Goal: Transaction & Acquisition: Purchase product/service

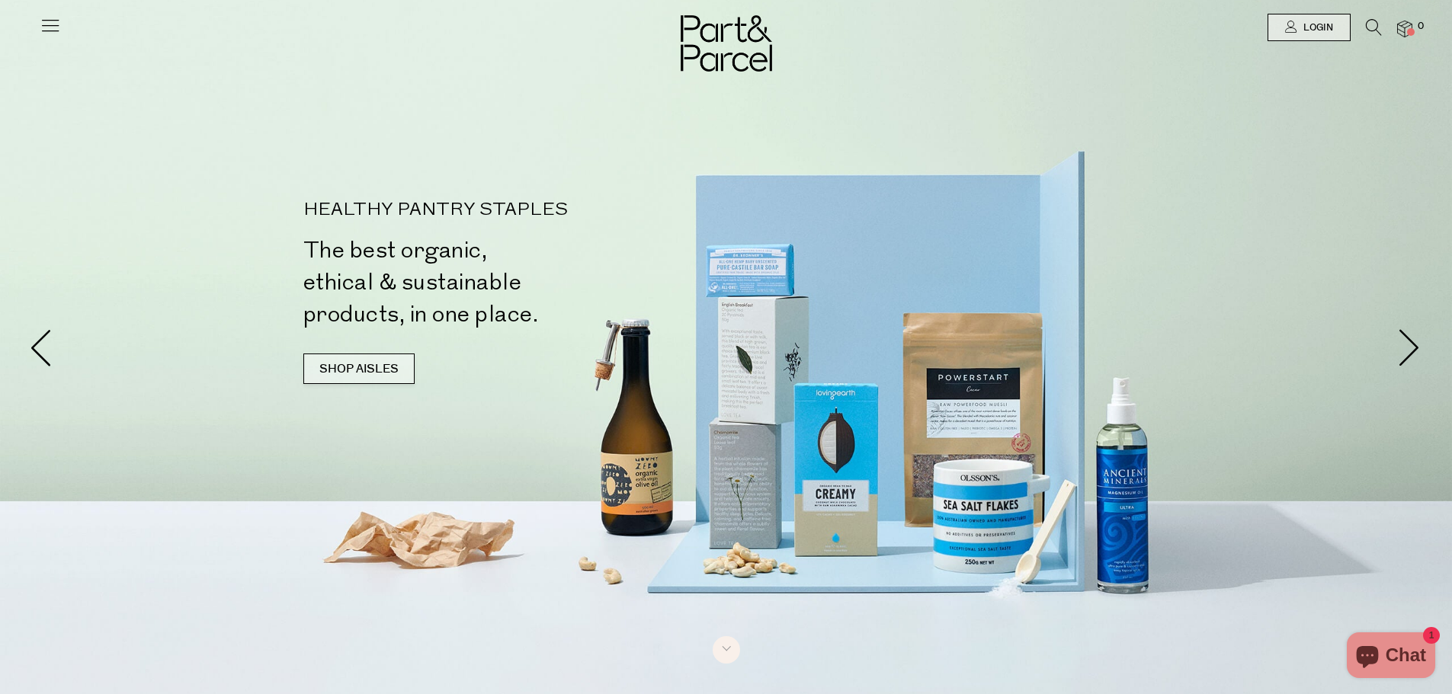
click at [366, 371] on link "SHOP AISLES" at bounding box center [358, 369] width 111 height 30
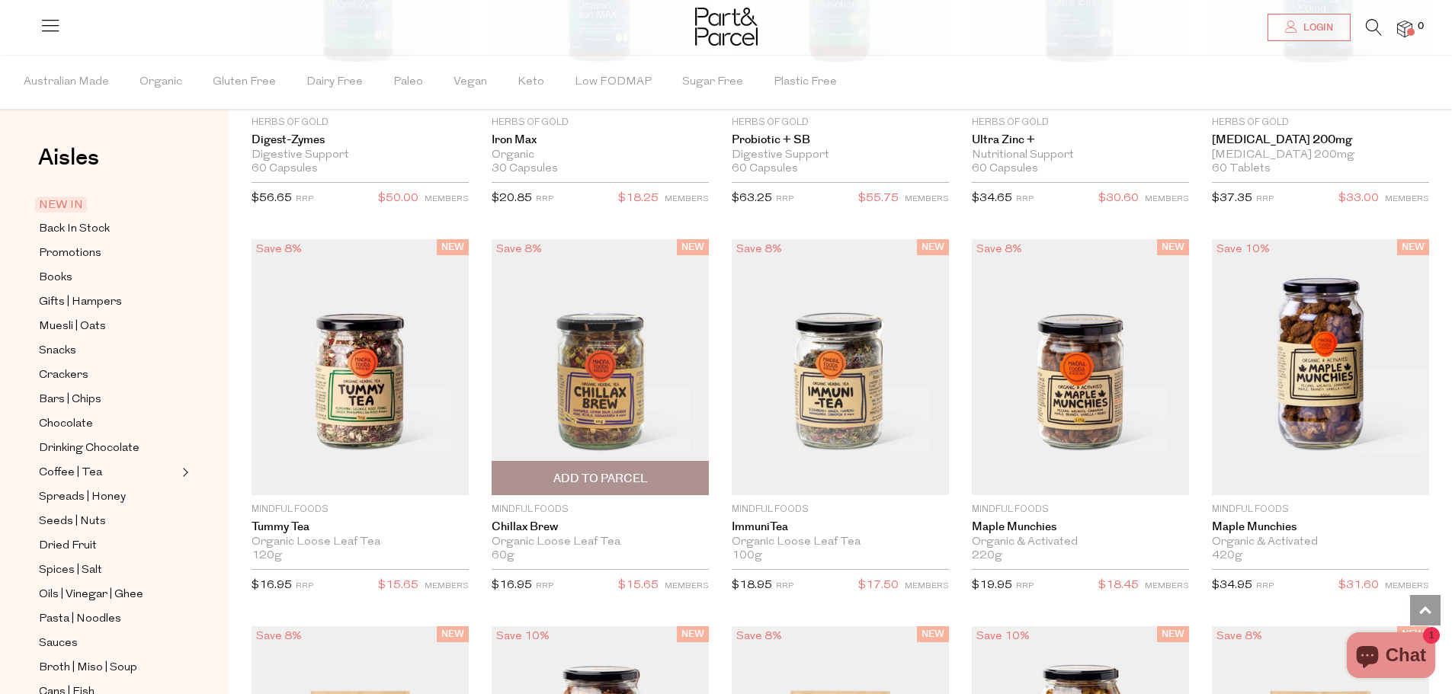
scroll to position [2060, 0]
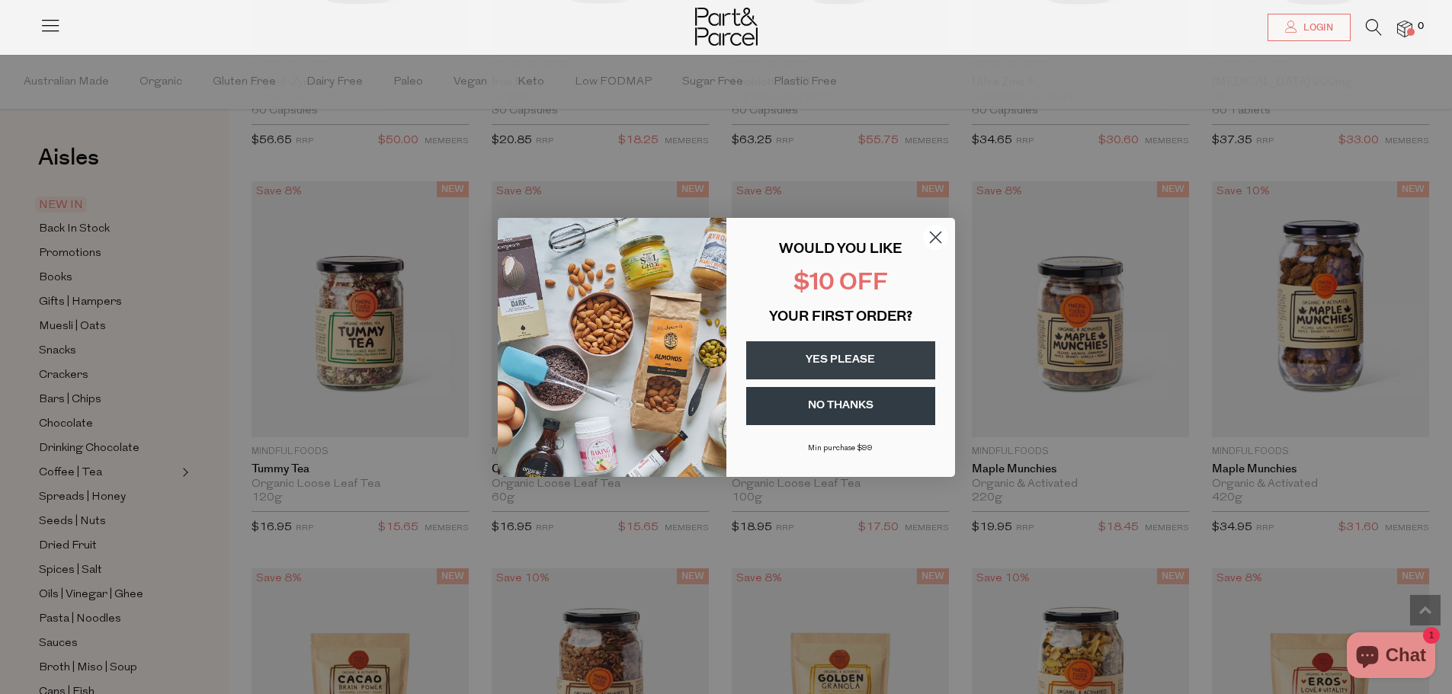
click at [937, 236] on icon "Close dialog" at bounding box center [935, 237] width 11 height 11
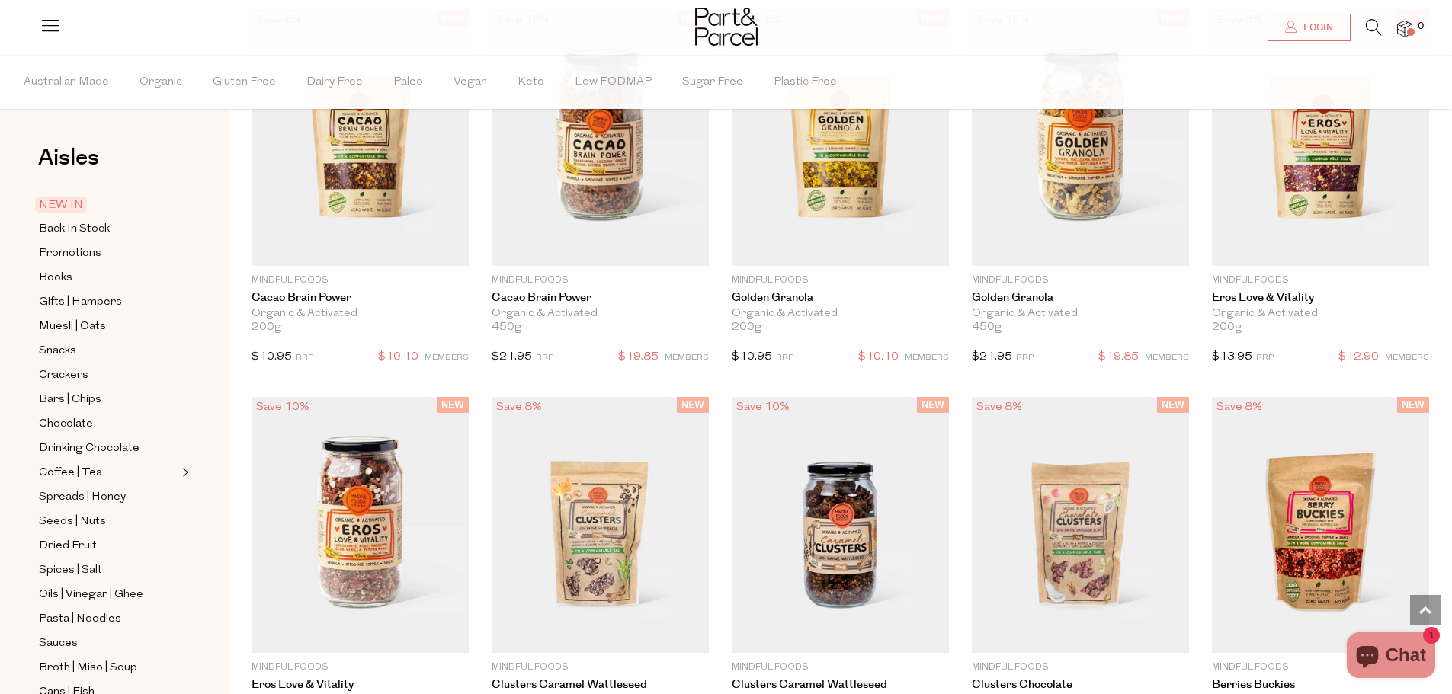
scroll to position [2517, 0]
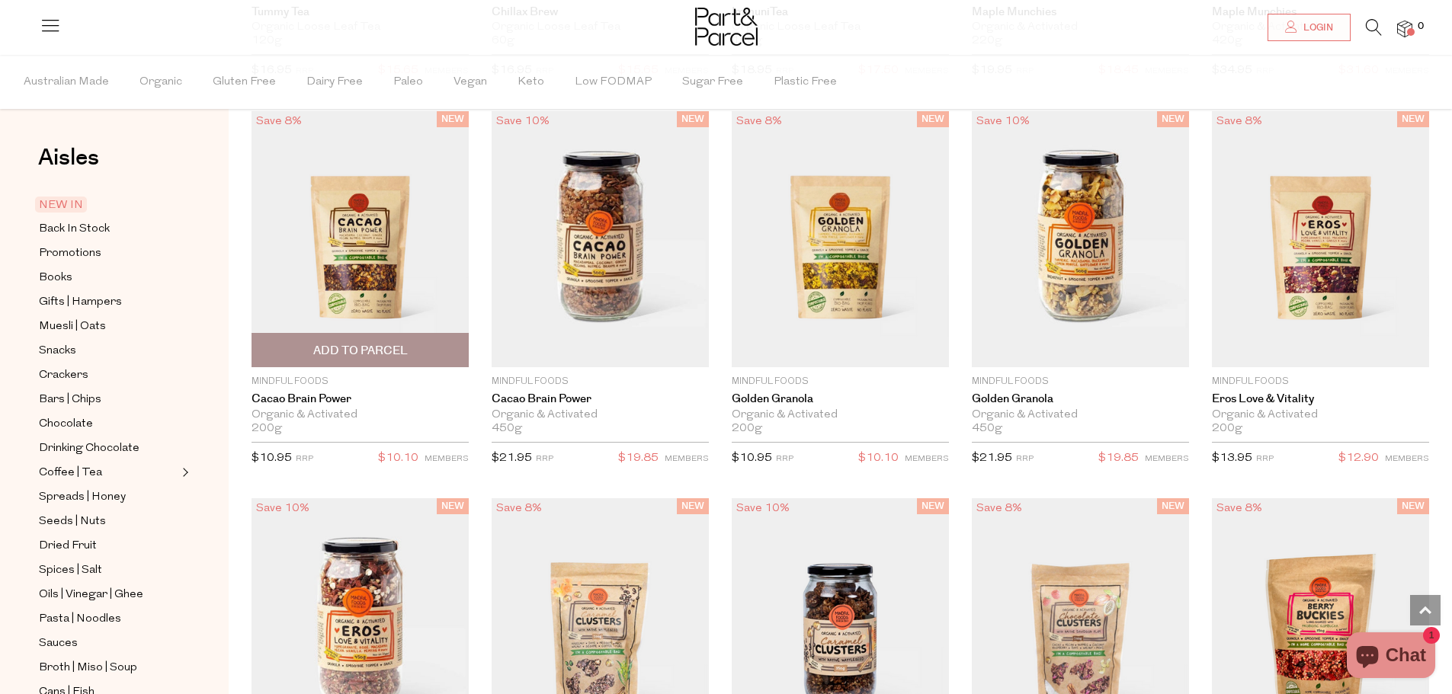
click at [364, 275] on img at bounding box center [360, 239] width 217 height 256
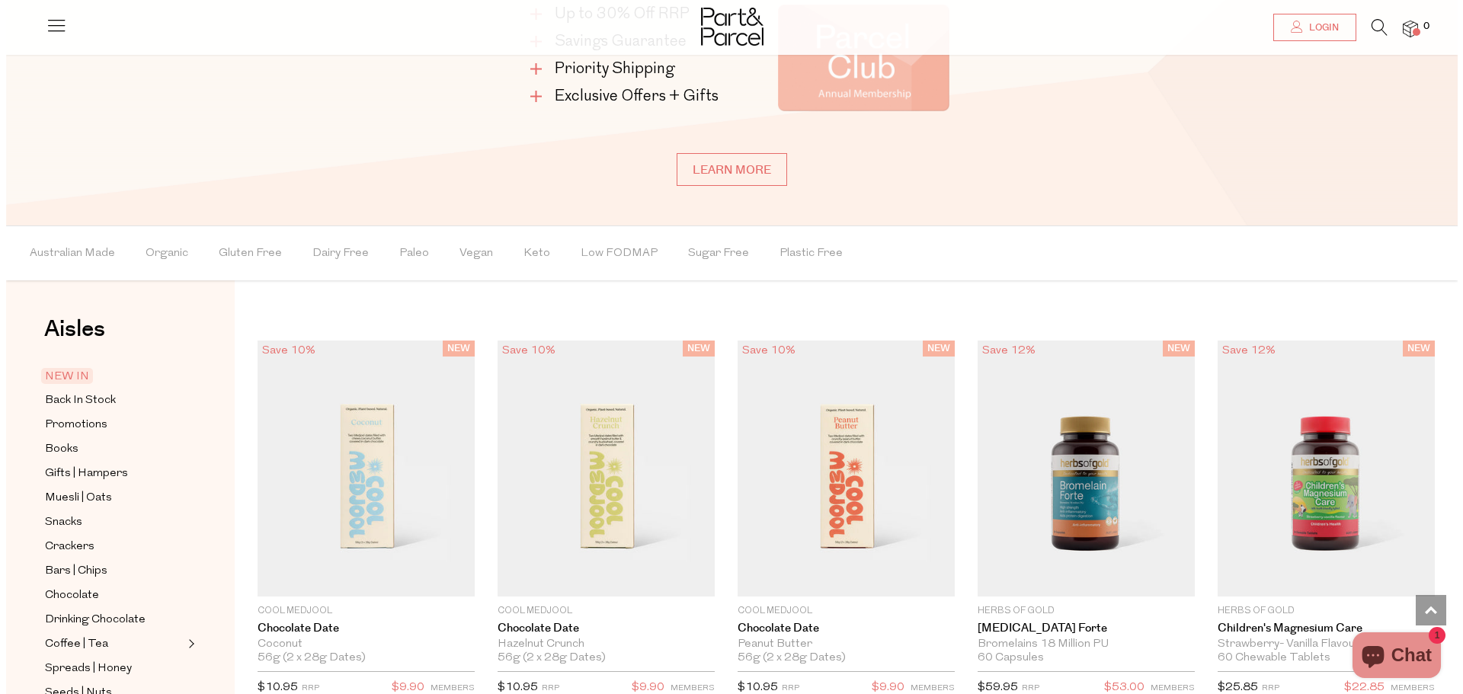
scroll to position [909, 0]
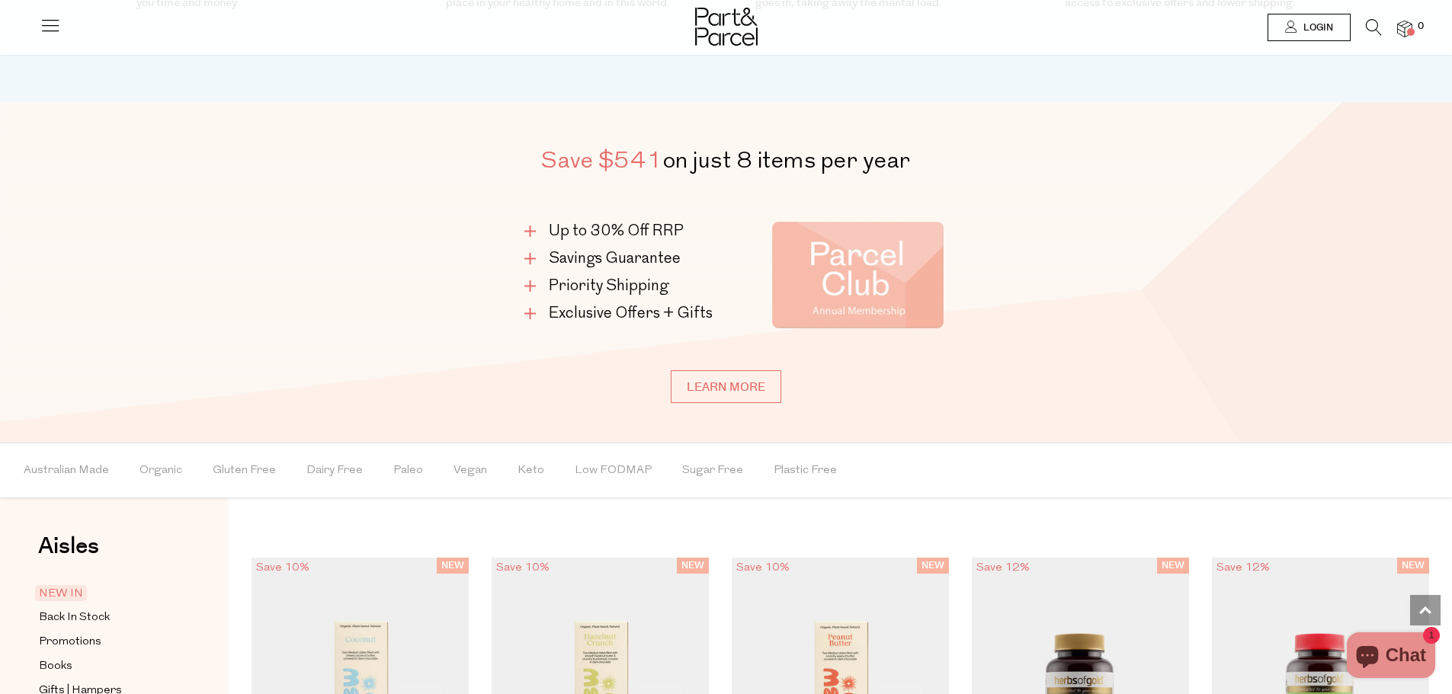
click at [1312, 32] on span "Login" at bounding box center [1316, 27] width 34 height 13
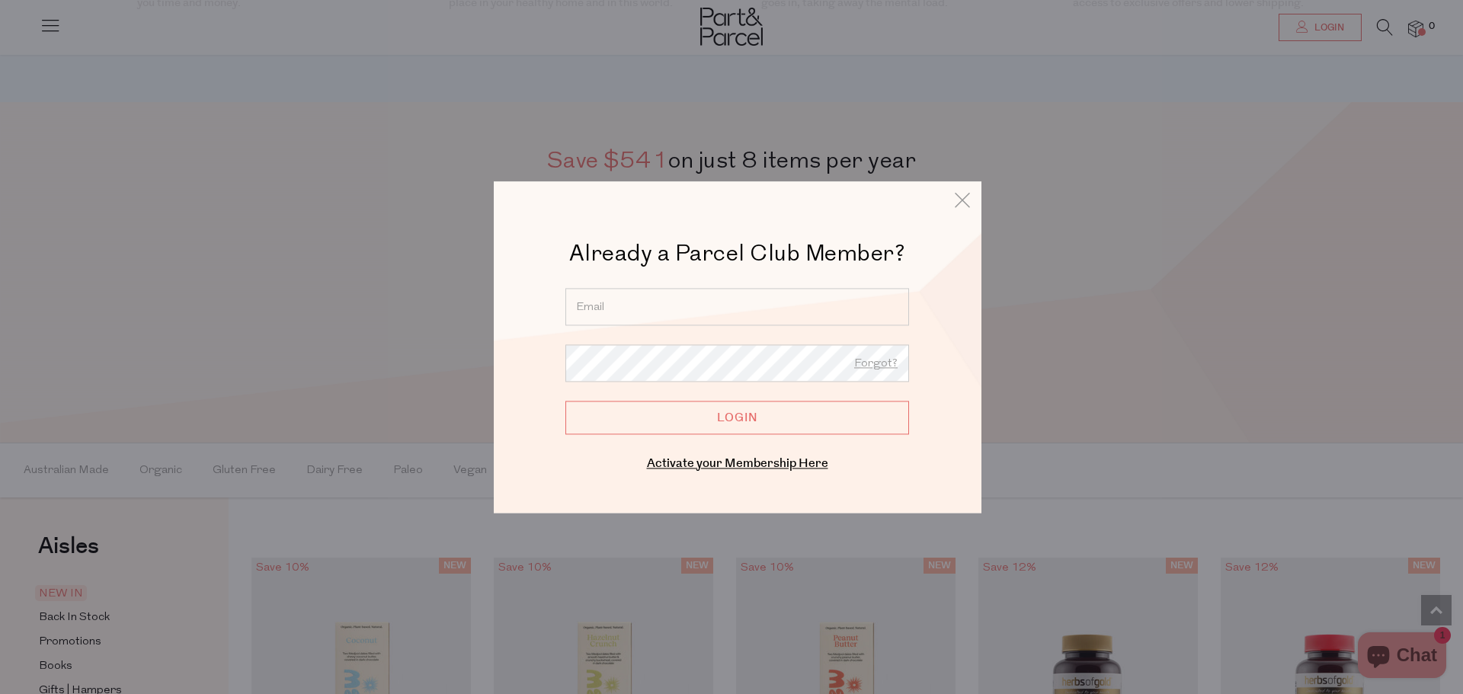
click at [649, 291] on input "email" at bounding box center [738, 306] width 344 height 37
type input "sz_203@hotmail.com"
click at [731, 422] on input "Login" at bounding box center [738, 418] width 344 height 34
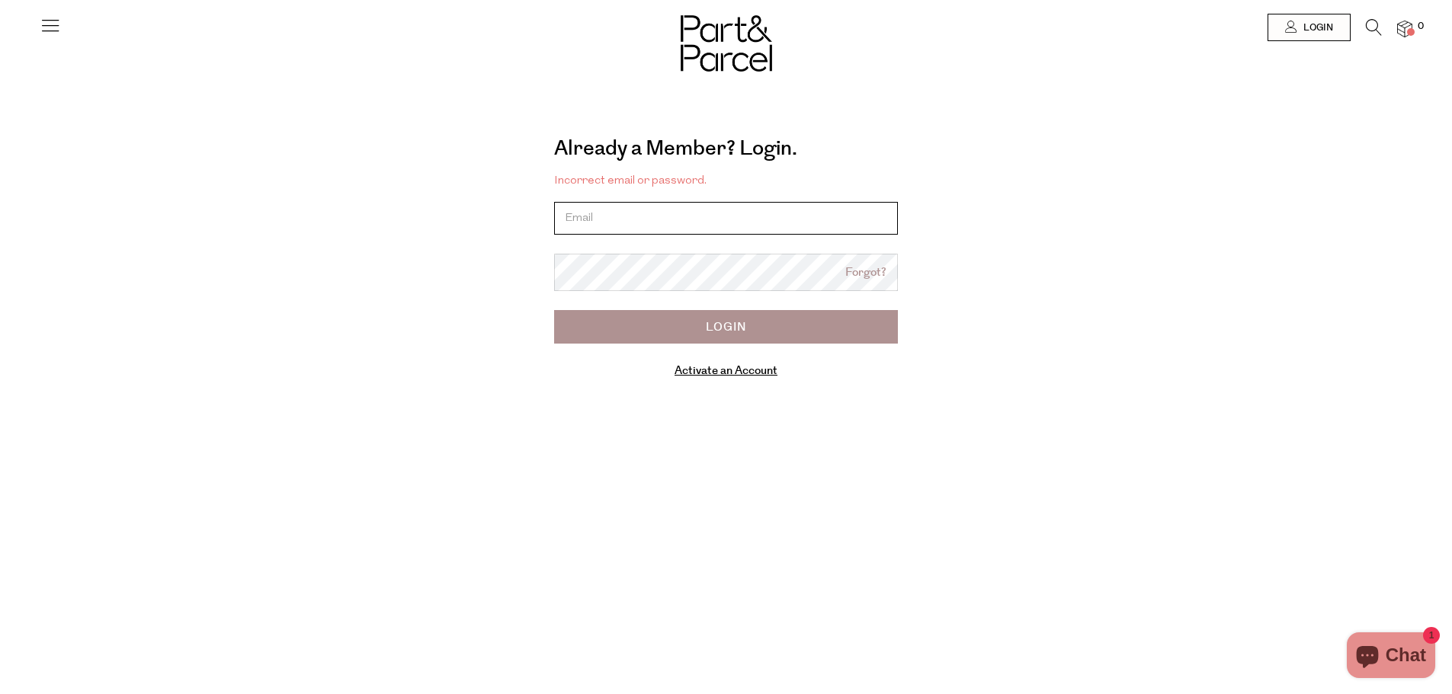
click at [607, 218] on input "email" at bounding box center [726, 218] width 344 height 33
type input "salzarant@gmail.com"
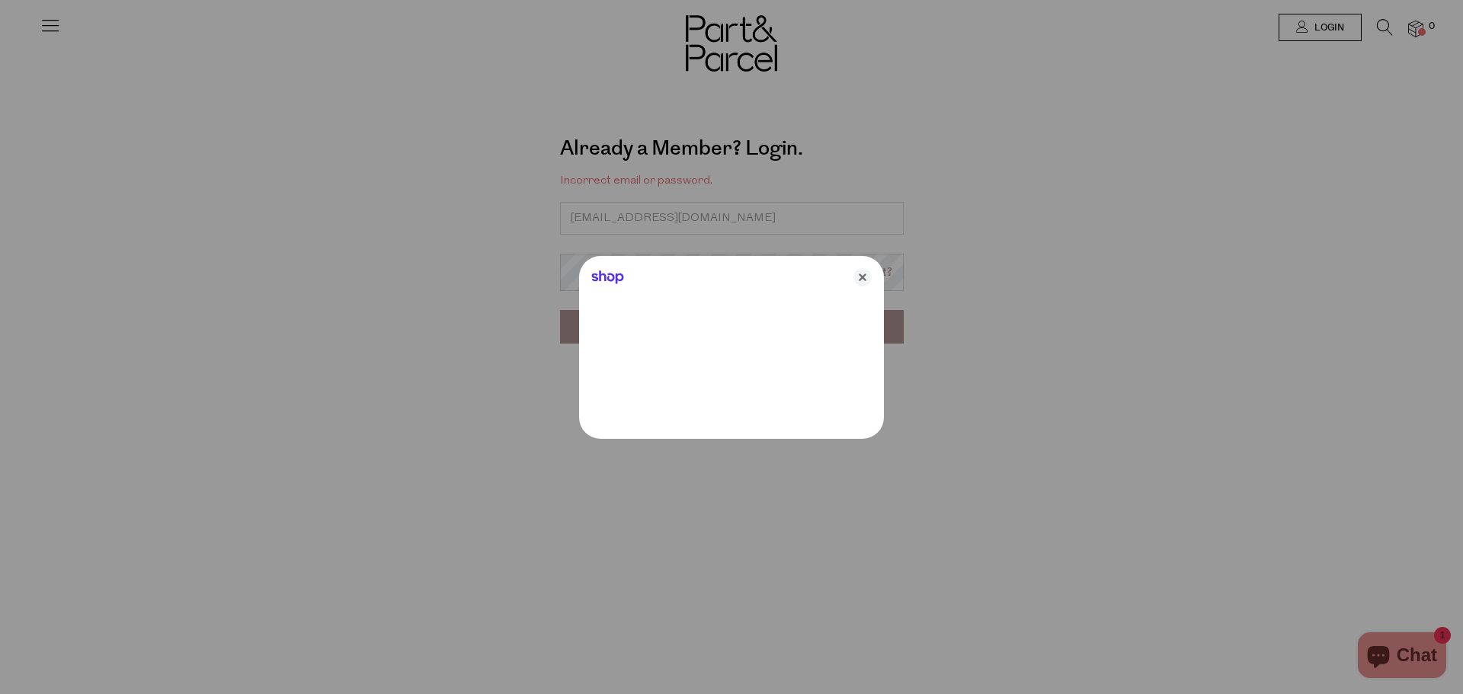
click at [648, 277] on div "Shop" at bounding box center [731, 274] width 305 height 37
click at [866, 277] on icon "Close" at bounding box center [863, 277] width 18 height 18
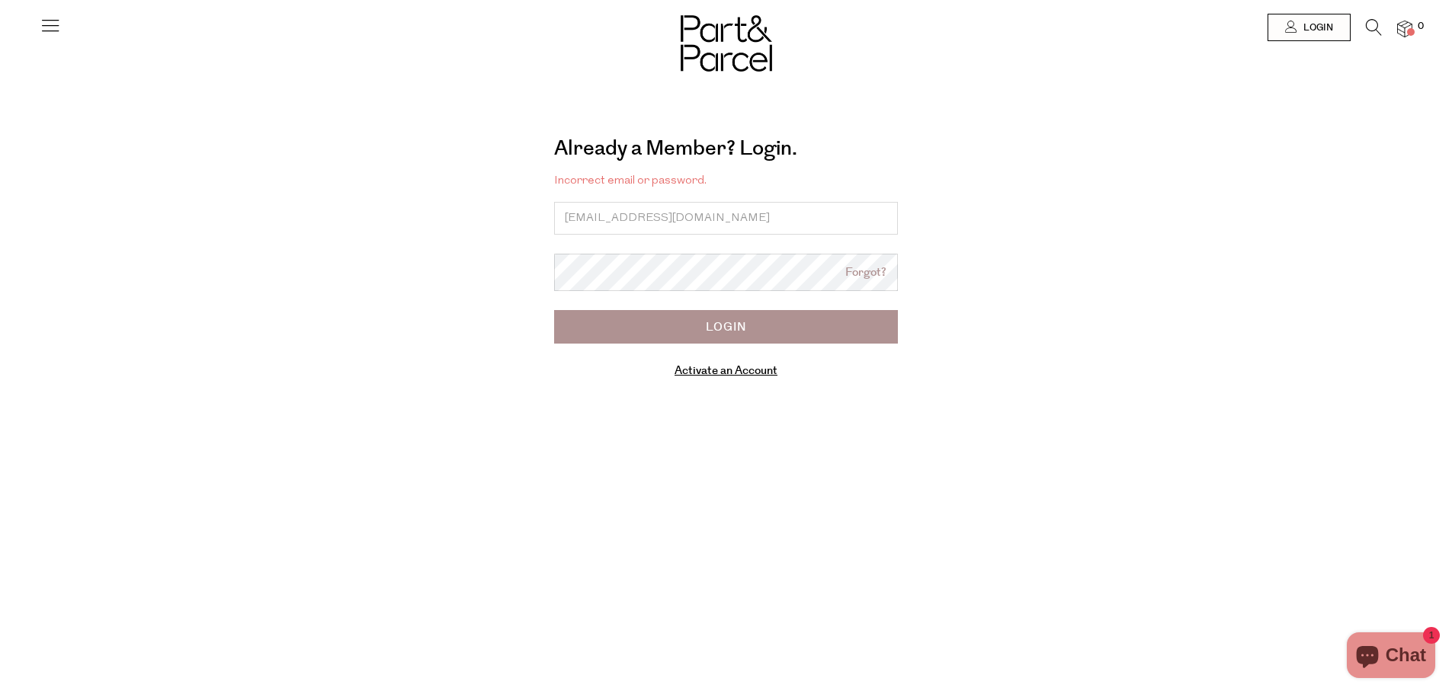
click at [707, 338] on input "Login" at bounding box center [726, 327] width 344 height 34
click at [604, 223] on input "email" at bounding box center [726, 218] width 344 height 33
type input "salzarant@gmail.com"
click at [613, 274] on body "Ready to stock up? Close No items in your parcel. Loading Join to Save on this …" at bounding box center [731, 486] width 1463 height 973
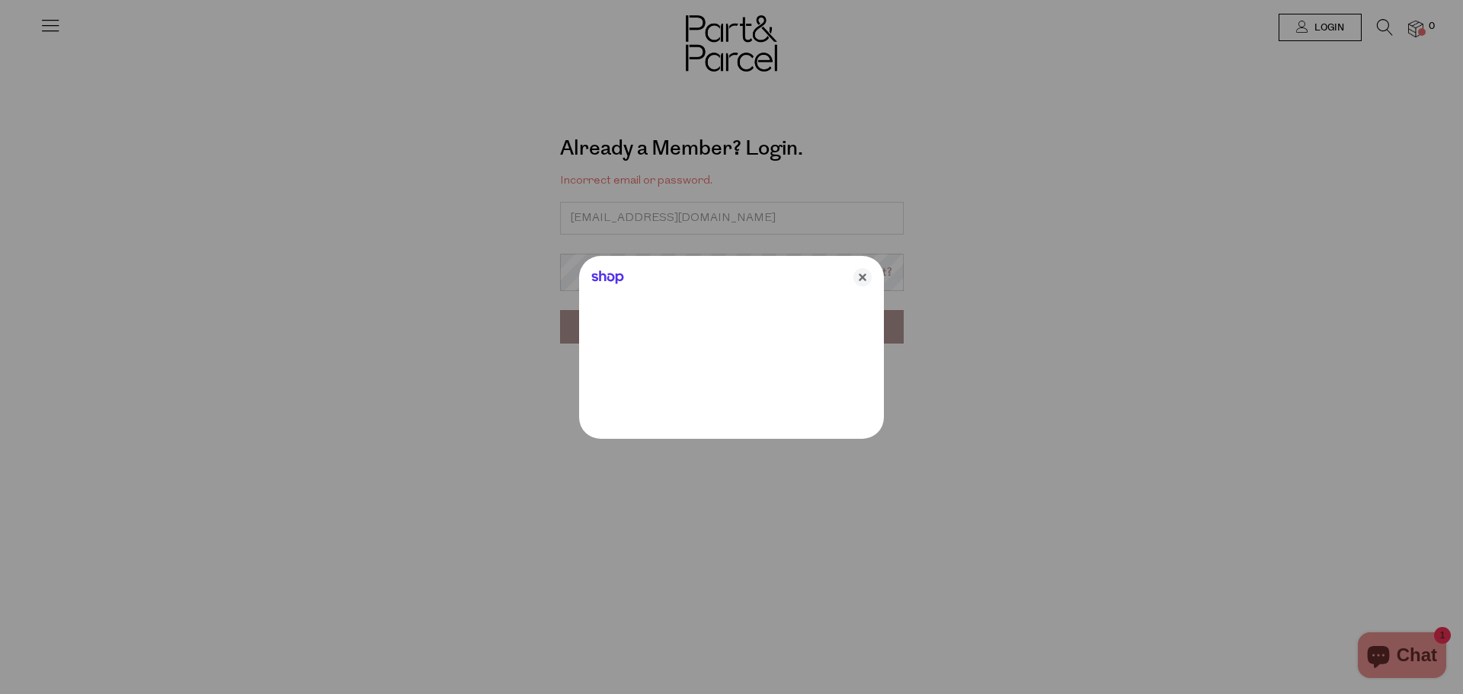
click at [627, 455] on div at bounding box center [731, 347] width 1463 height 694
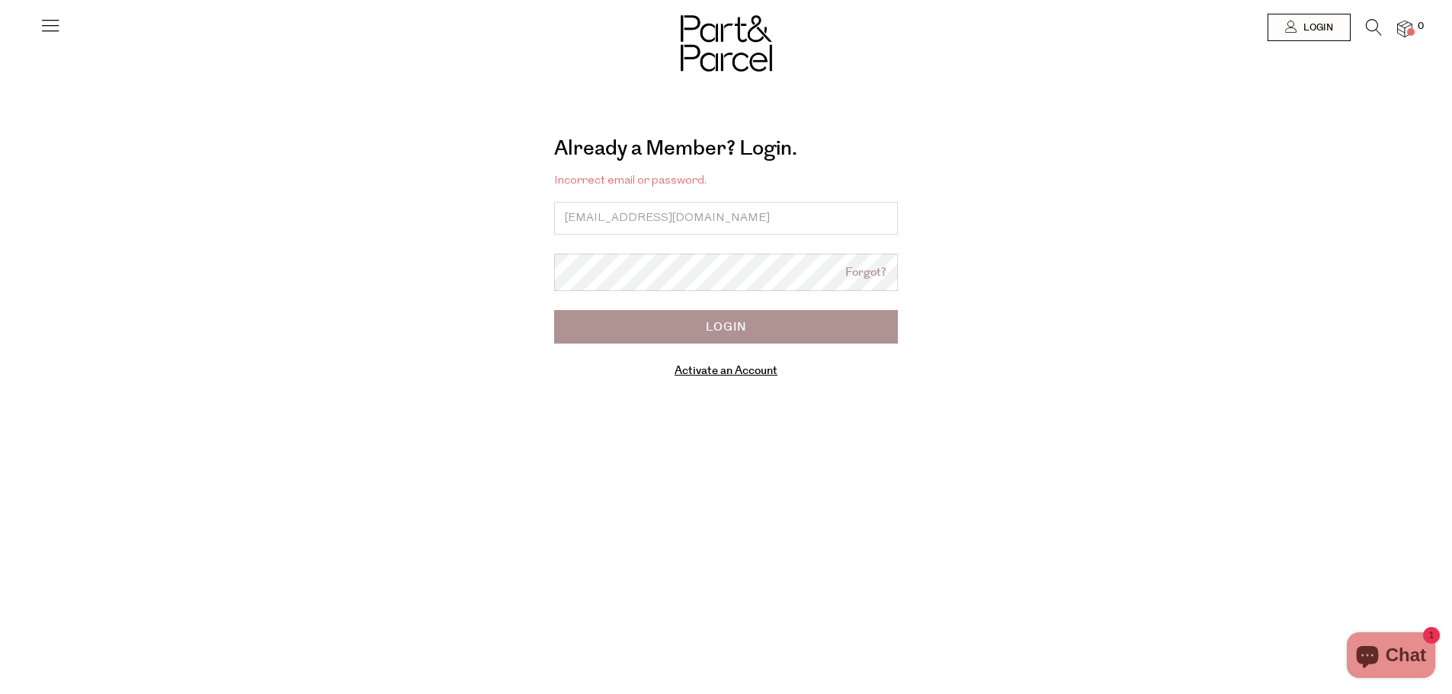
click at [730, 338] on input "Login" at bounding box center [726, 327] width 344 height 34
click at [584, 210] on input "email" at bounding box center [726, 218] width 344 height 33
type input "[EMAIL_ADDRESS][DOMAIN_NAME]"
click at [730, 329] on input "Login" at bounding box center [726, 327] width 344 height 34
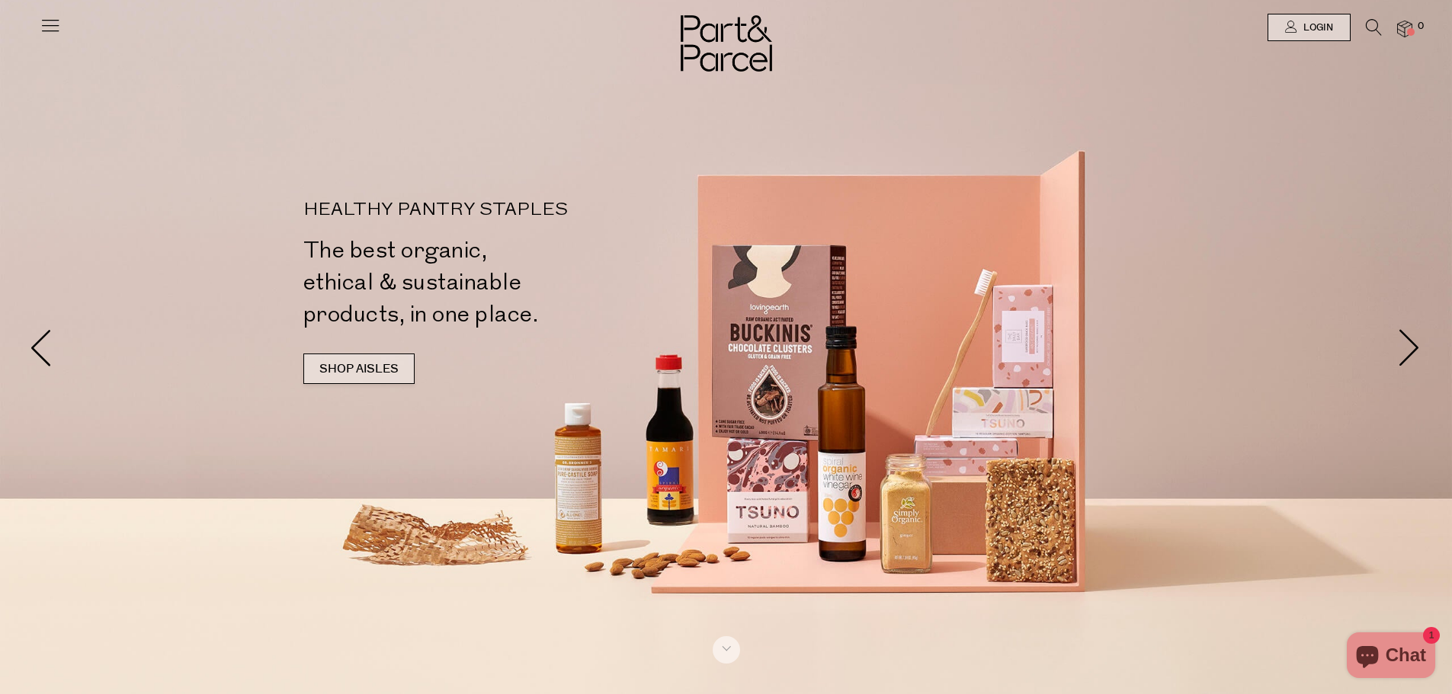
click at [377, 364] on link "SHOP AISLES" at bounding box center [358, 369] width 111 height 30
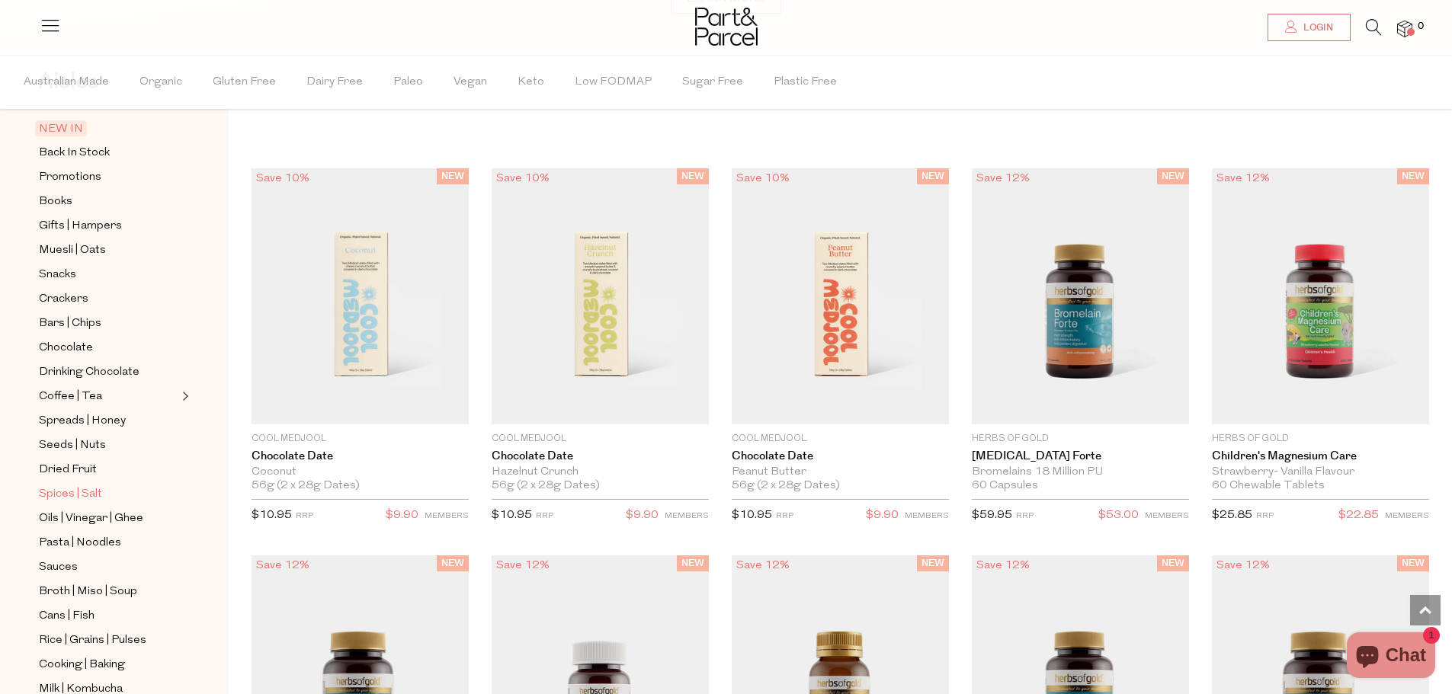
scroll to position [152, 0]
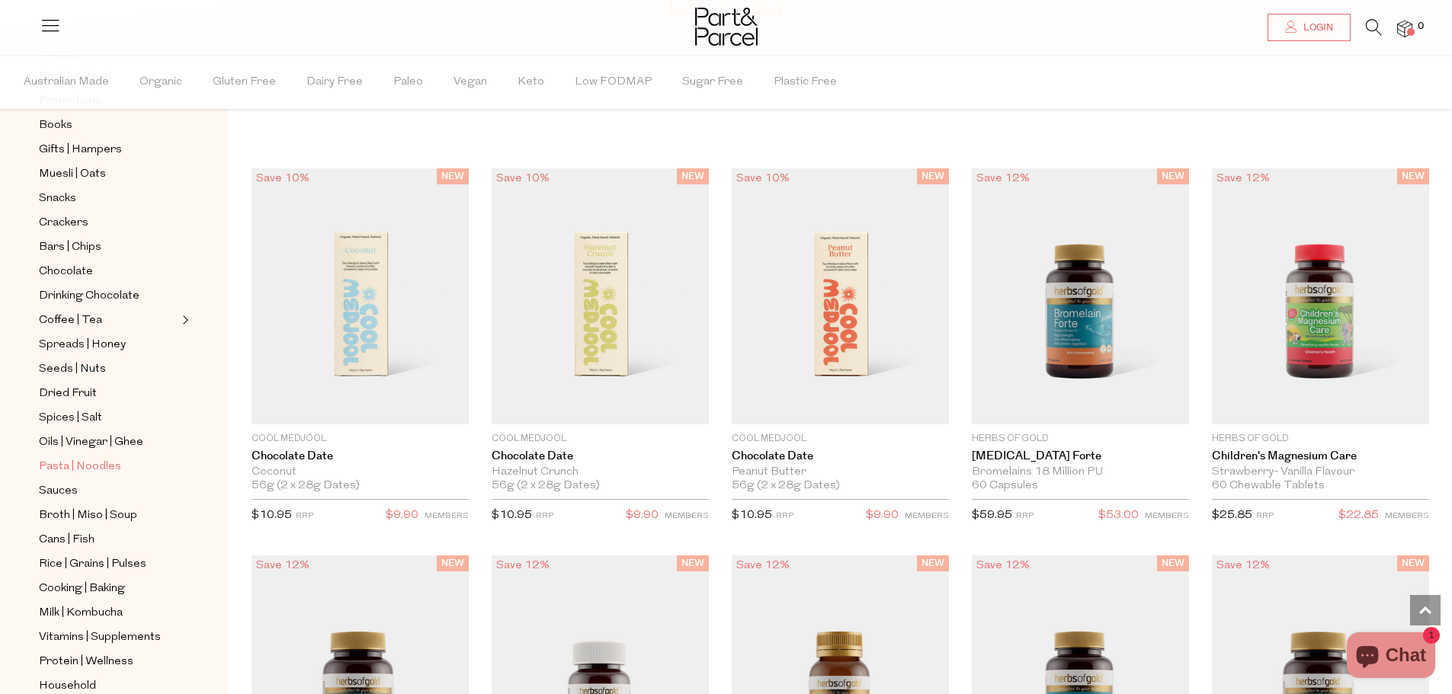
click at [63, 458] on span "Pasta | Noodles" at bounding box center [80, 467] width 82 height 18
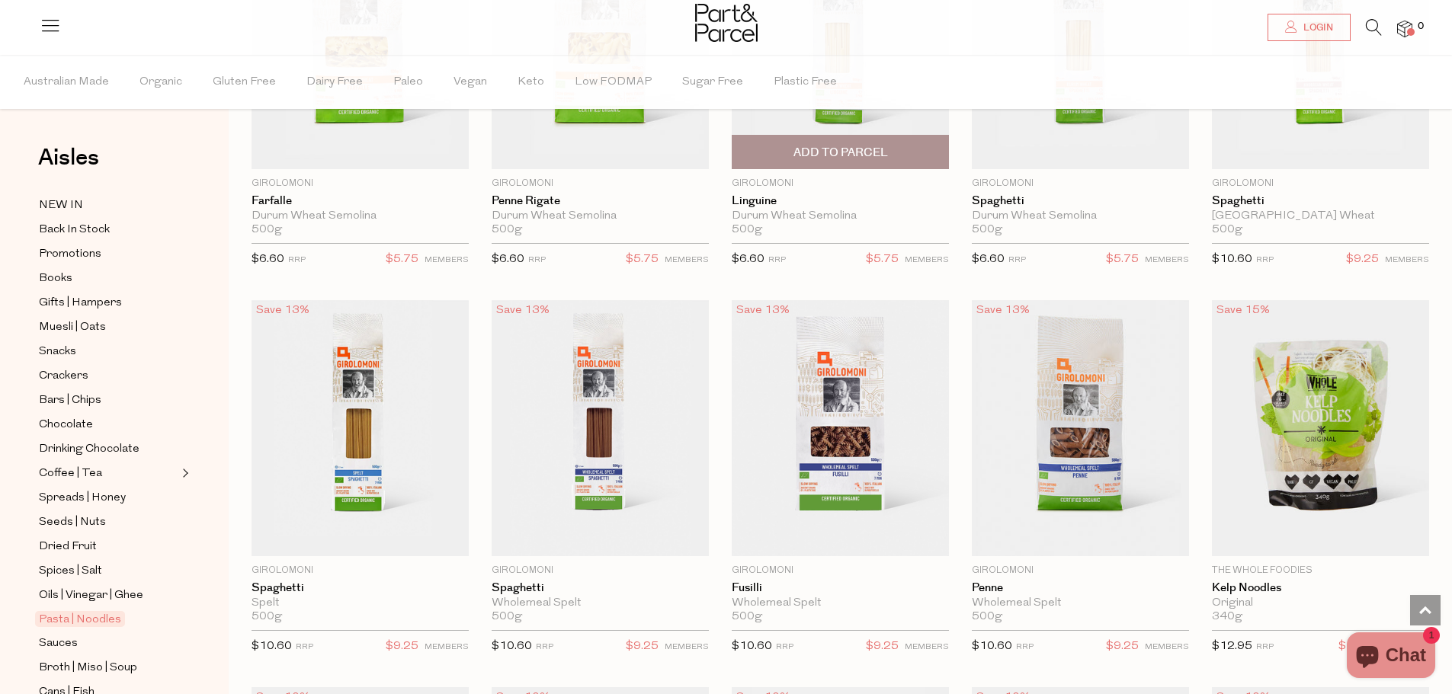
scroll to position [2287, 0]
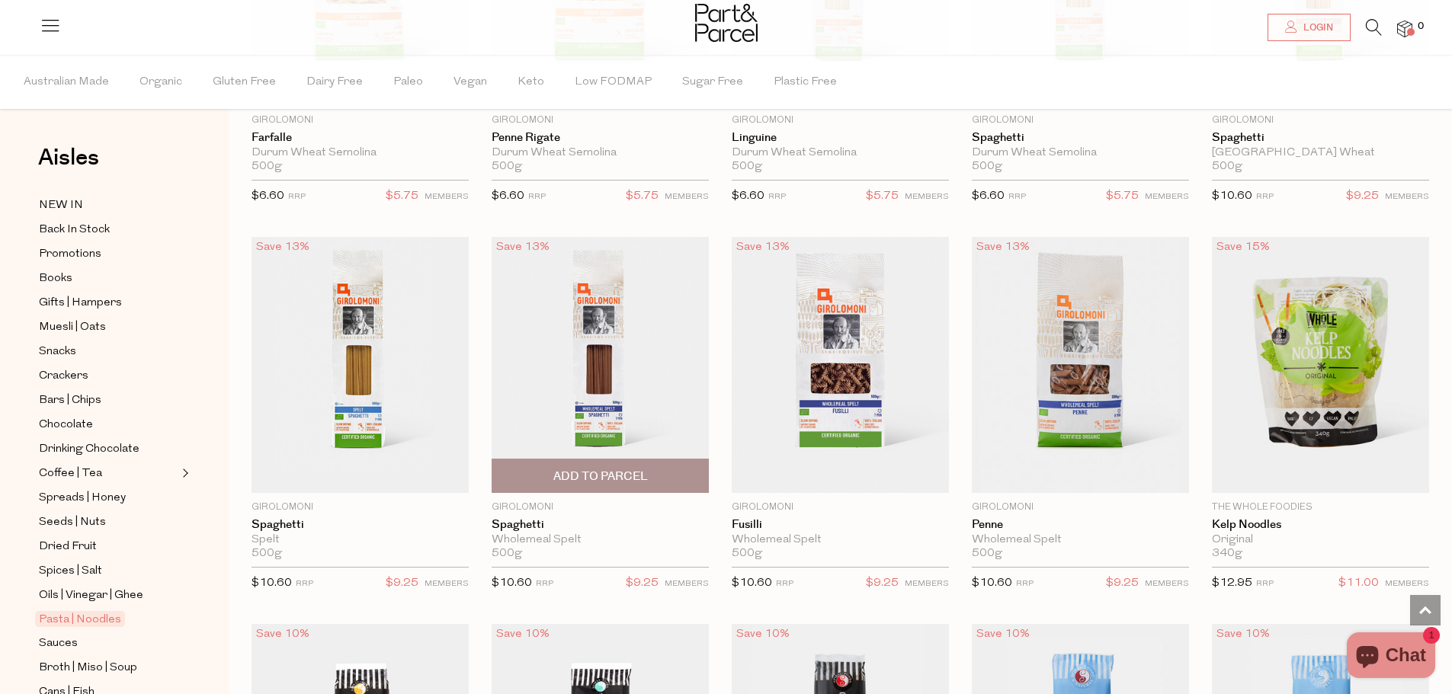
click at [597, 471] on span "Add To Parcel" at bounding box center [600, 477] width 95 height 16
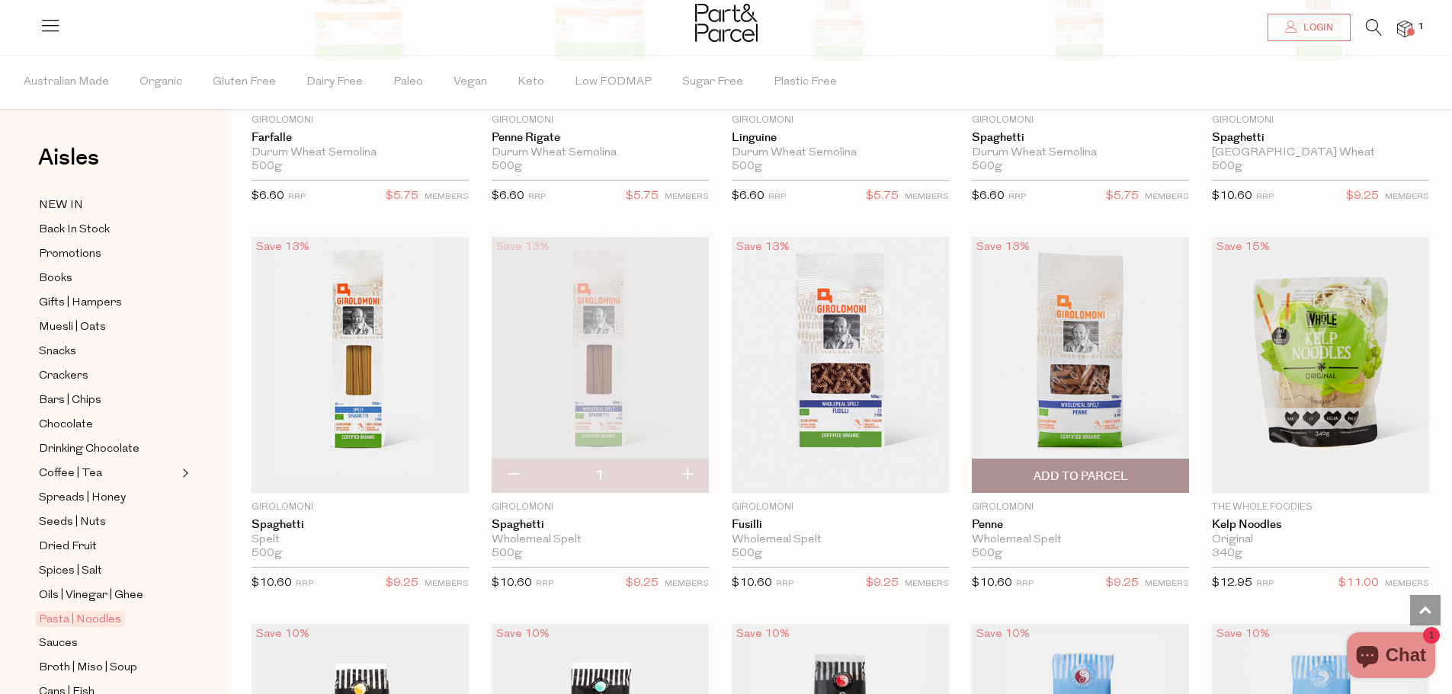
click at [1081, 470] on span "Add To Parcel" at bounding box center [1080, 477] width 95 height 16
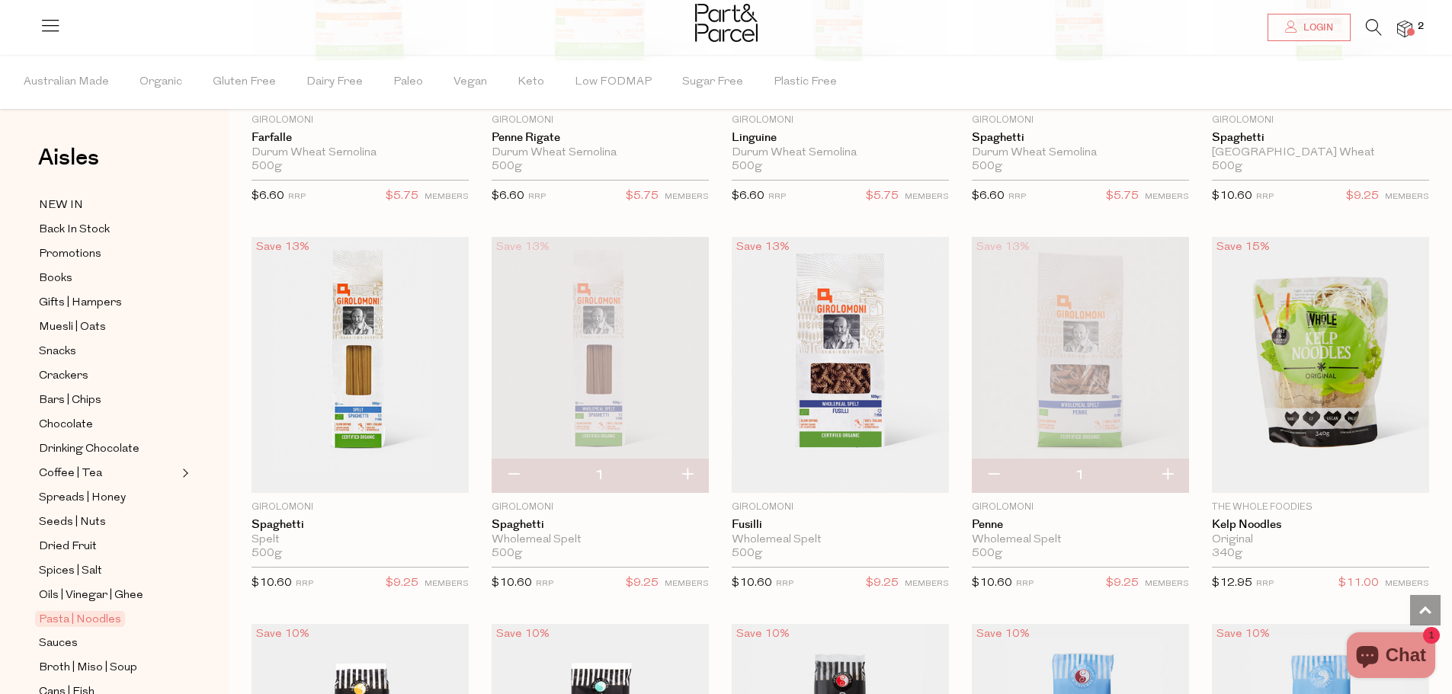
click at [1171, 474] on button "button" at bounding box center [1167, 476] width 43 height 34
type input "2"
click at [691, 468] on button "button" at bounding box center [686, 476] width 43 height 34
type input "2"
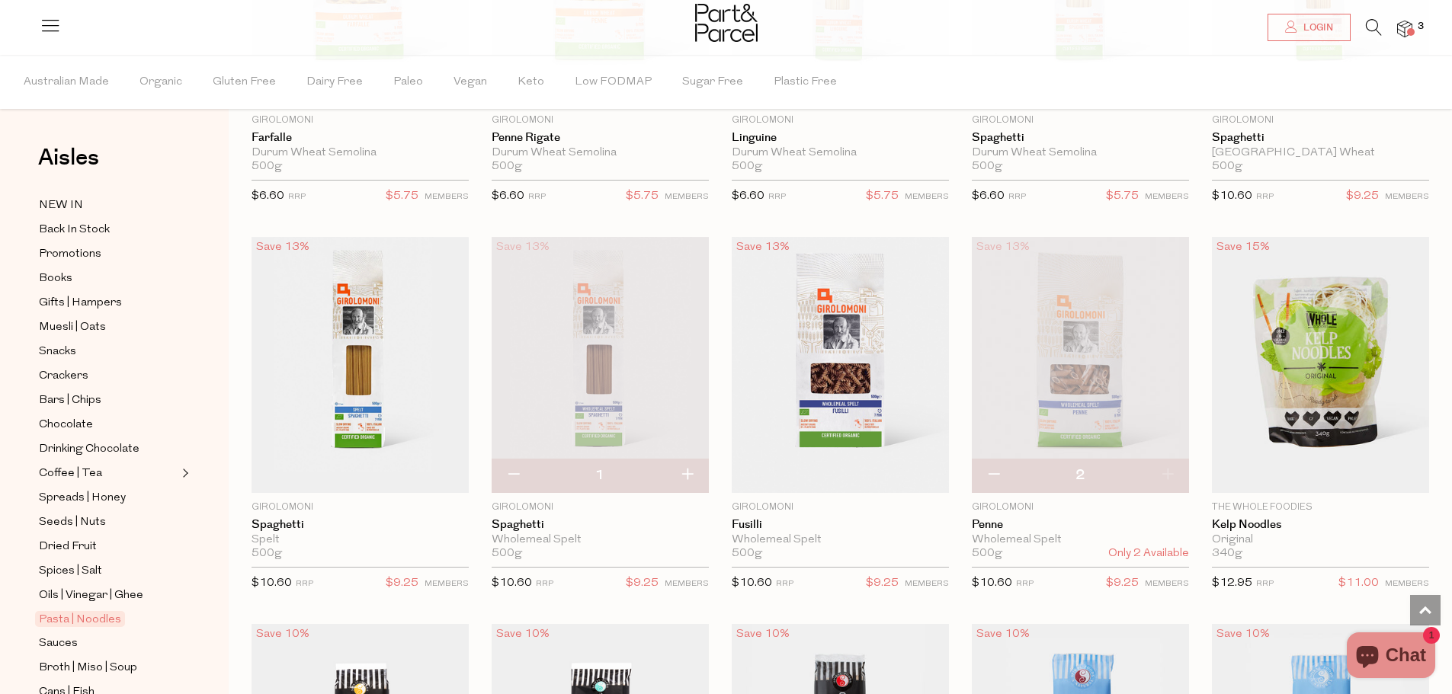
type input "2"
click at [689, 469] on button "button" at bounding box center [686, 476] width 43 height 34
type input "3"
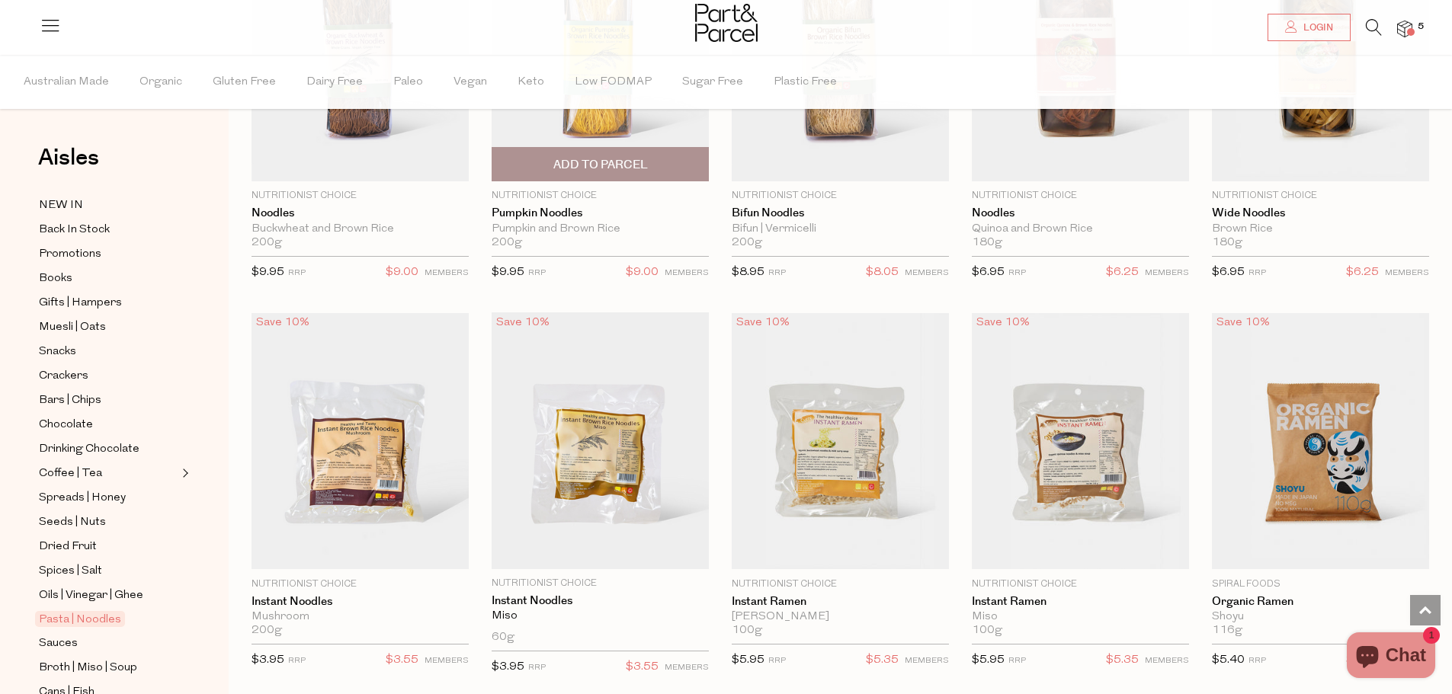
scroll to position [3430, 0]
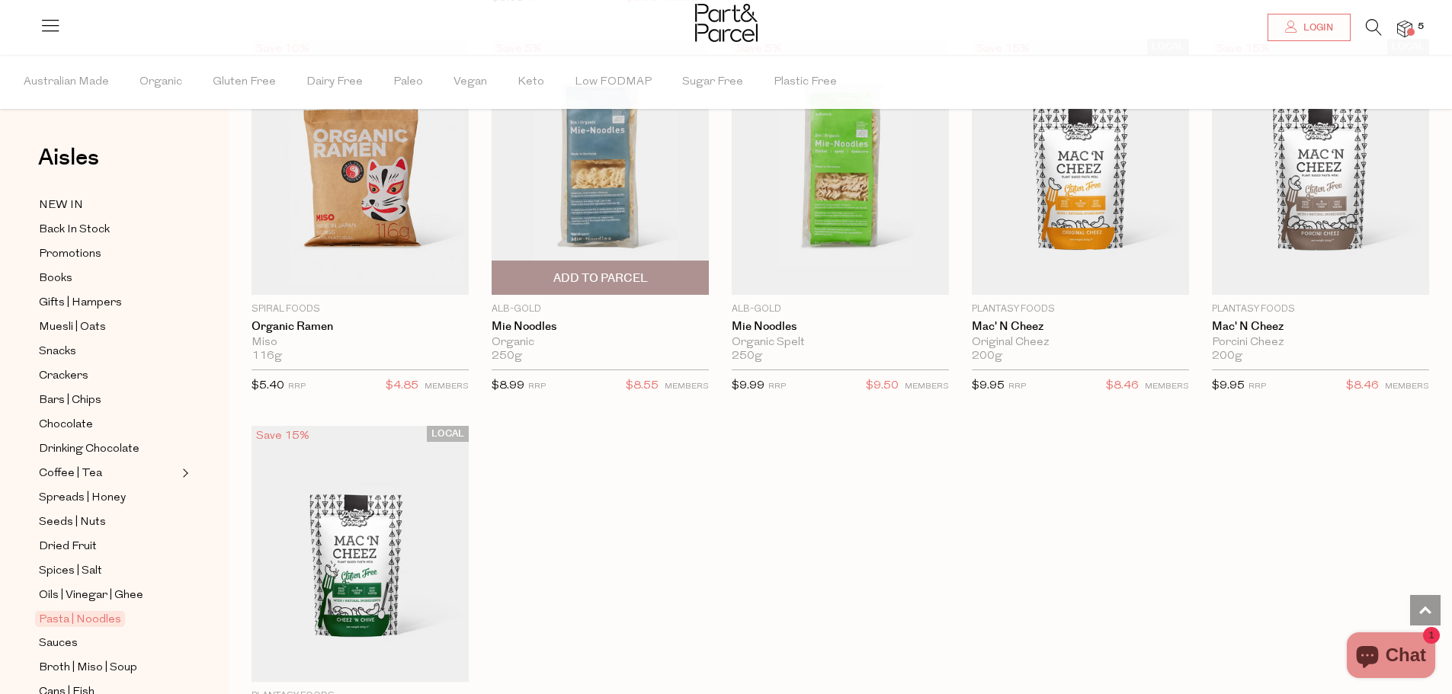
scroll to position [4116, 0]
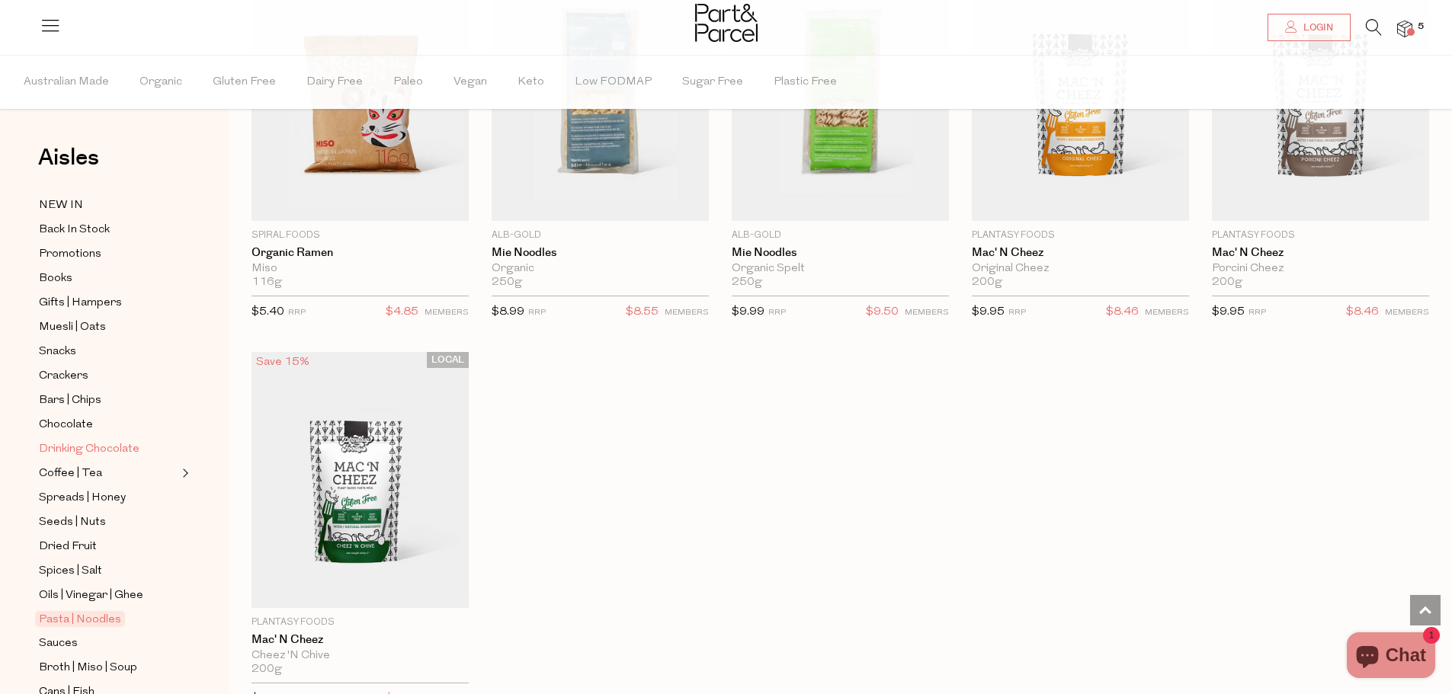
click at [64, 441] on span "Drinking Chocolate" at bounding box center [89, 450] width 101 height 18
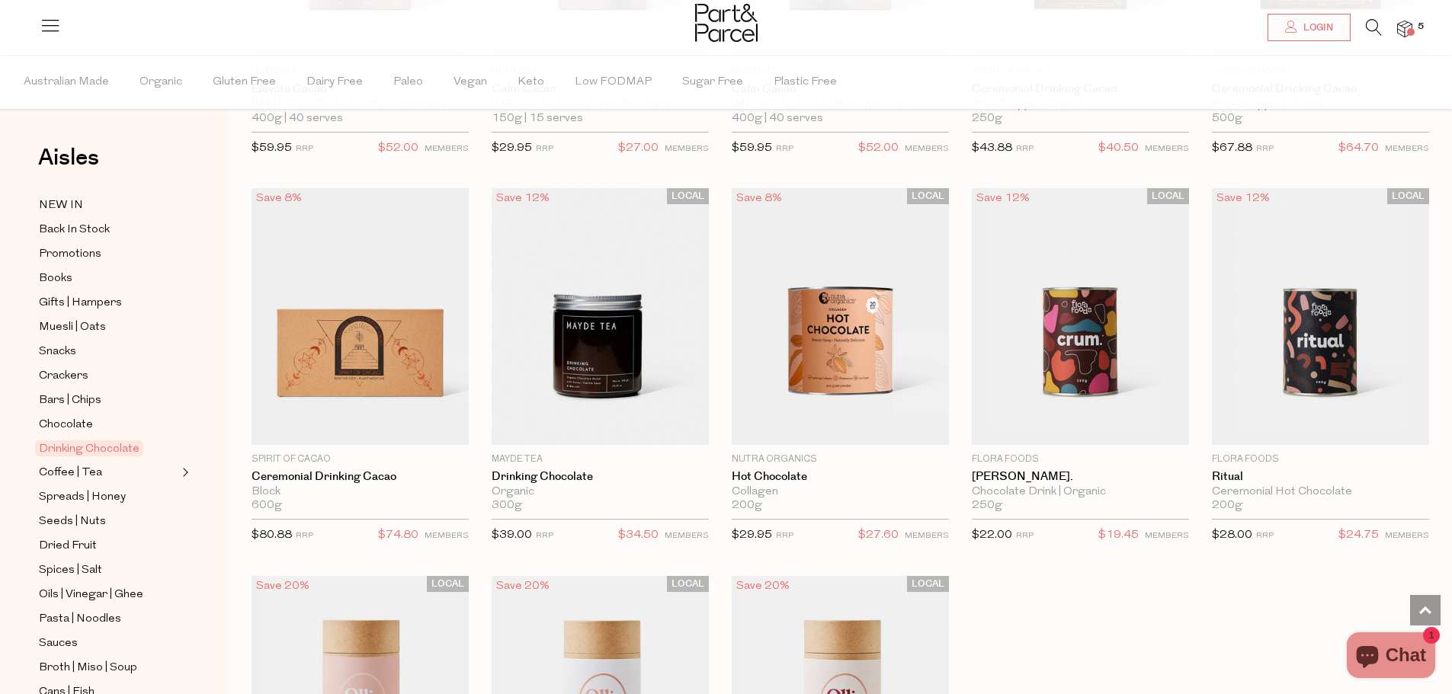
scroll to position [762, 0]
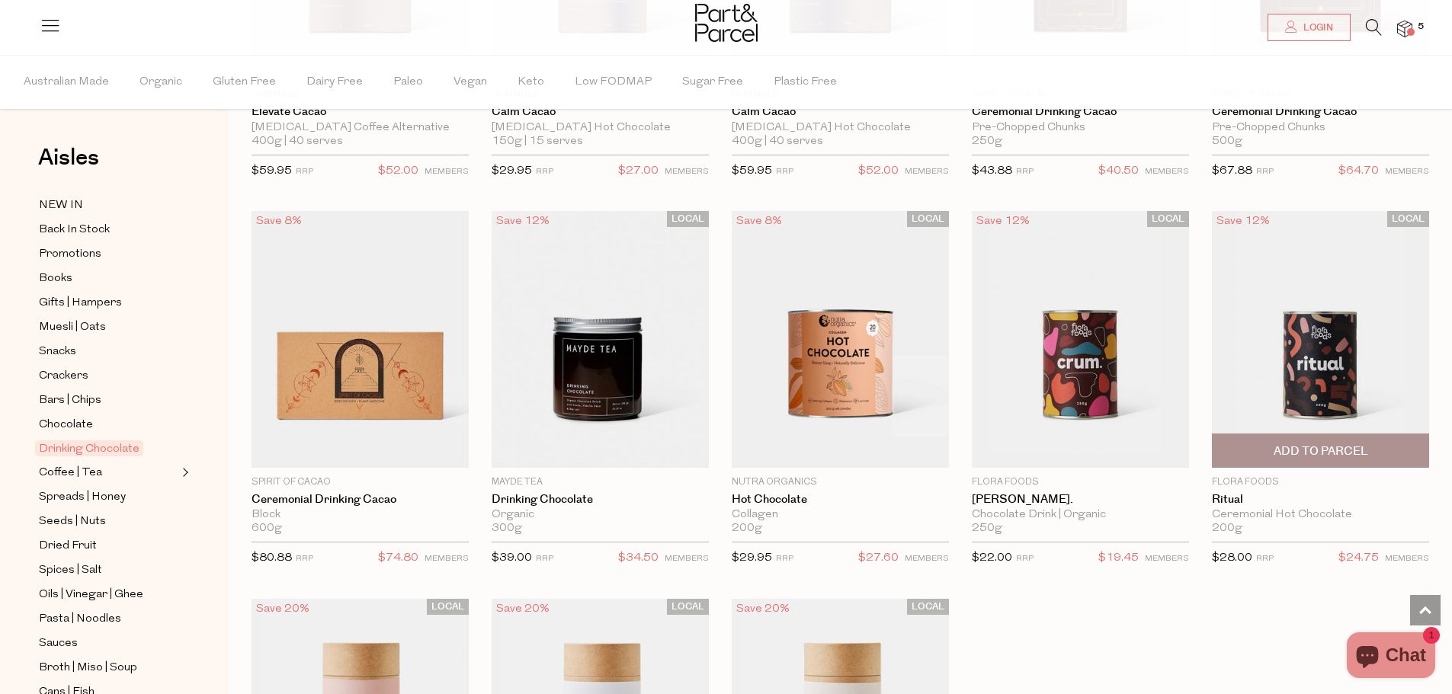
click at [1310, 357] on img at bounding box center [1320, 339] width 217 height 256
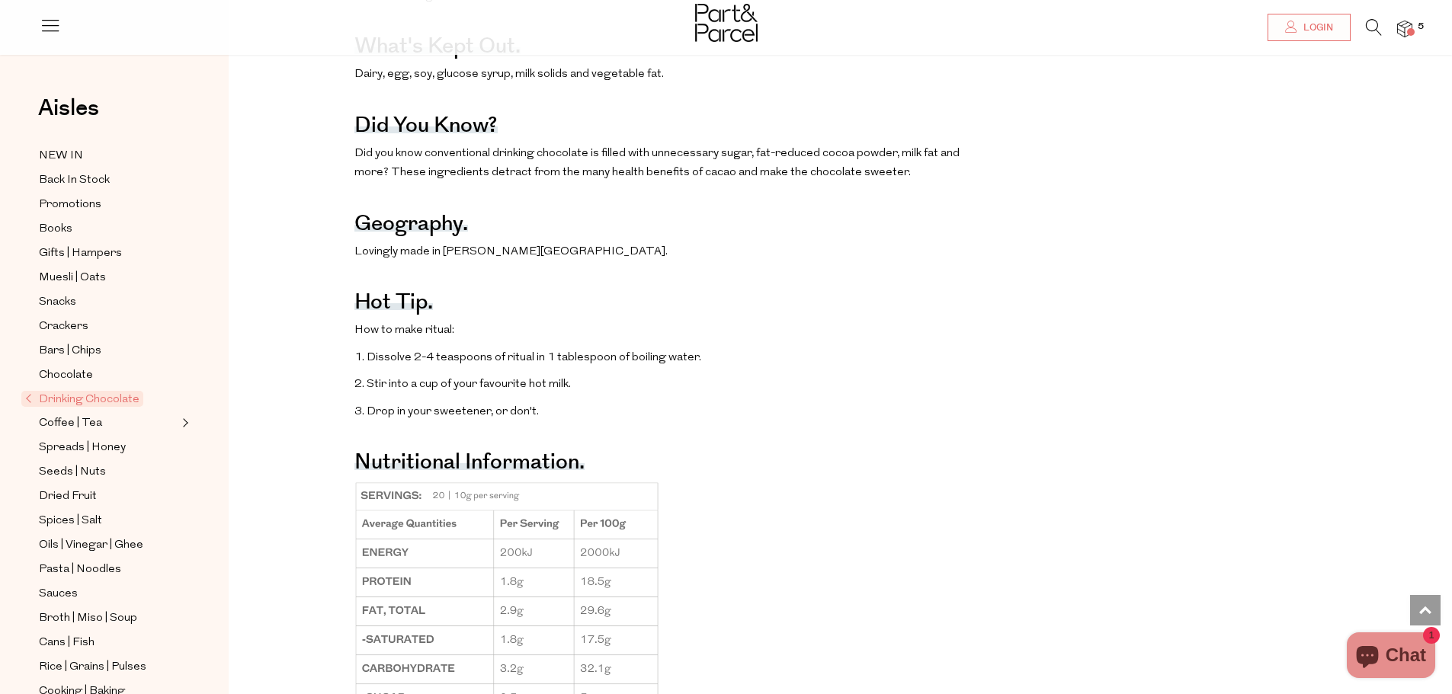
scroll to position [838, 0]
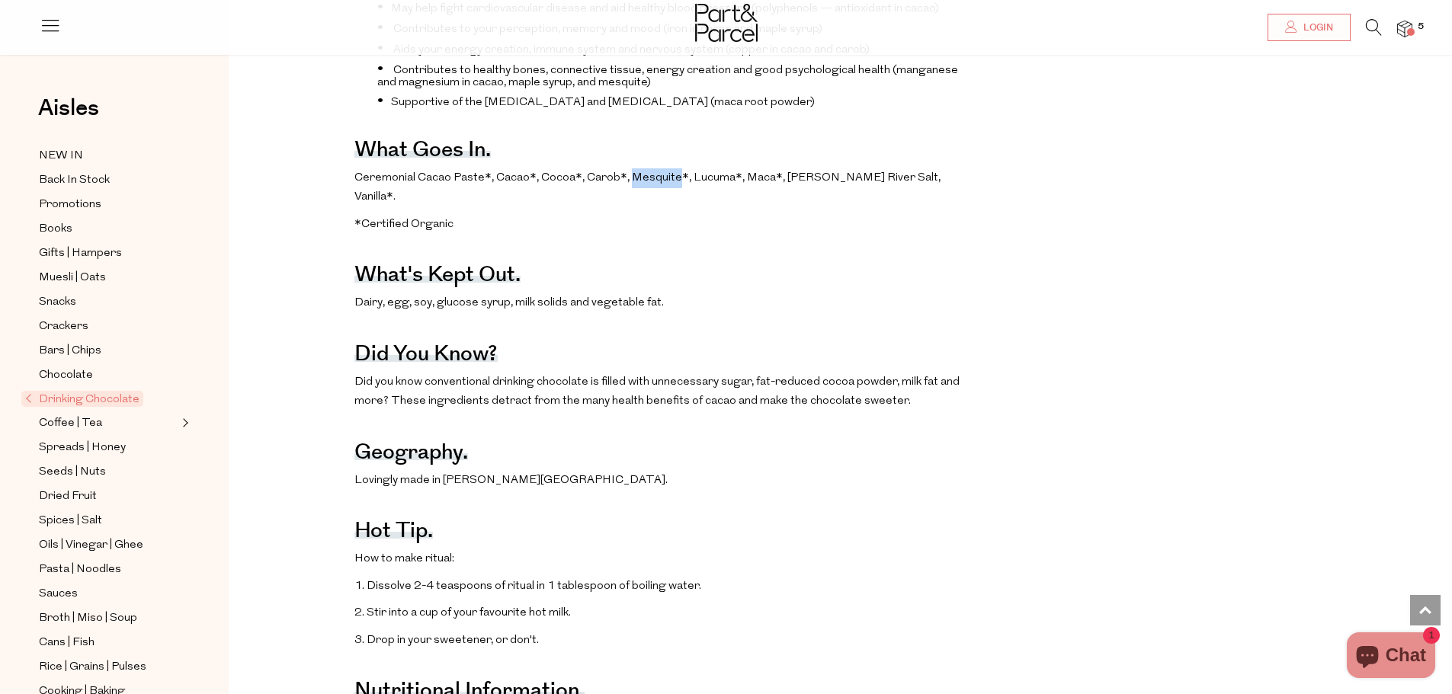
drag, startPoint x: 674, startPoint y: 204, endPoint x: 629, endPoint y: 209, distance: 45.2
click at [627, 203] on span "Ceremonial Cacao Paste*, Cacao*, Cocoa*, Carob*, Mesquite*, Lucuma*, Maca*, Mur…" at bounding box center [647, 187] width 586 height 31
copy span "Mesquite"
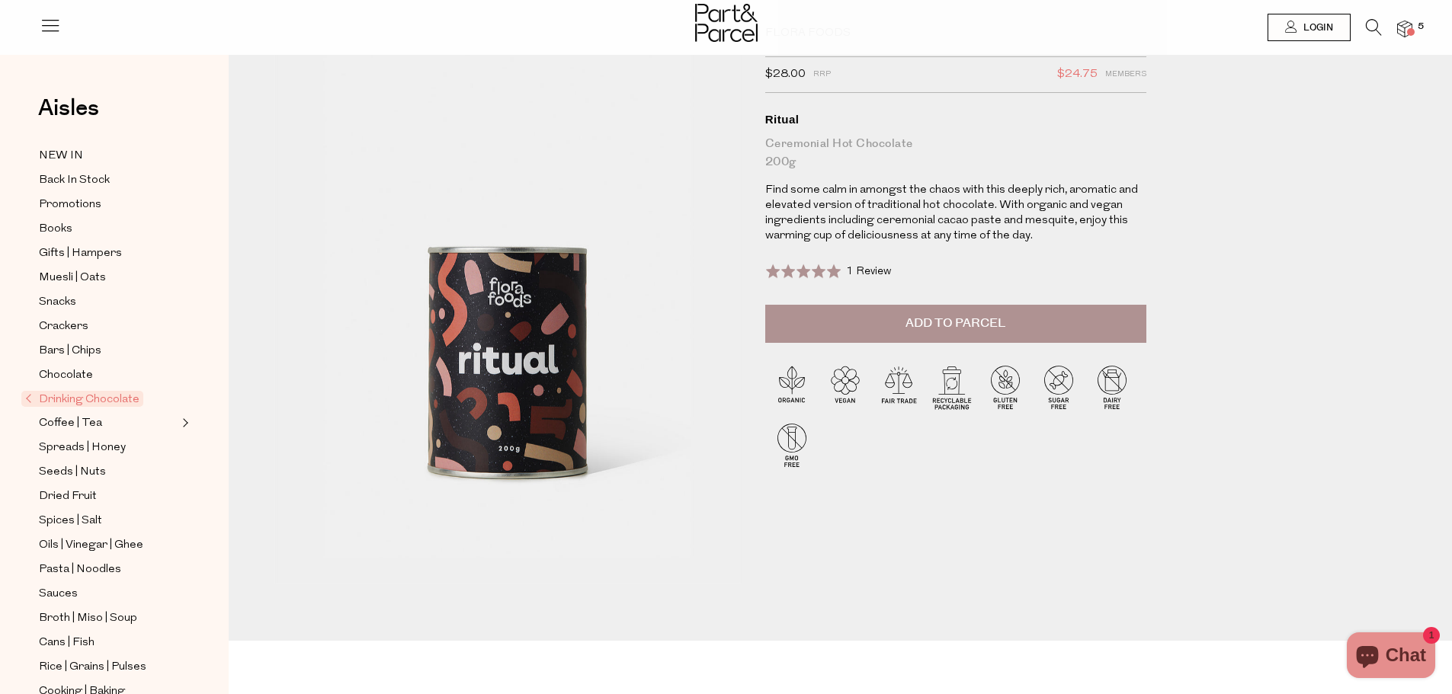
scroll to position [0, 0]
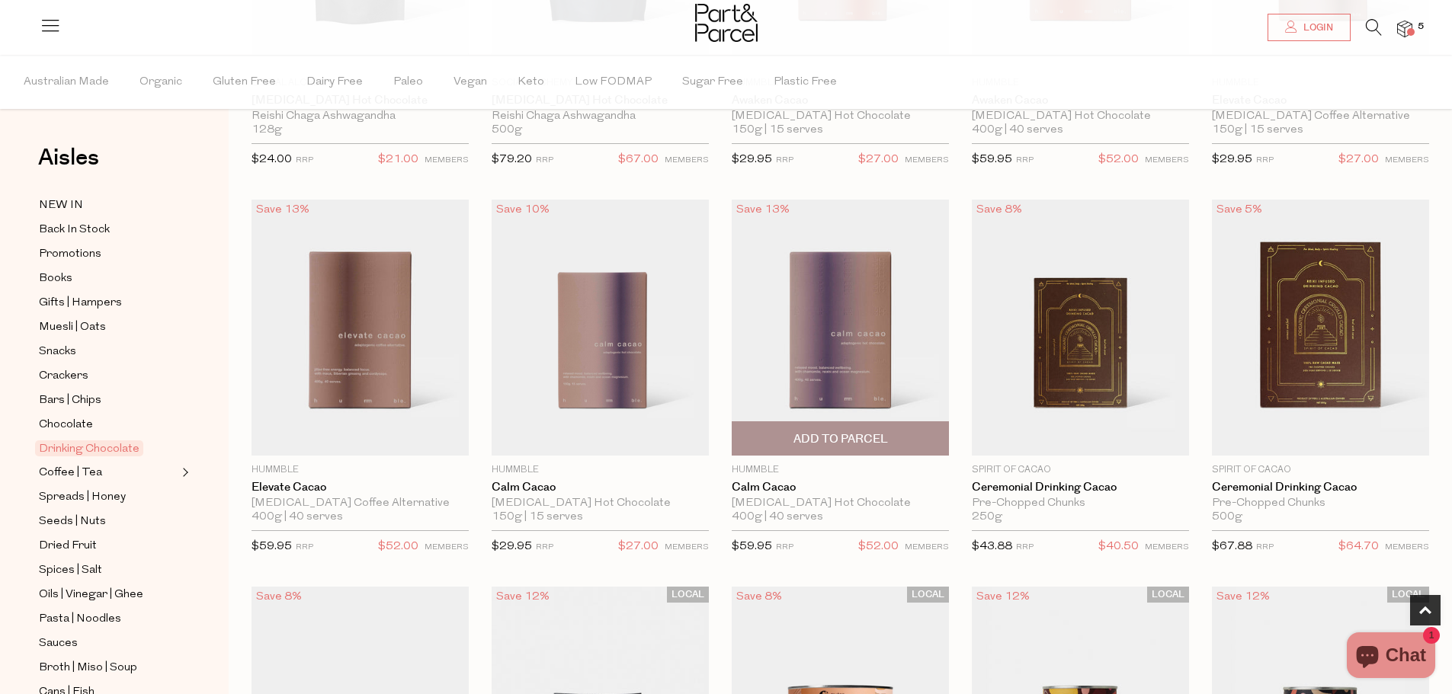
scroll to position [378, 0]
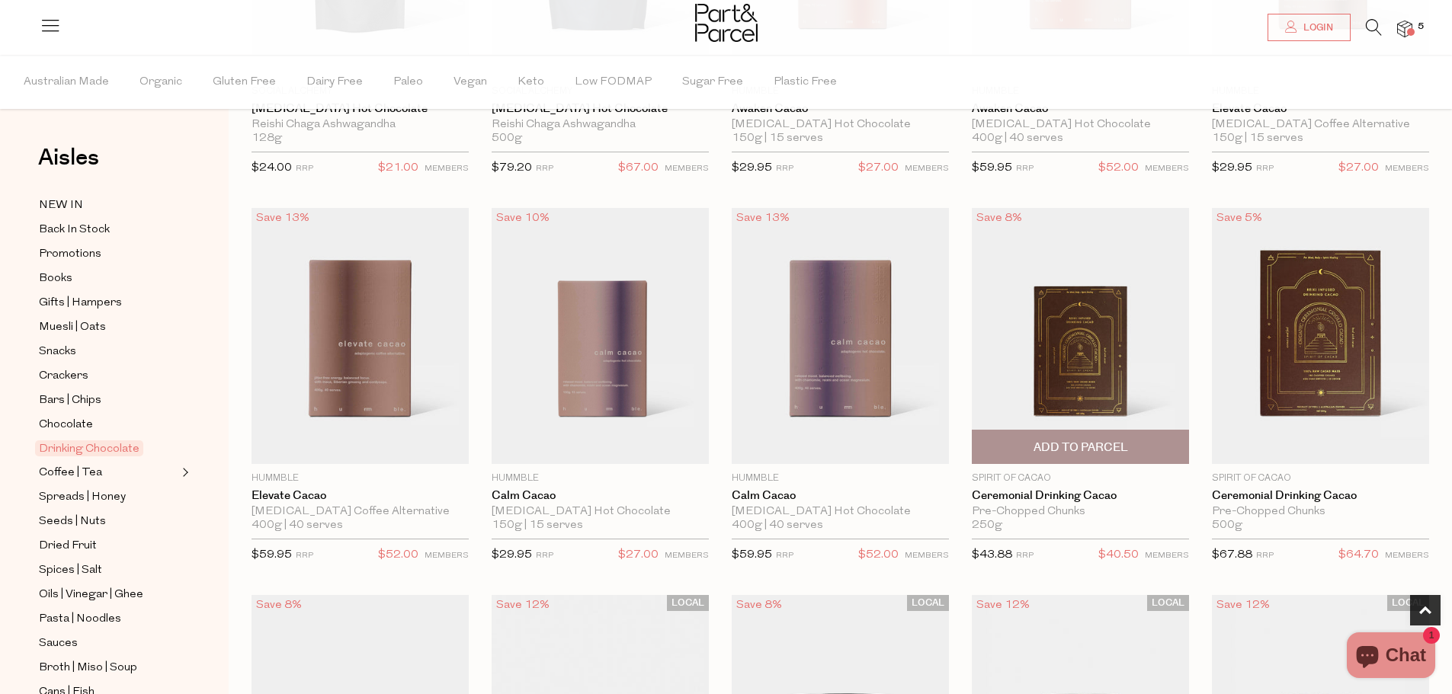
click at [1084, 353] on img at bounding box center [1080, 336] width 217 height 256
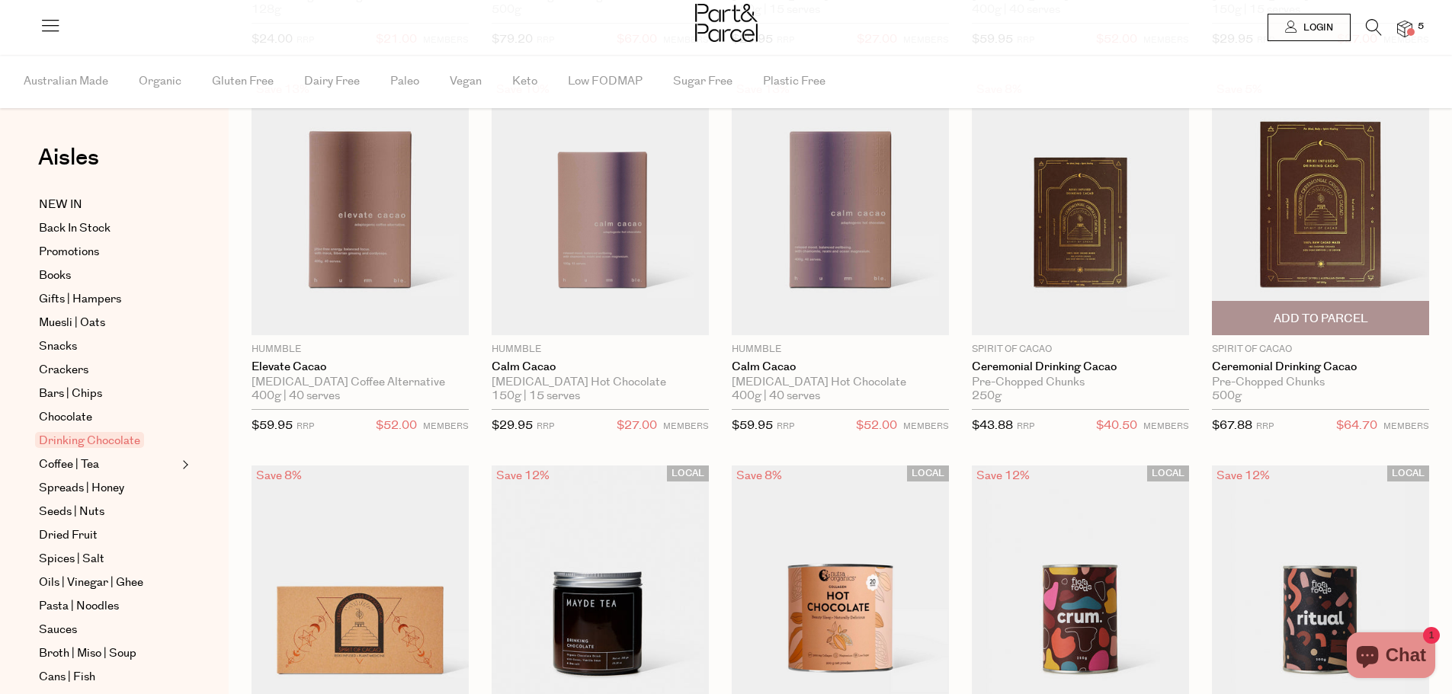
scroll to position [378, 0]
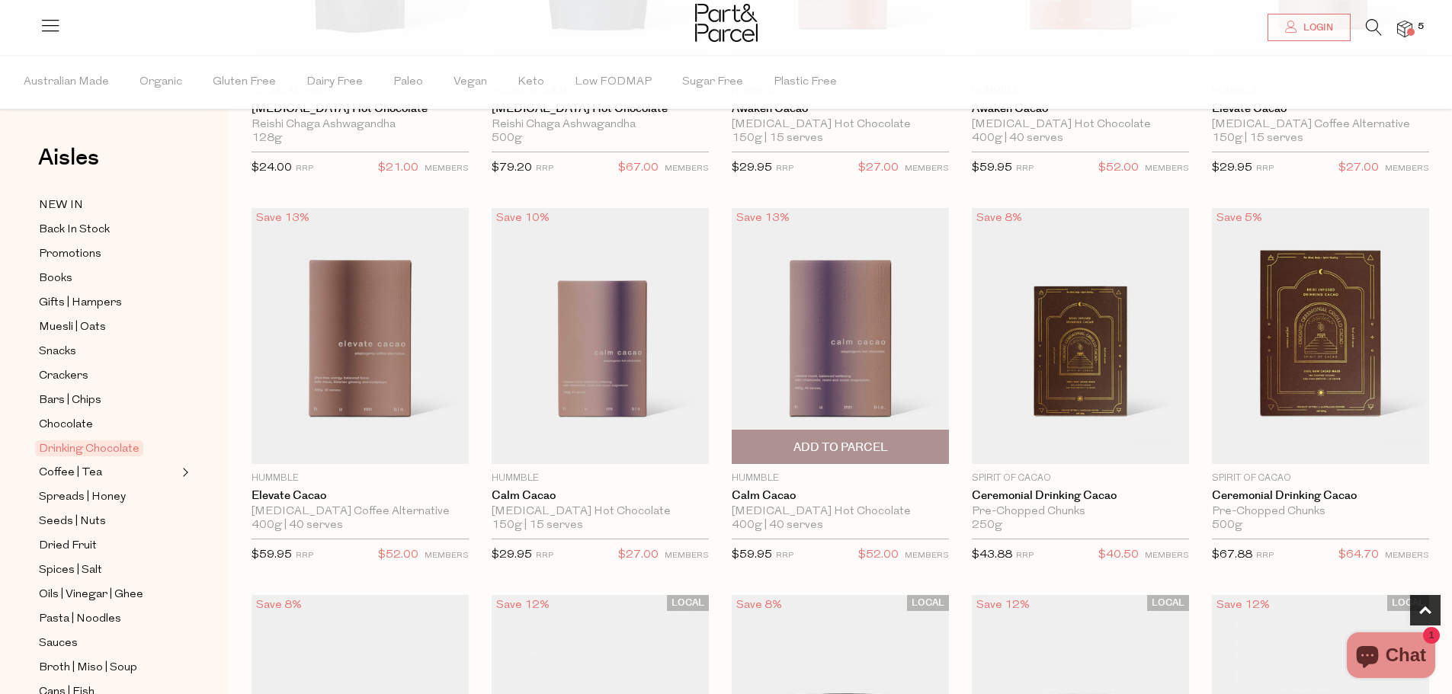
click at [850, 363] on img at bounding box center [840, 336] width 217 height 256
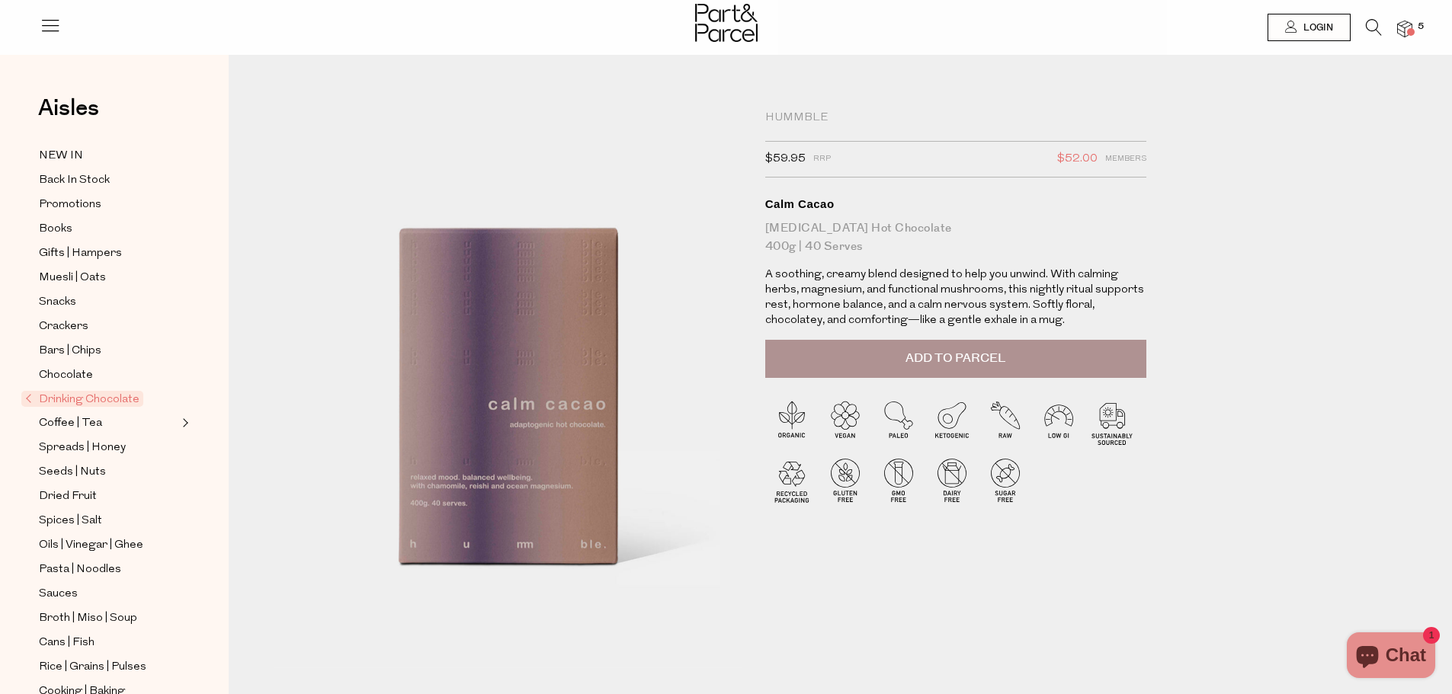
click at [1409, 30] on span at bounding box center [1411, 32] width 8 height 8
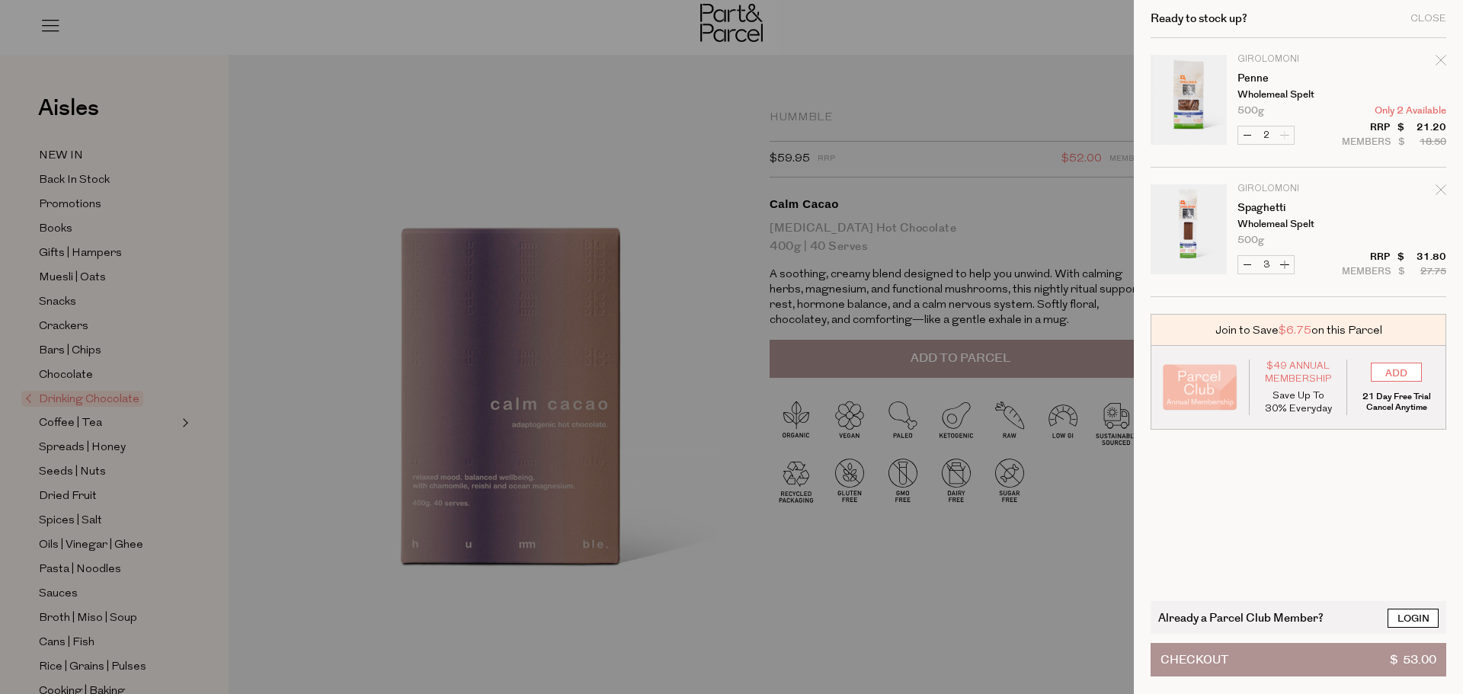
click at [1418, 615] on link "Login" at bounding box center [1413, 618] width 51 height 19
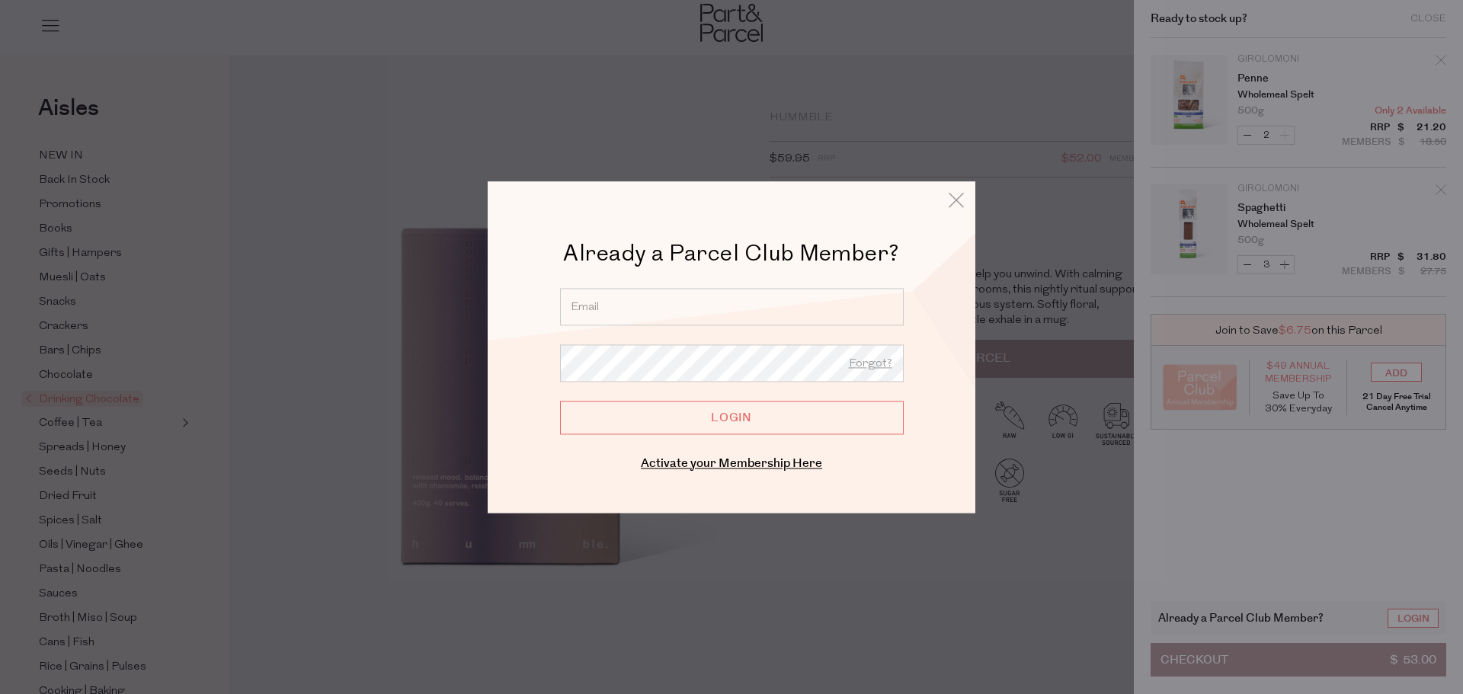
click at [623, 308] on input "email" at bounding box center [732, 306] width 344 height 37
type input "salzarant@gmail.com"
click at [955, 188] on div "Already a Parcel Club Member? Already a Member? Login. Forgot? salzarant@gmail.…" at bounding box center [732, 347] width 488 height 332
click at [951, 202] on icon at bounding box center [956, 200] width 23 height 22
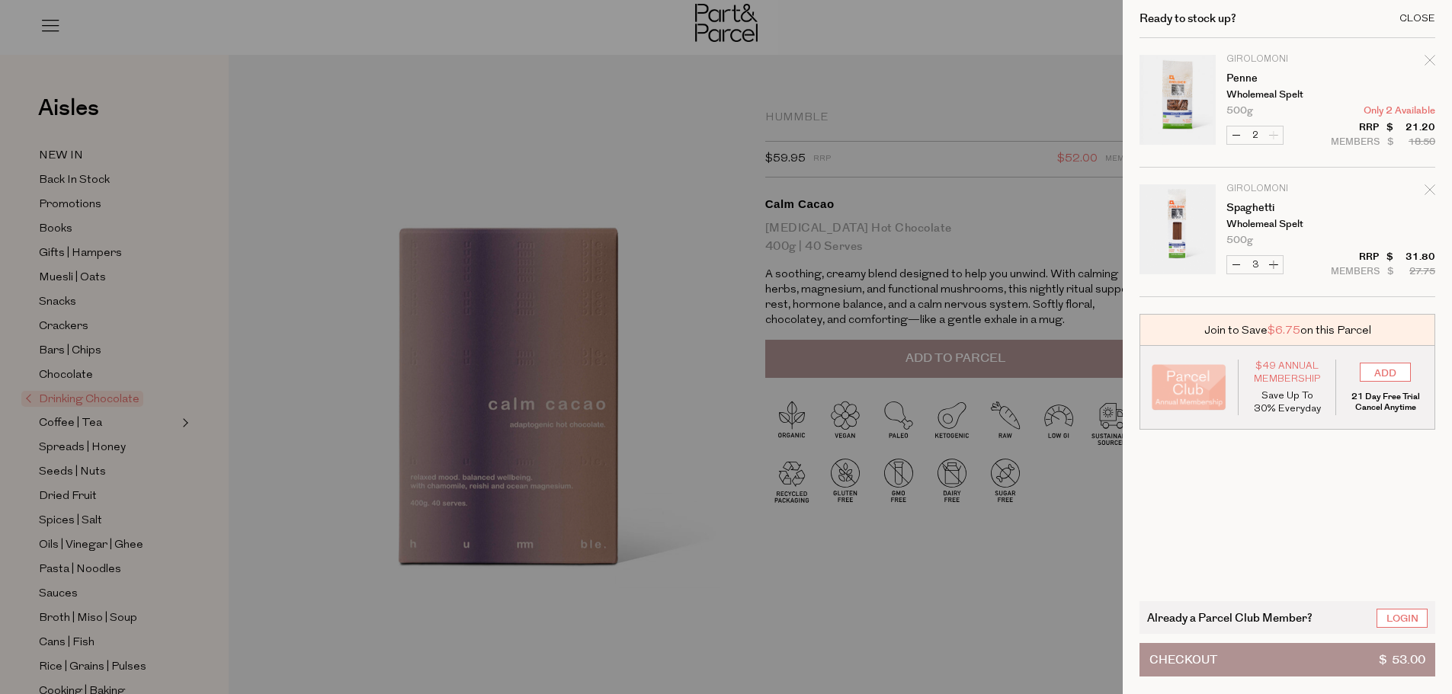
click at [1429, 20] on div "Close" at bounding box center [1417, 19] width 36 height 10
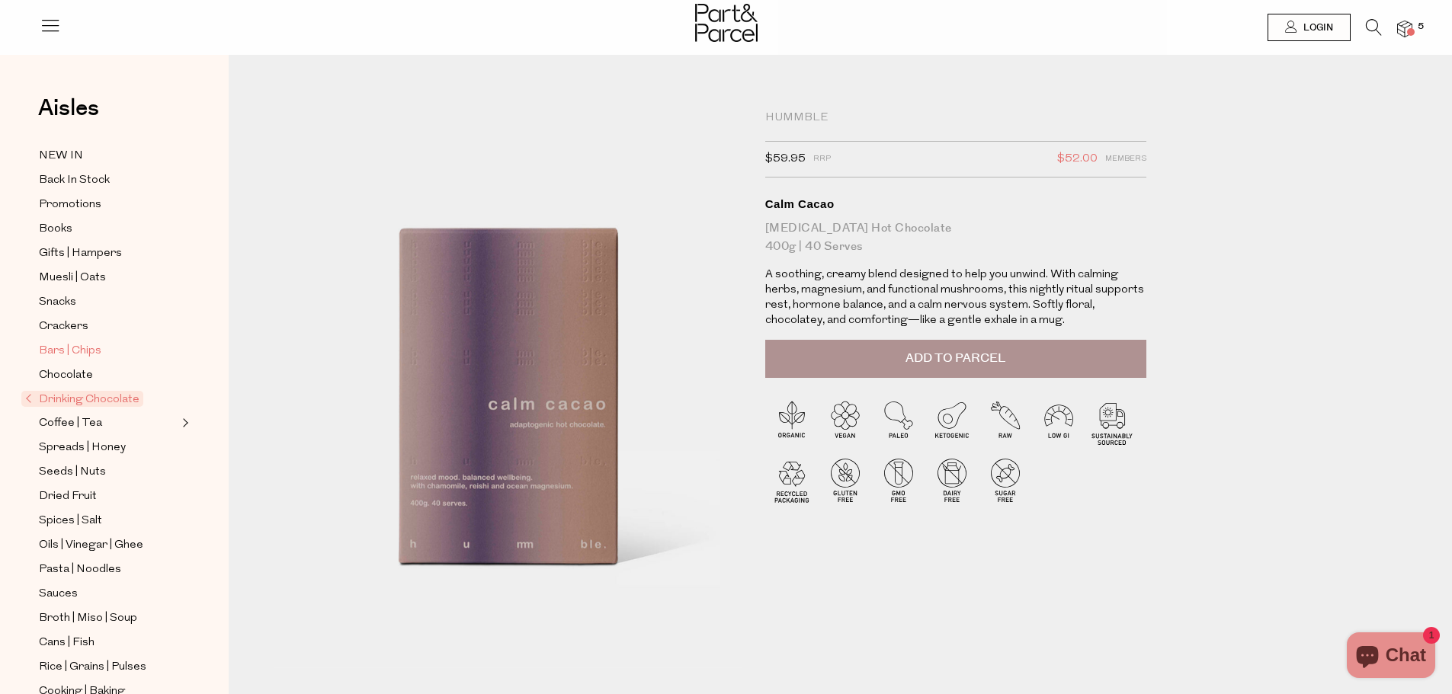
click at [55, 345] on span "Bars | Chips" at bounding box center [70, 351] width 62 height 18
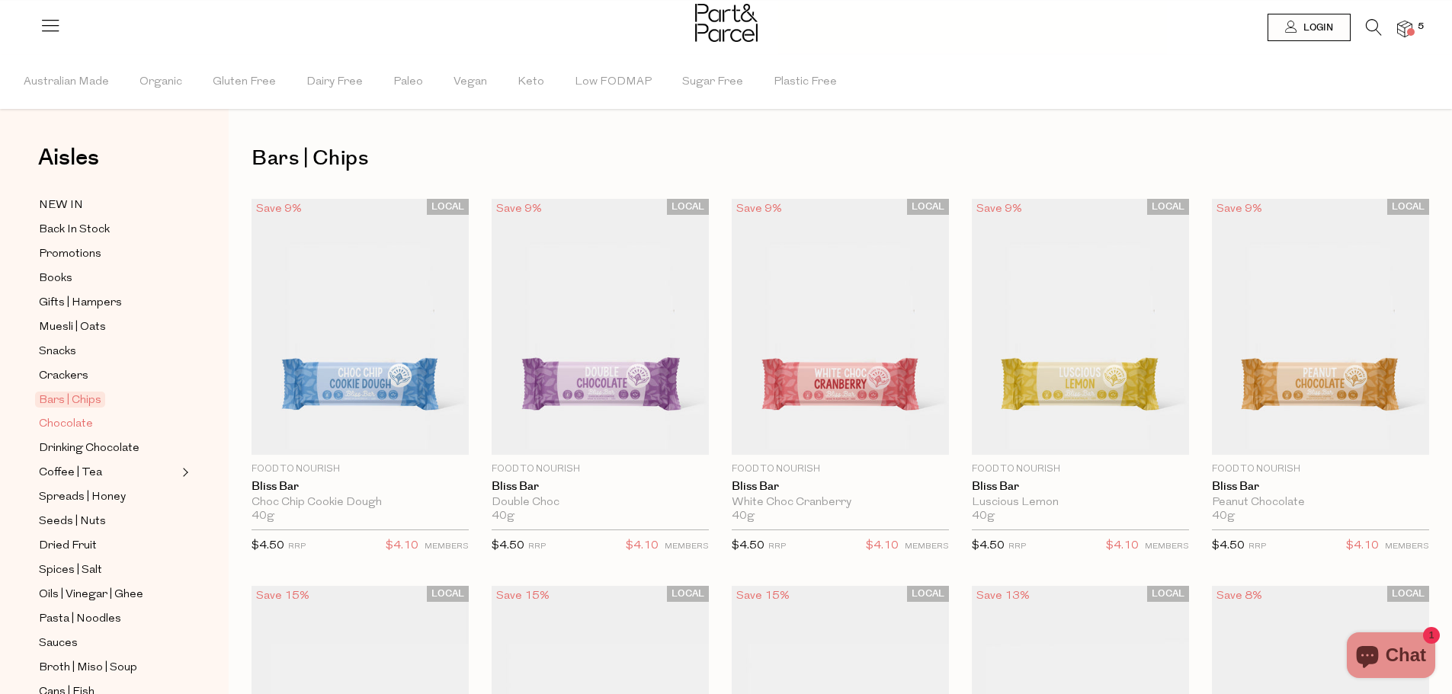
click at [81, 418] on span "Chocolate" at bounding box center [66, 424] width 54 height 18
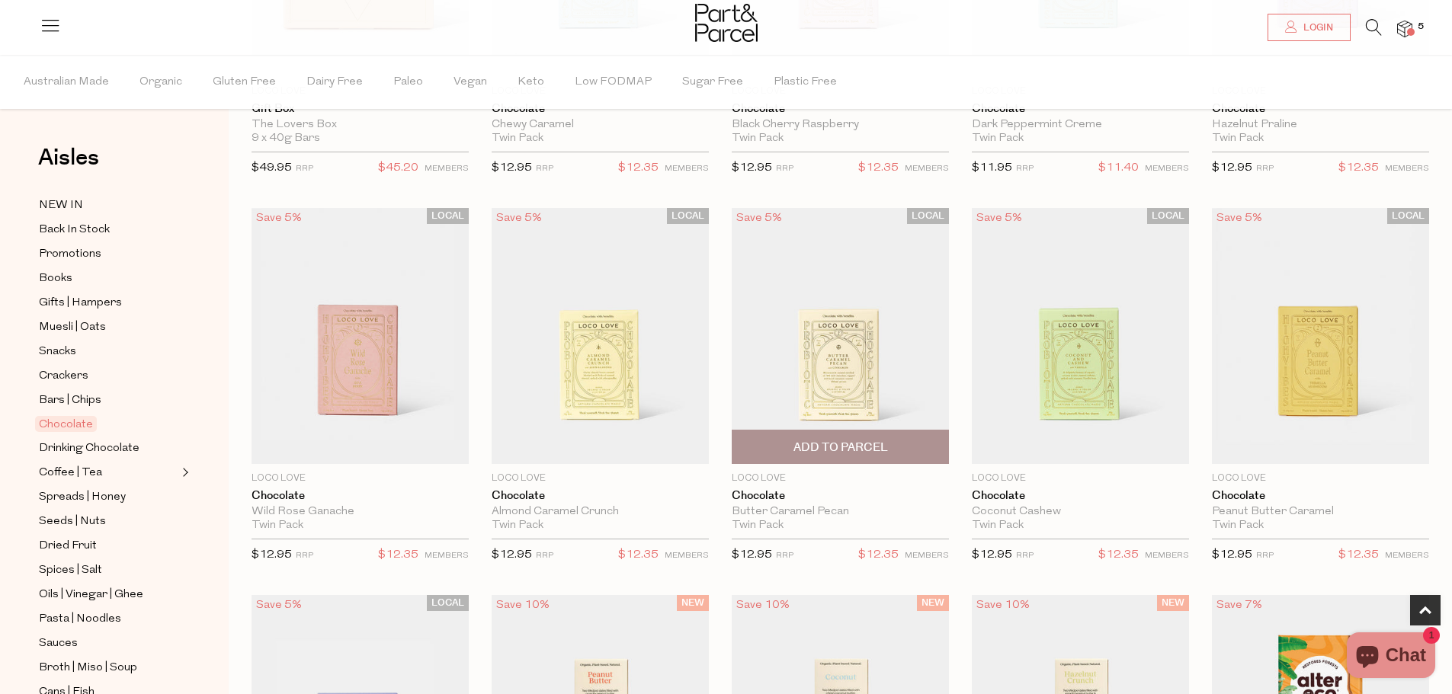
scroll to position [381, 0]
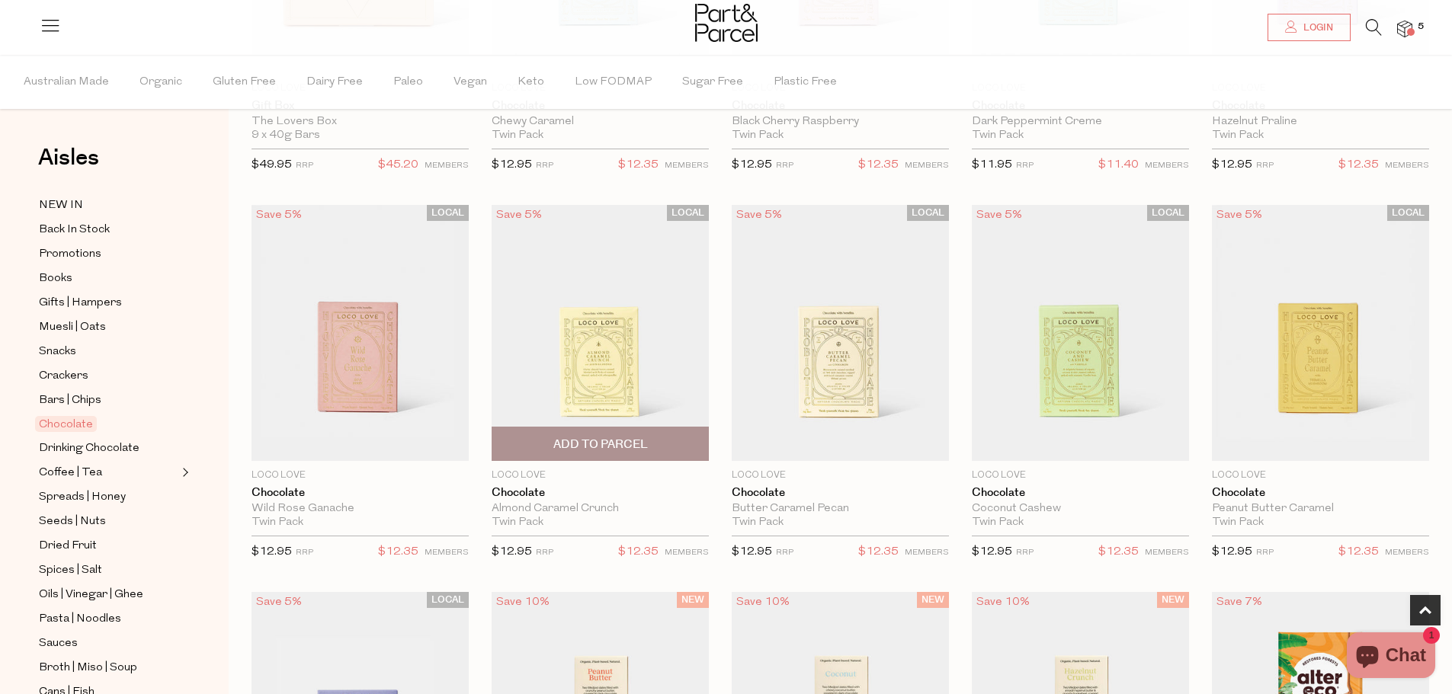
click at [594, 447] on span "Add To Parcel" at bounding box center [600, 445] width 95 height 16
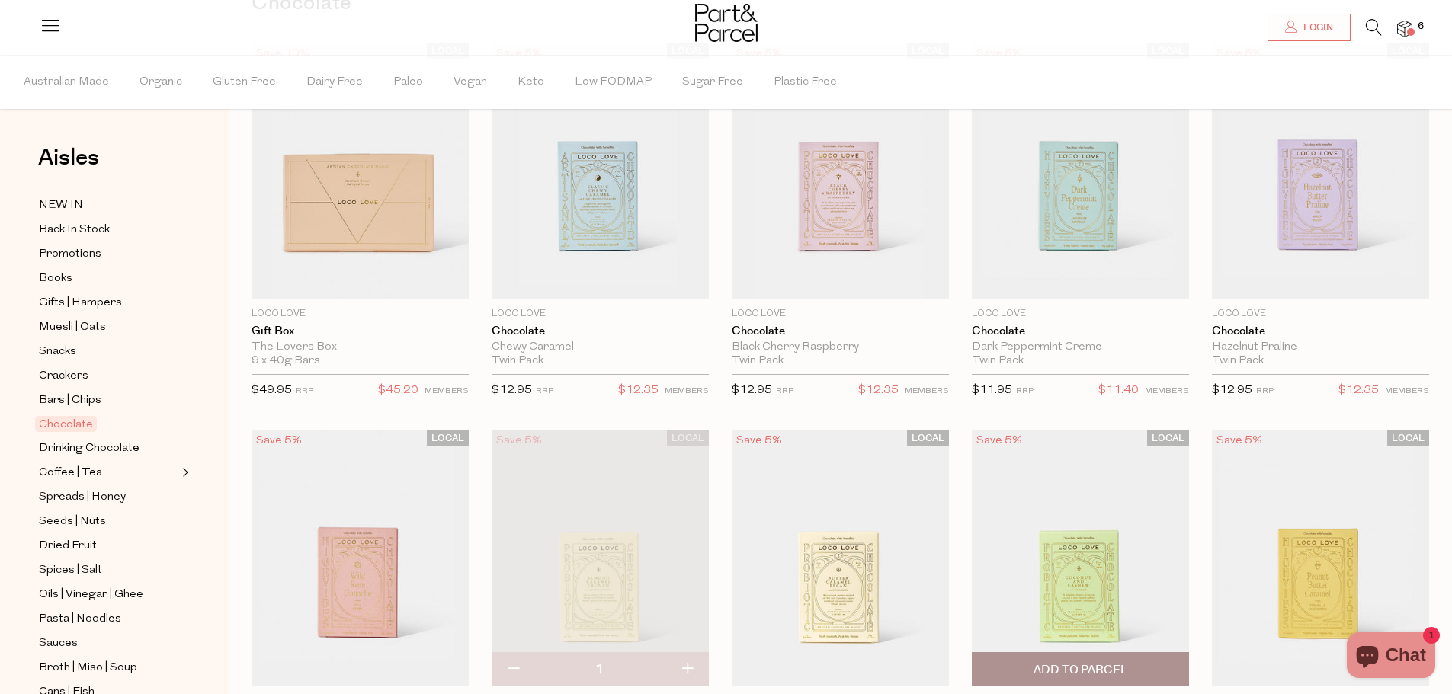
scroll to position [152, 0]
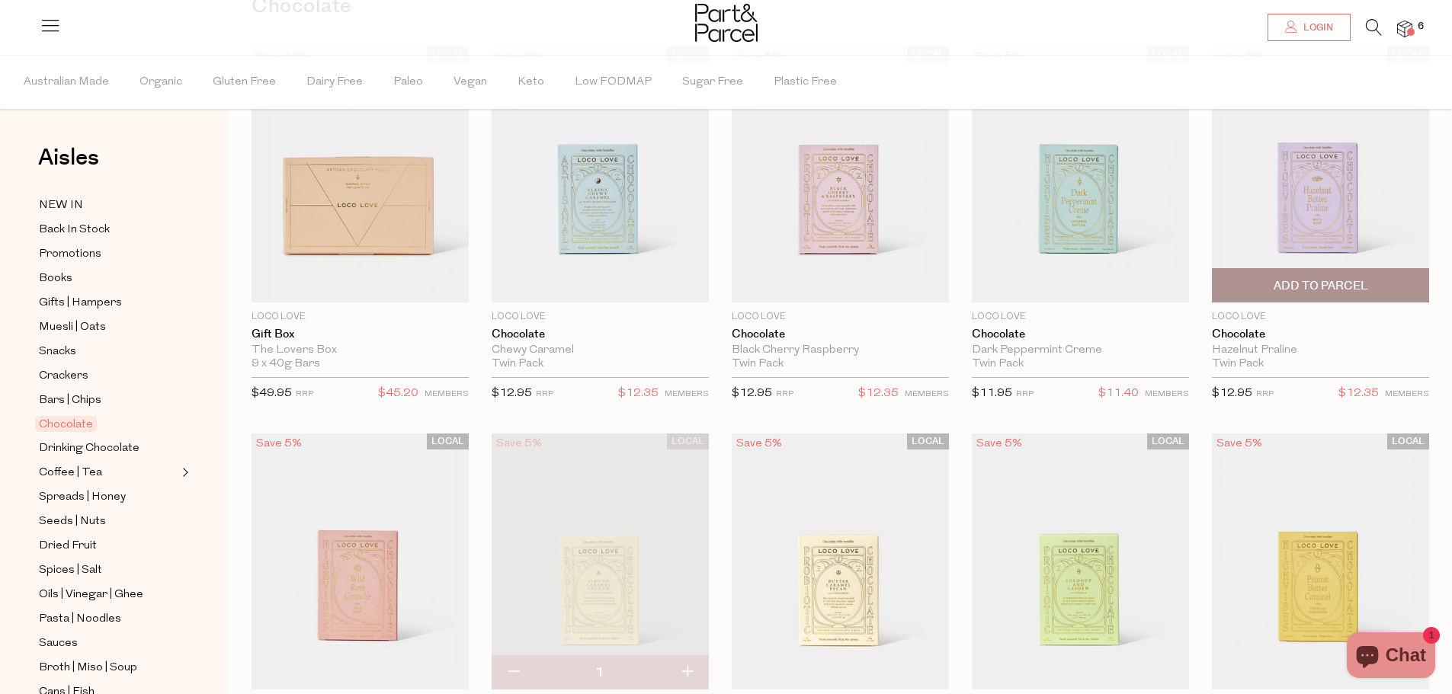
click at [1307, 282] on span "Add To Parcel" at bounding box center [1321, 286] width 95 height 16
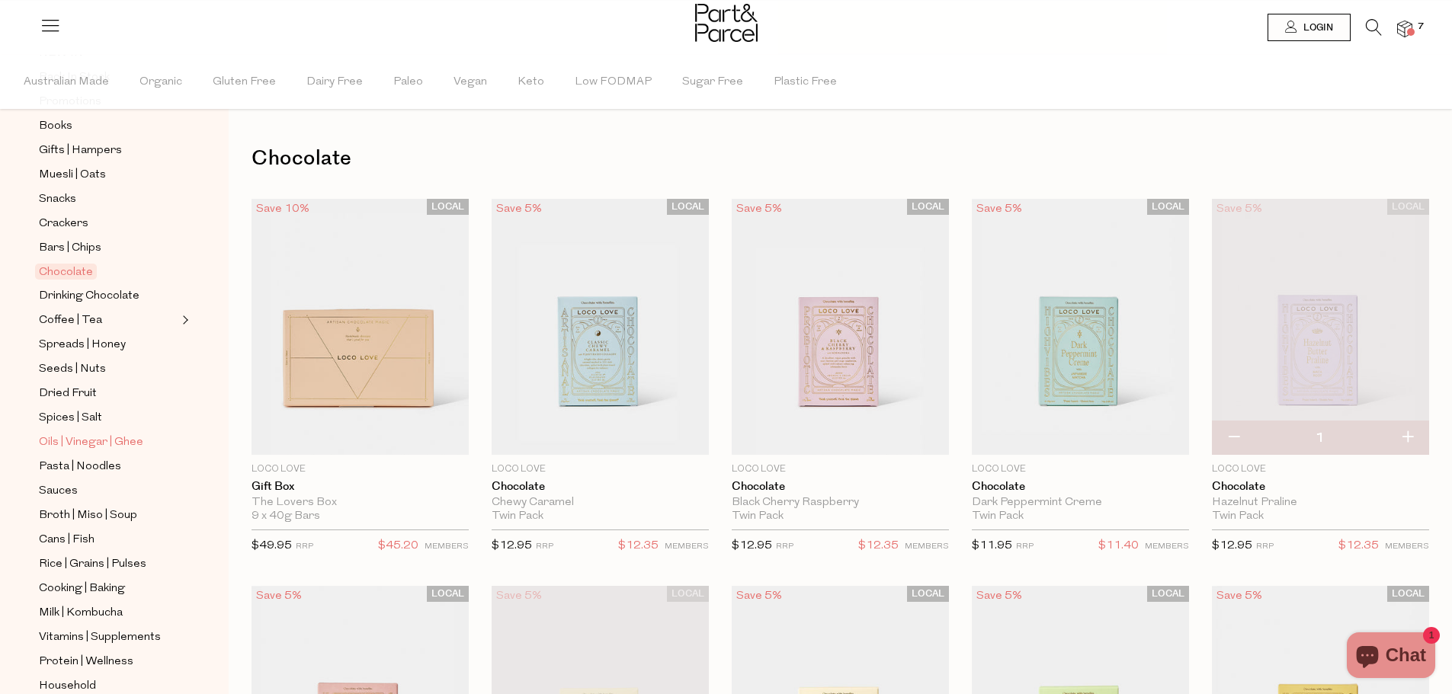
click at [74, 434] on span "Oils | Vinegar | Ghee" at bounding box center [91, 443] width 104 height 18
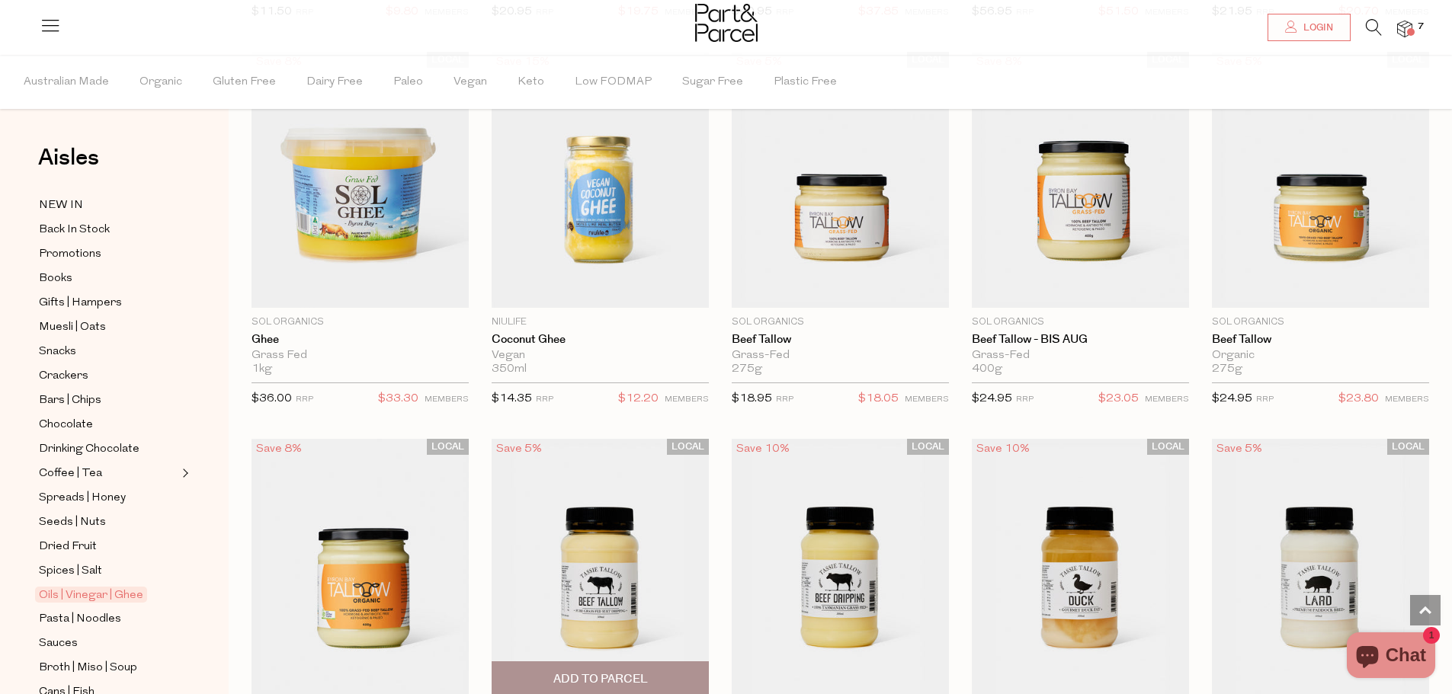
scroll to position [1239, 0]
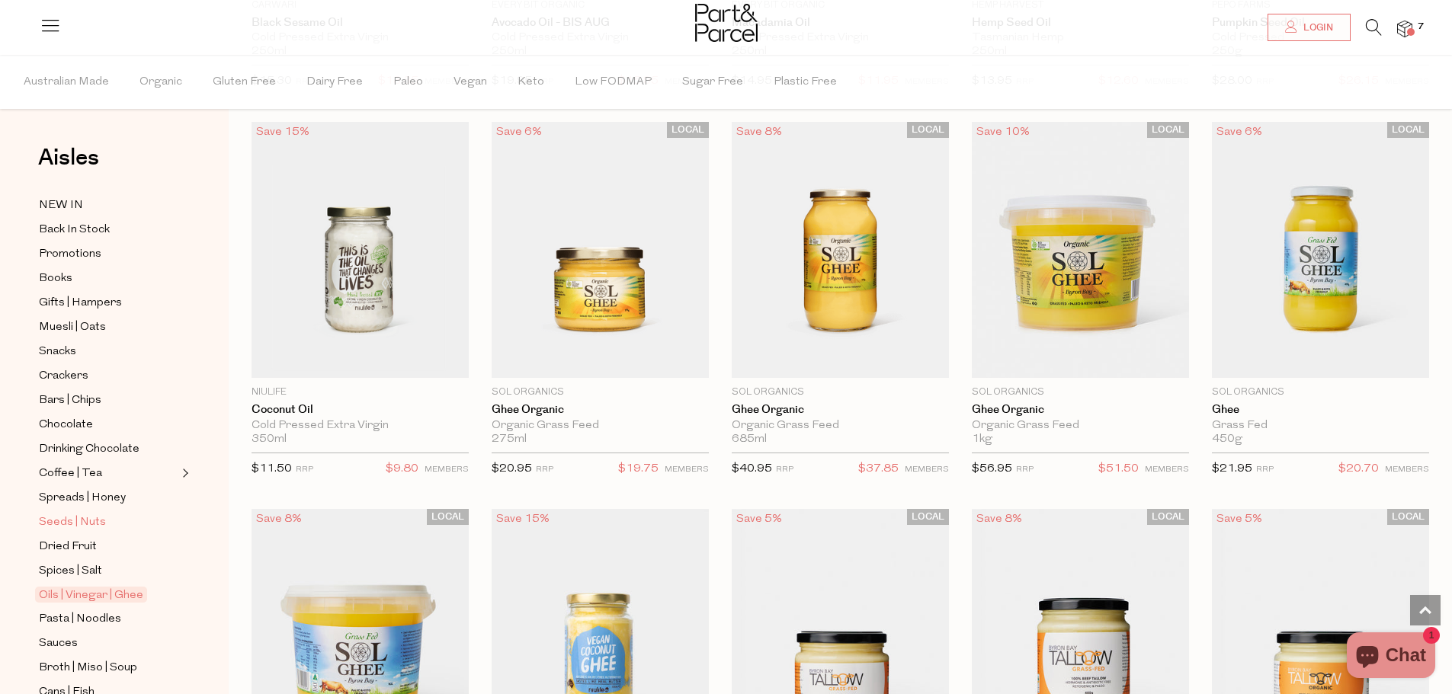
click at [59, 514] on span "Seeds | Nuts" at bounding box center [72, 523] width 67 height 18
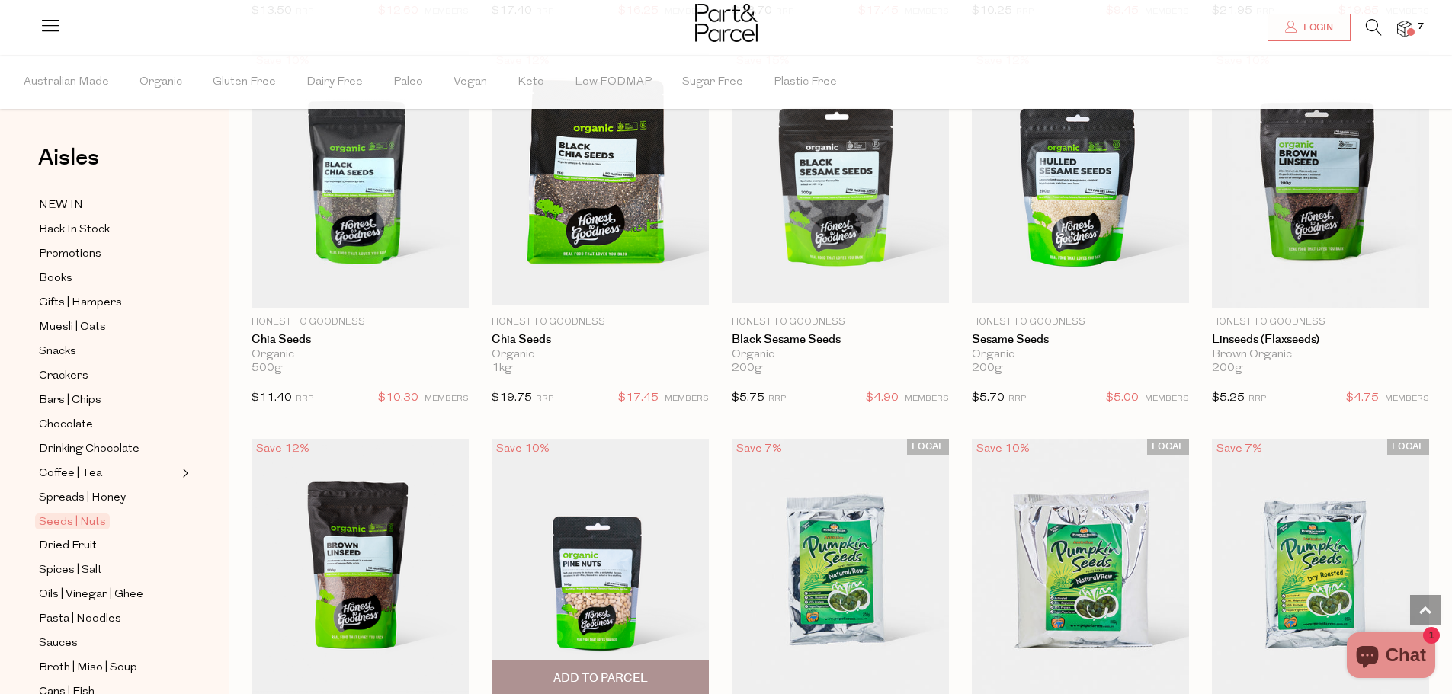
scroll to position [2058, 0]
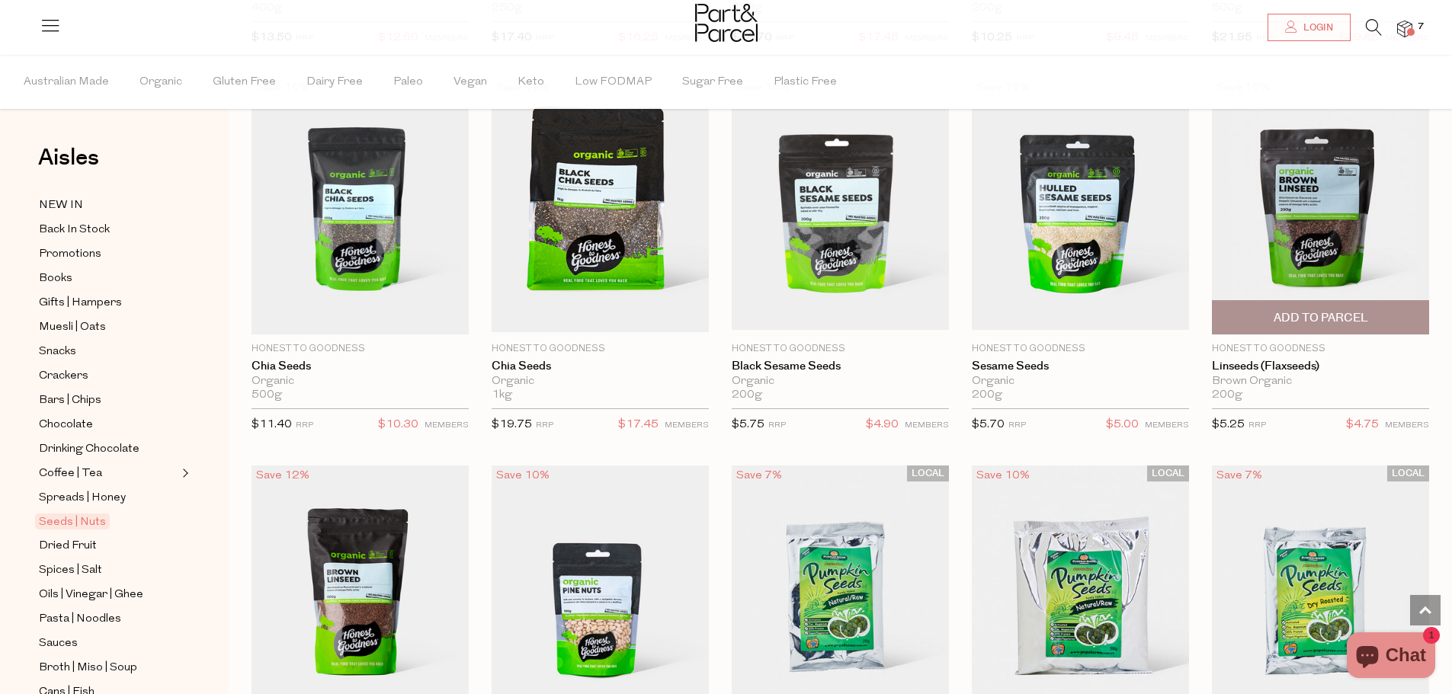
click at [1316, 216] on img at bounding box center [1320, 206] width 217 height 256
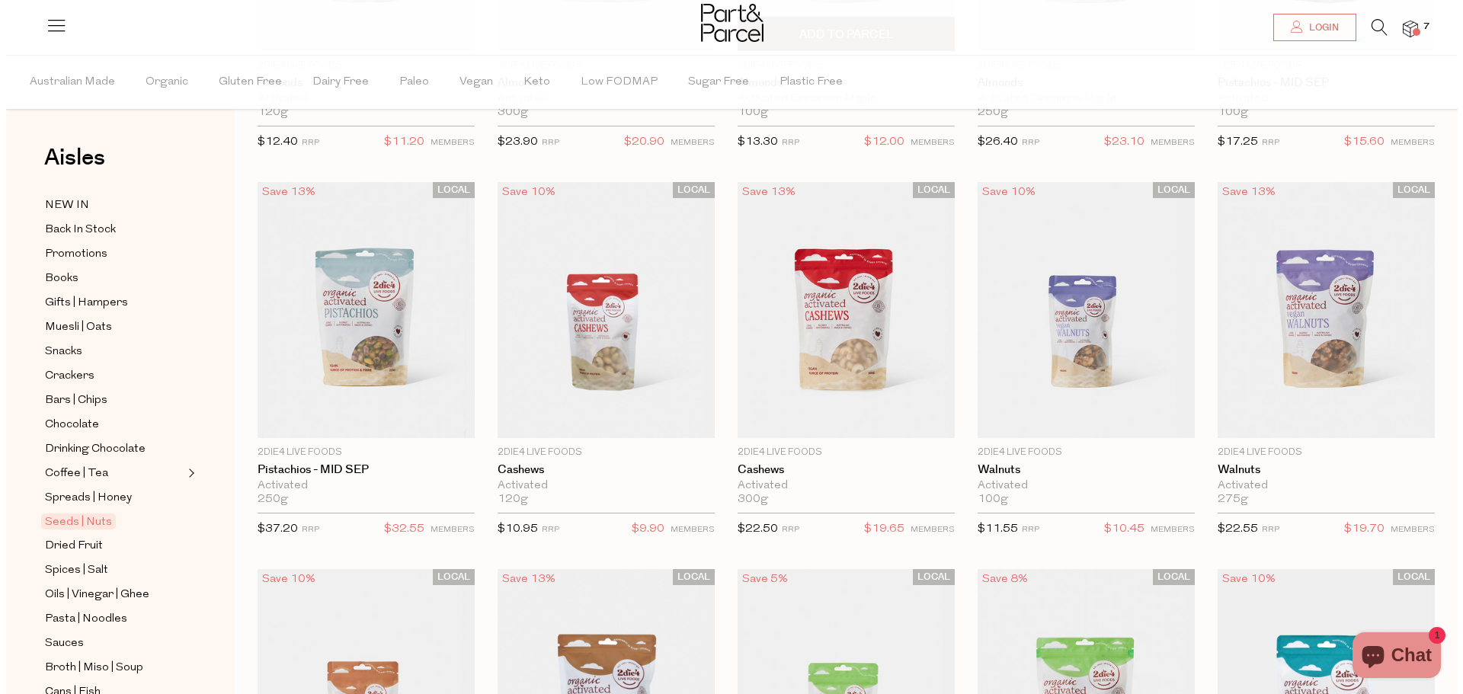
scroll to position [139, 0]
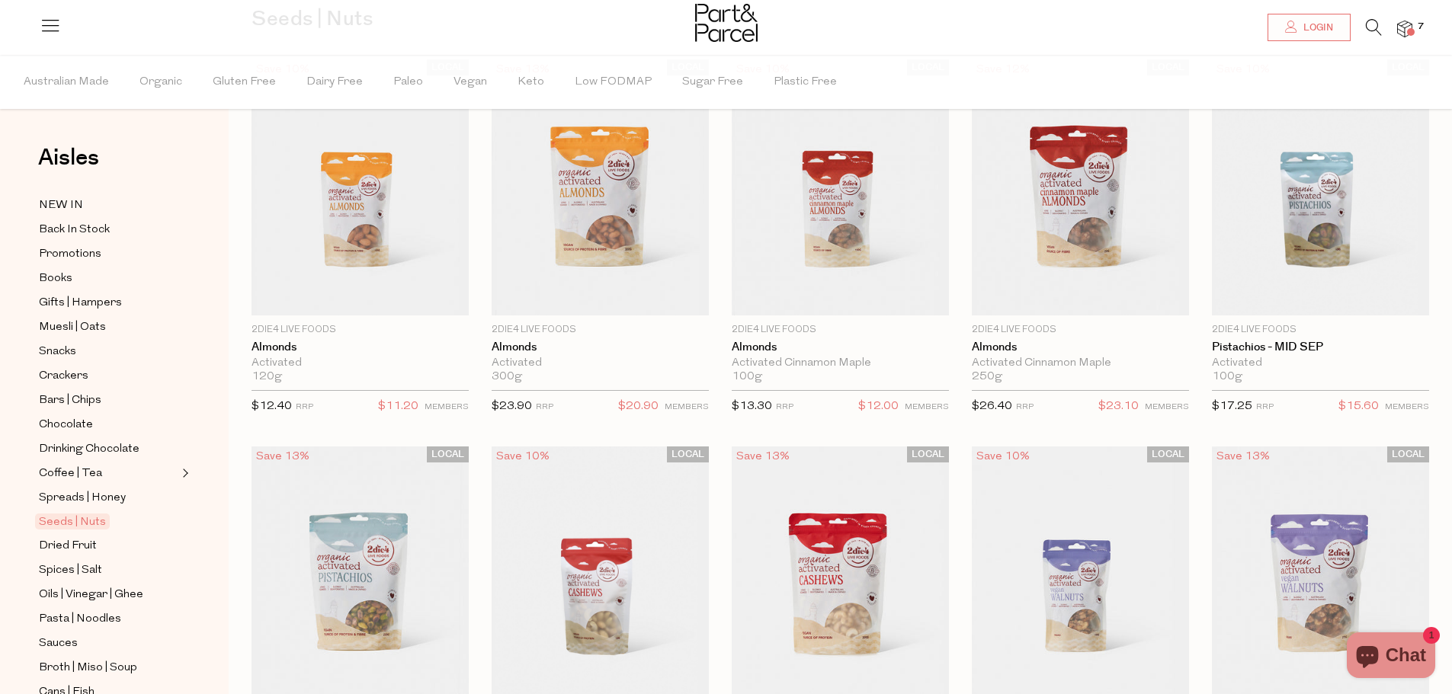
click at [1370, 21] on icon at bounding box center [1374, 27] width 16 height 17
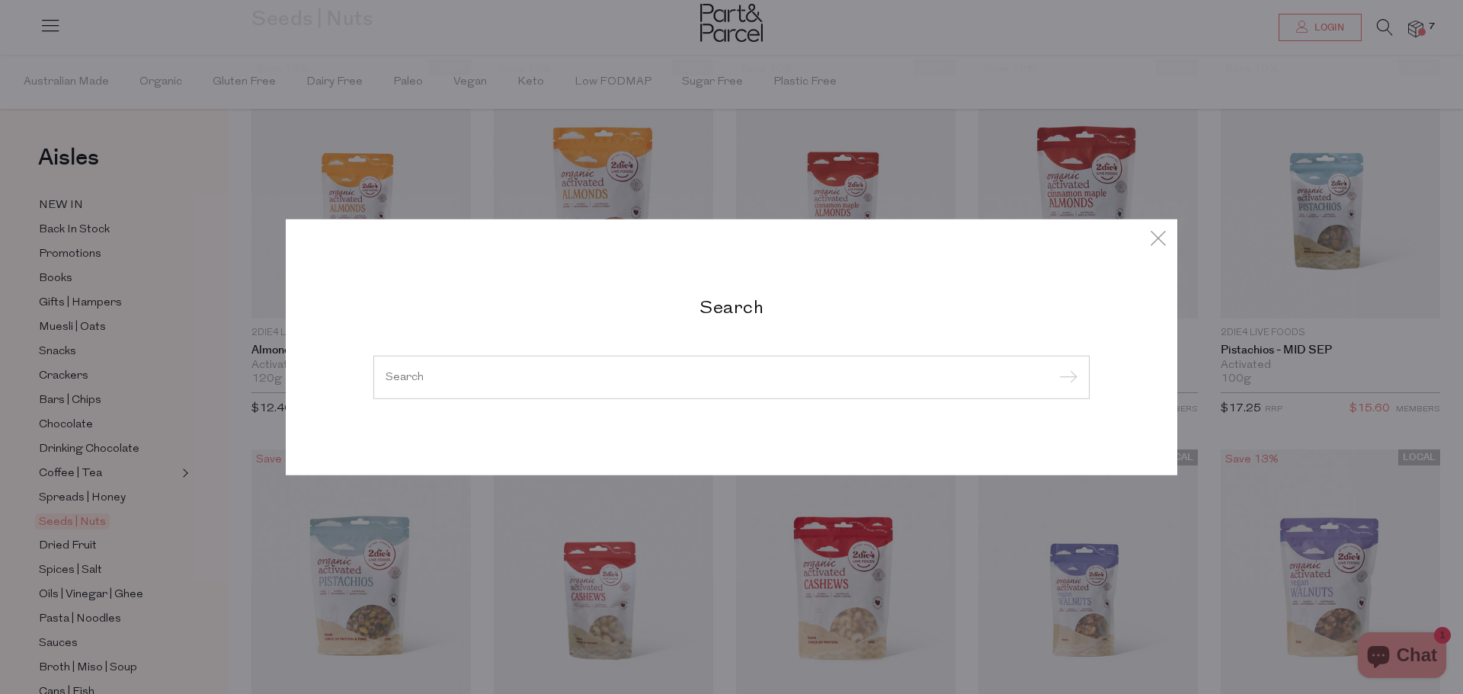
click at [668, 363] on div at bounding box center [731, 377] width 716 height 44
click at [409, 371] on input "search" at bounding box center [732, 376] width 692 height 11
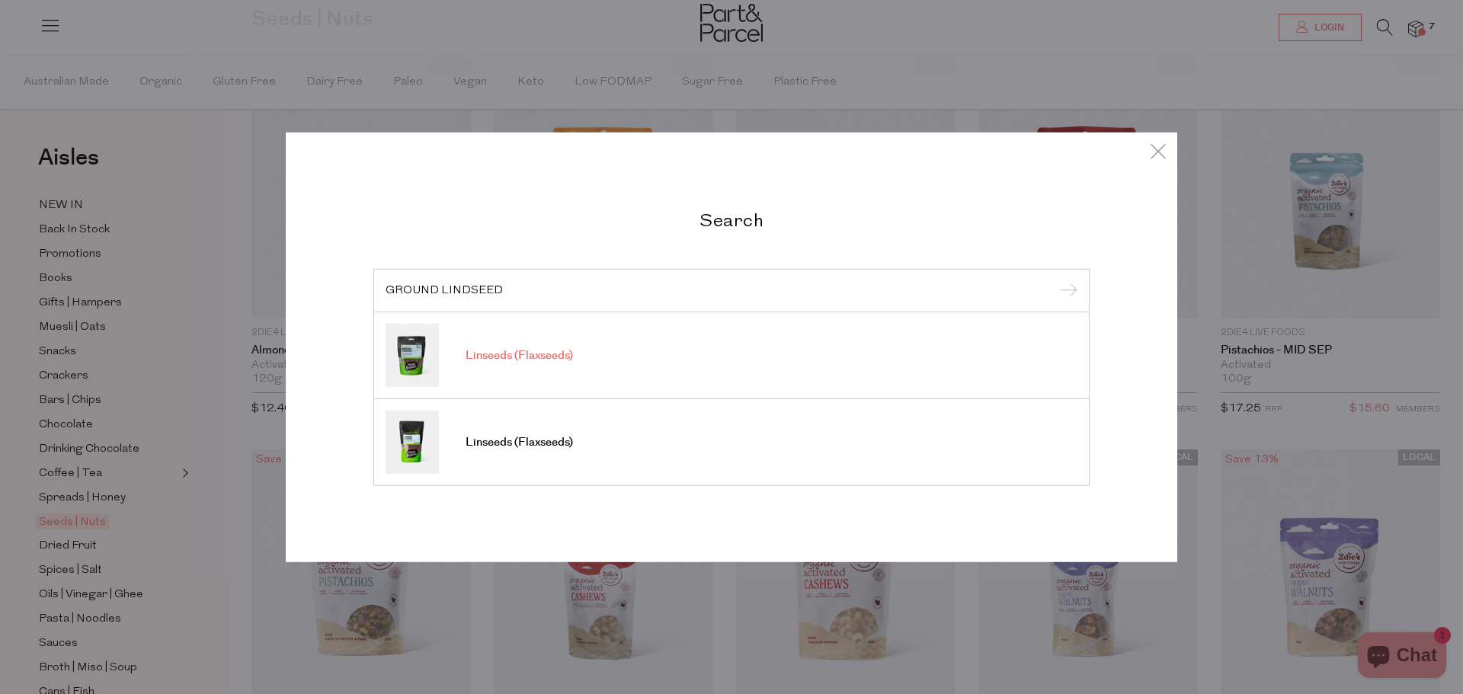
type input "GROUND LINDSEED"
click at [1055, 280] on input "submit" at bounding box center [1066, 291] width 23 height 23
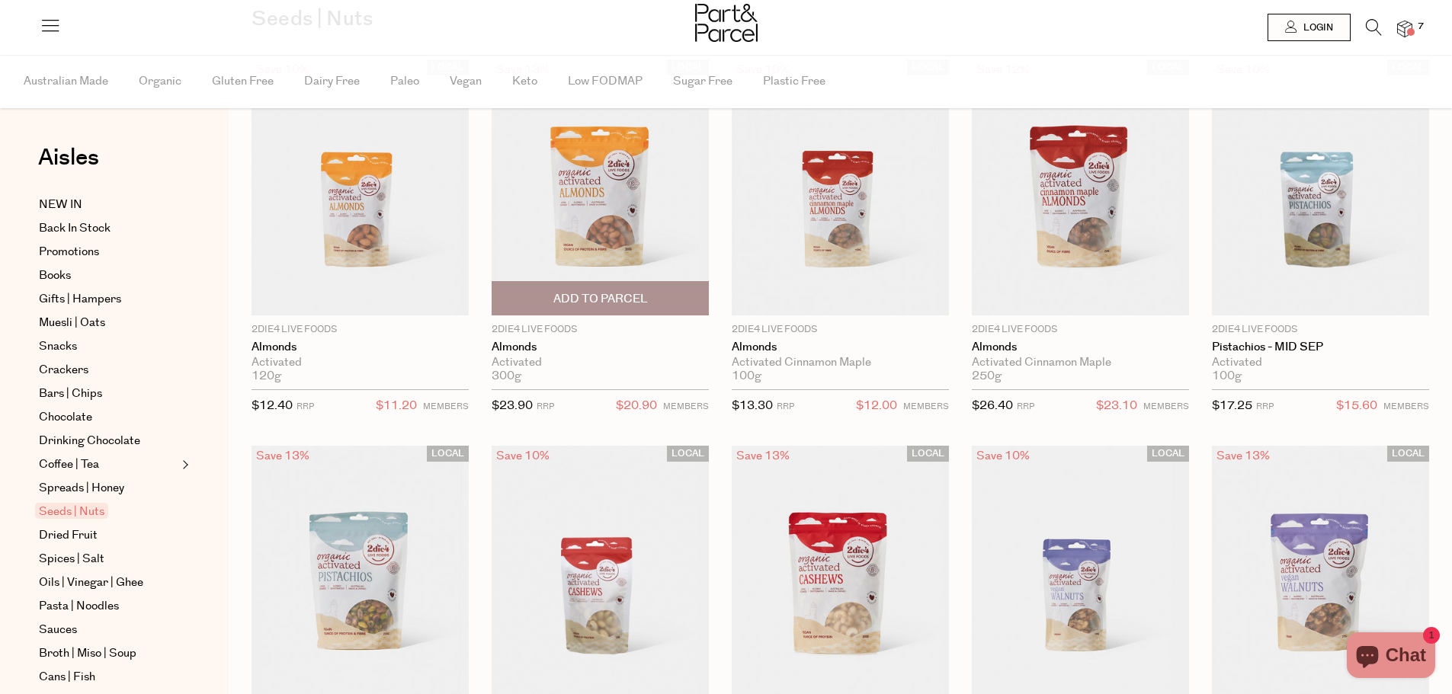
scroll to position [139, 0]
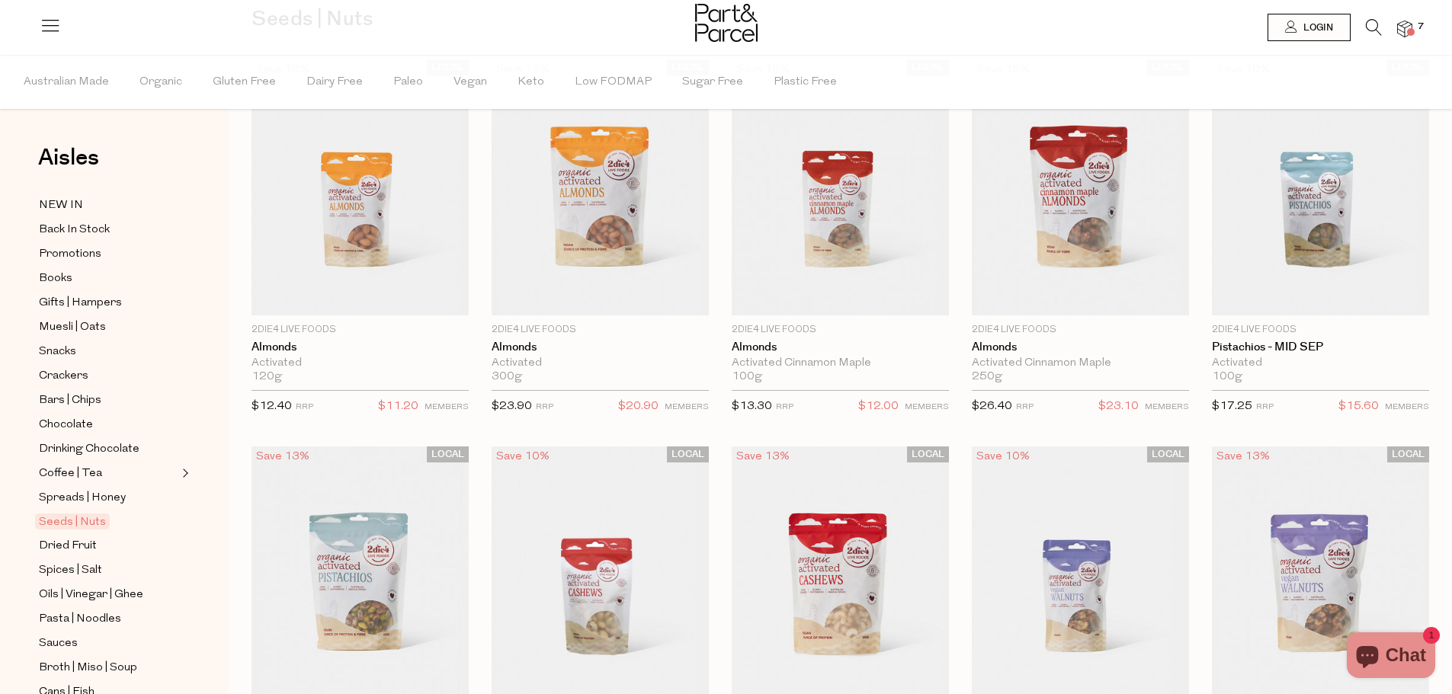
click at [1374, 26] on icon at bounding box center [1374, 27] width 16 height 17
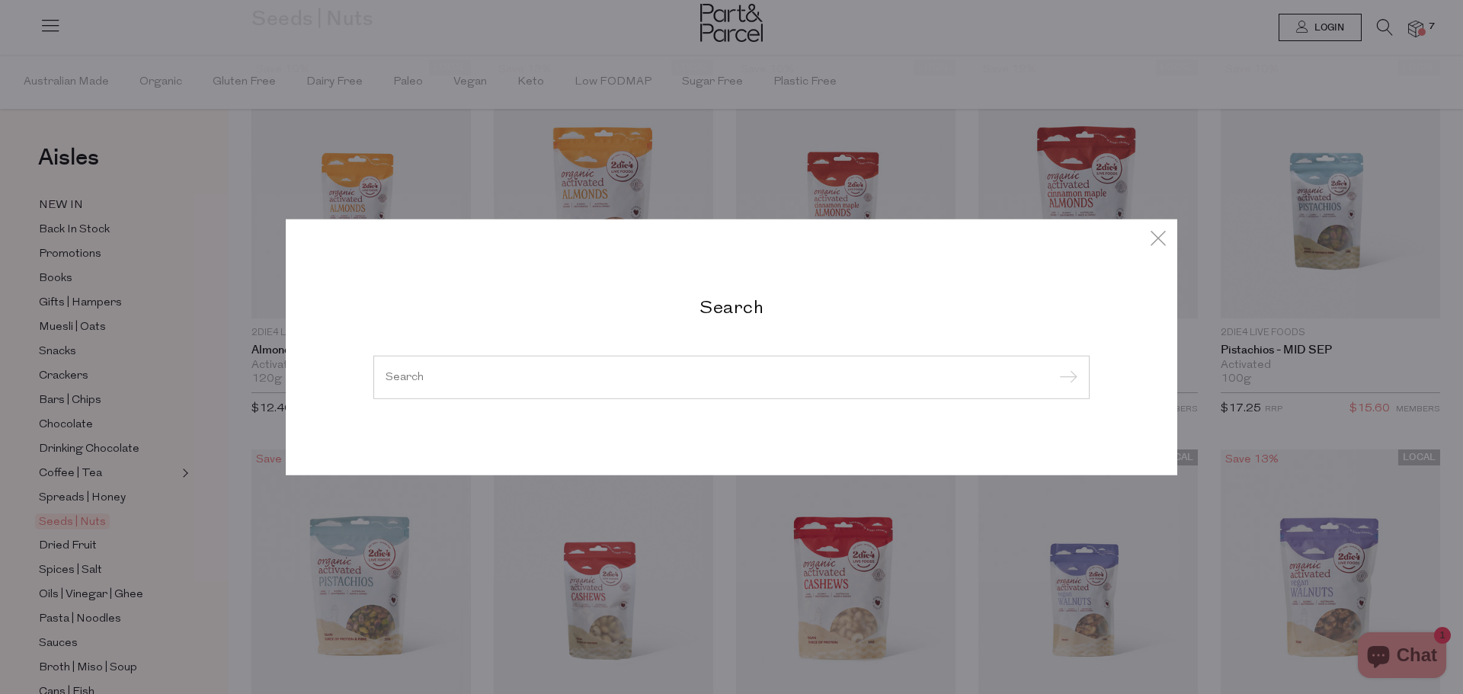
click at [610, 372] on input "search" at bounding box center [732, 376] width 692 height 11
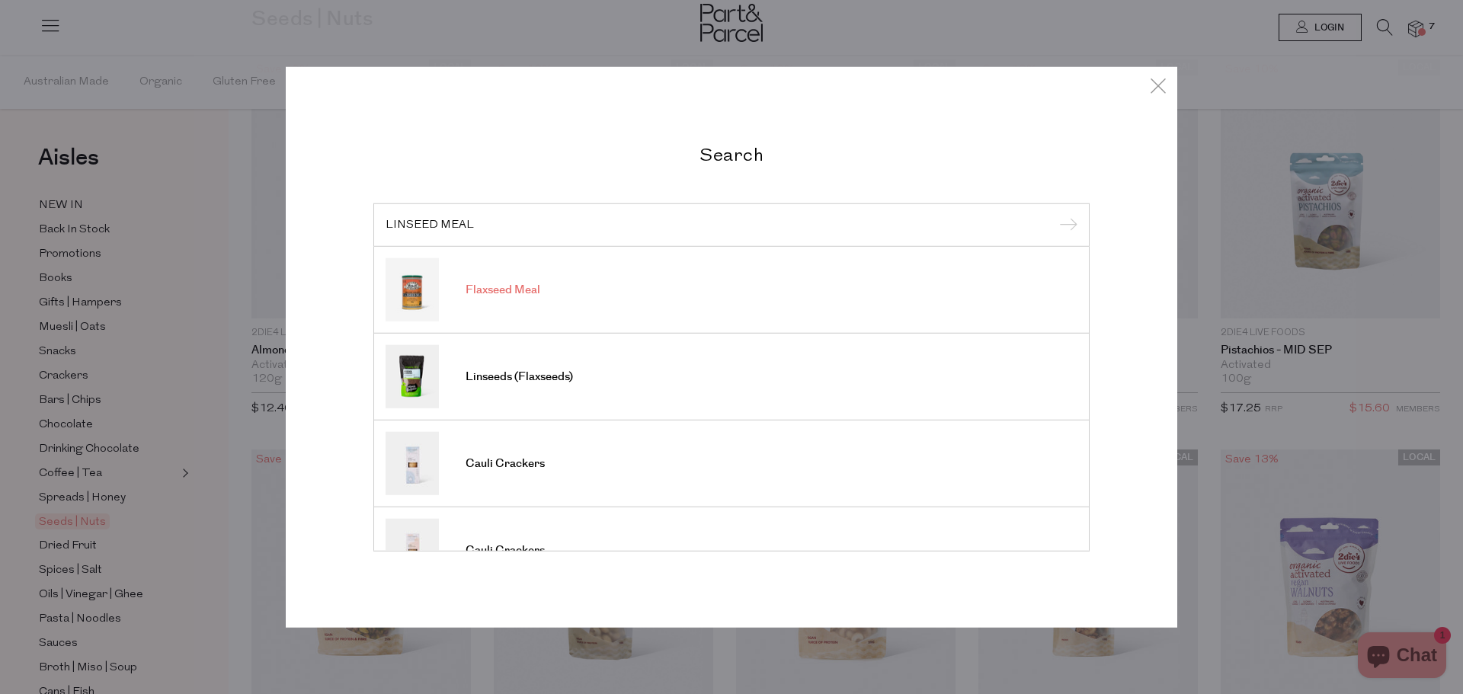
type input "LINSEED MEAL"
click at [497, 293] on span "Flaxseed Meal" at bounding box center [503, 290] width 75 height 15
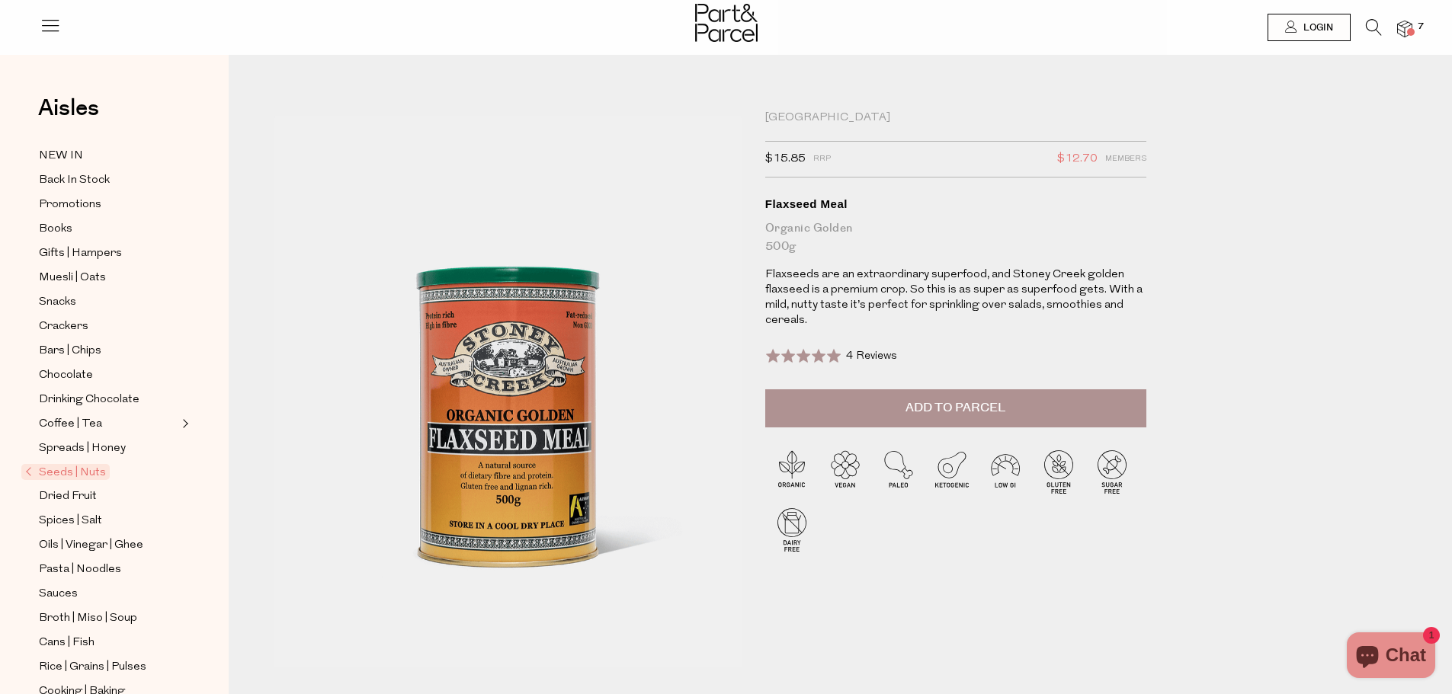
click at [952, 412] on span "Add to Parcel" at bounding box center [955, 408] width 100 height 18
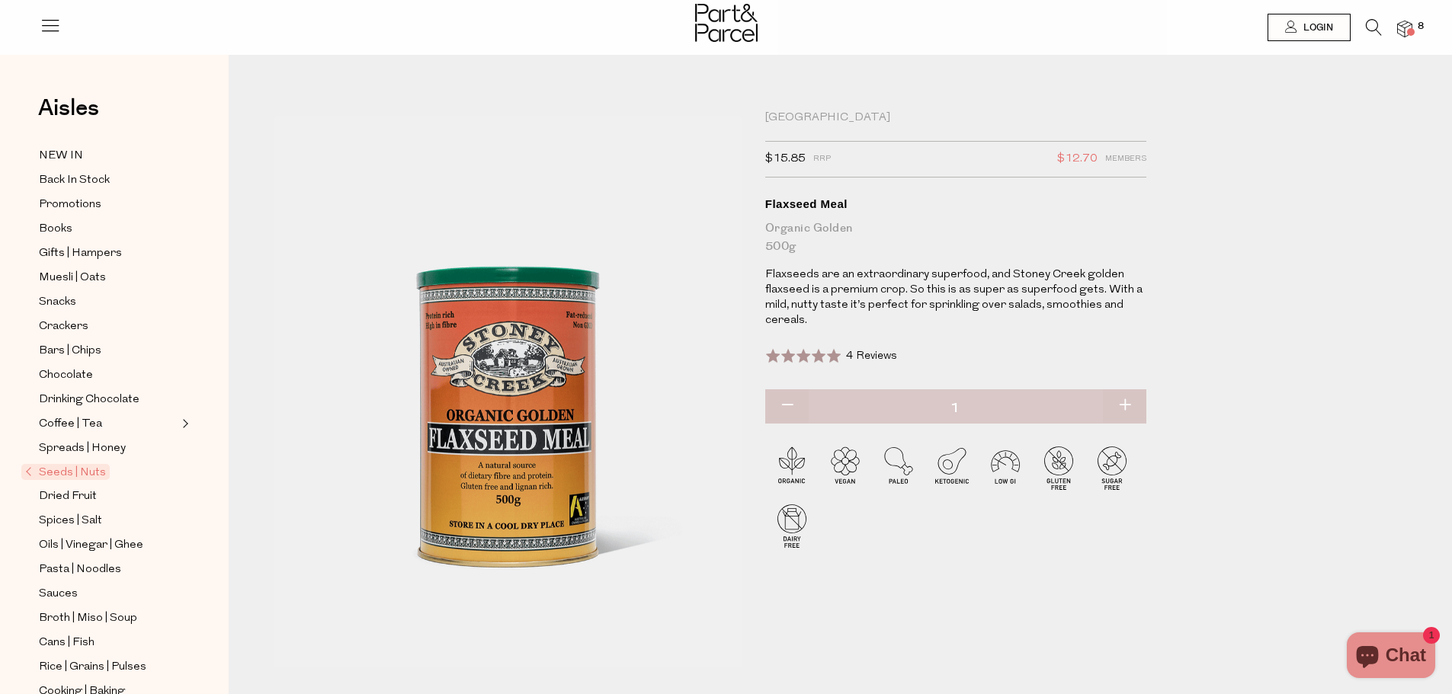
click at [1372, 27] on icon at bounding box center [1374, 27] width 16 height 17
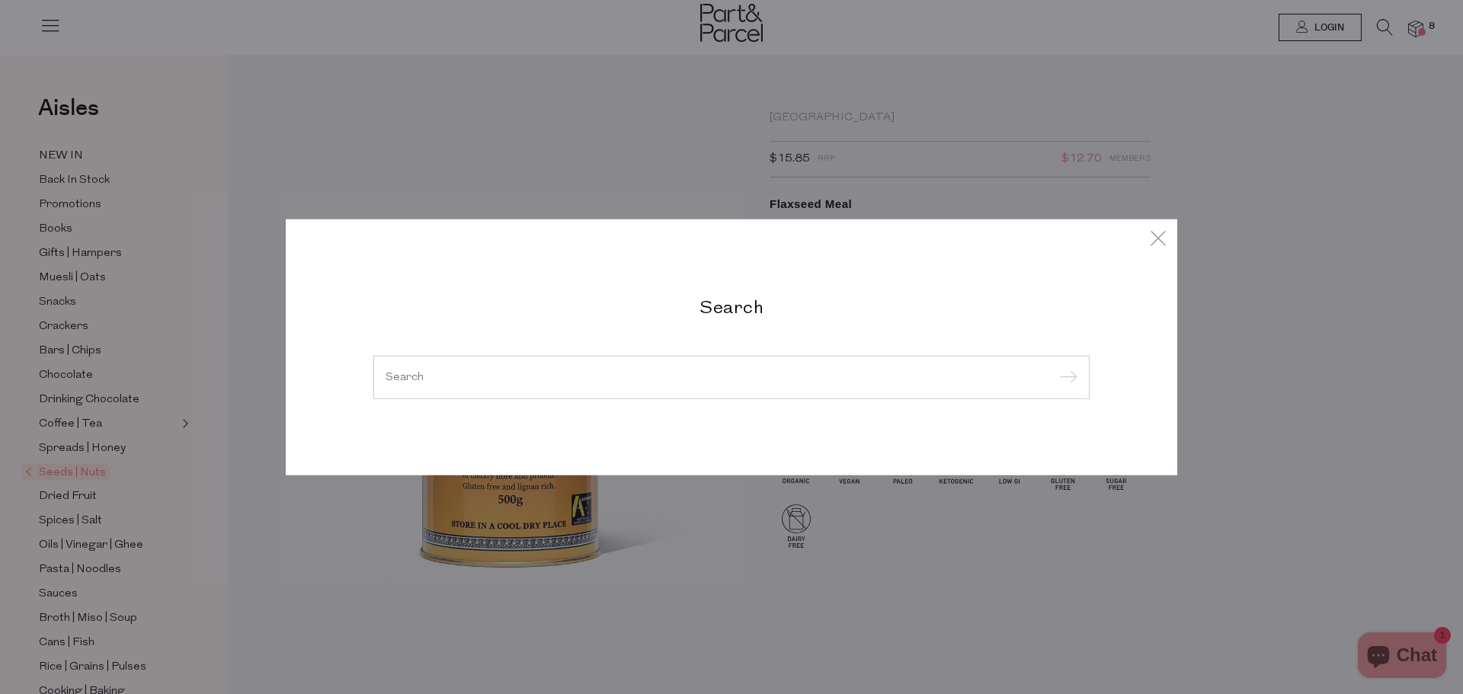
click at [497, 375] on input "search" at bounding box center [732, 376] width 692 height 11
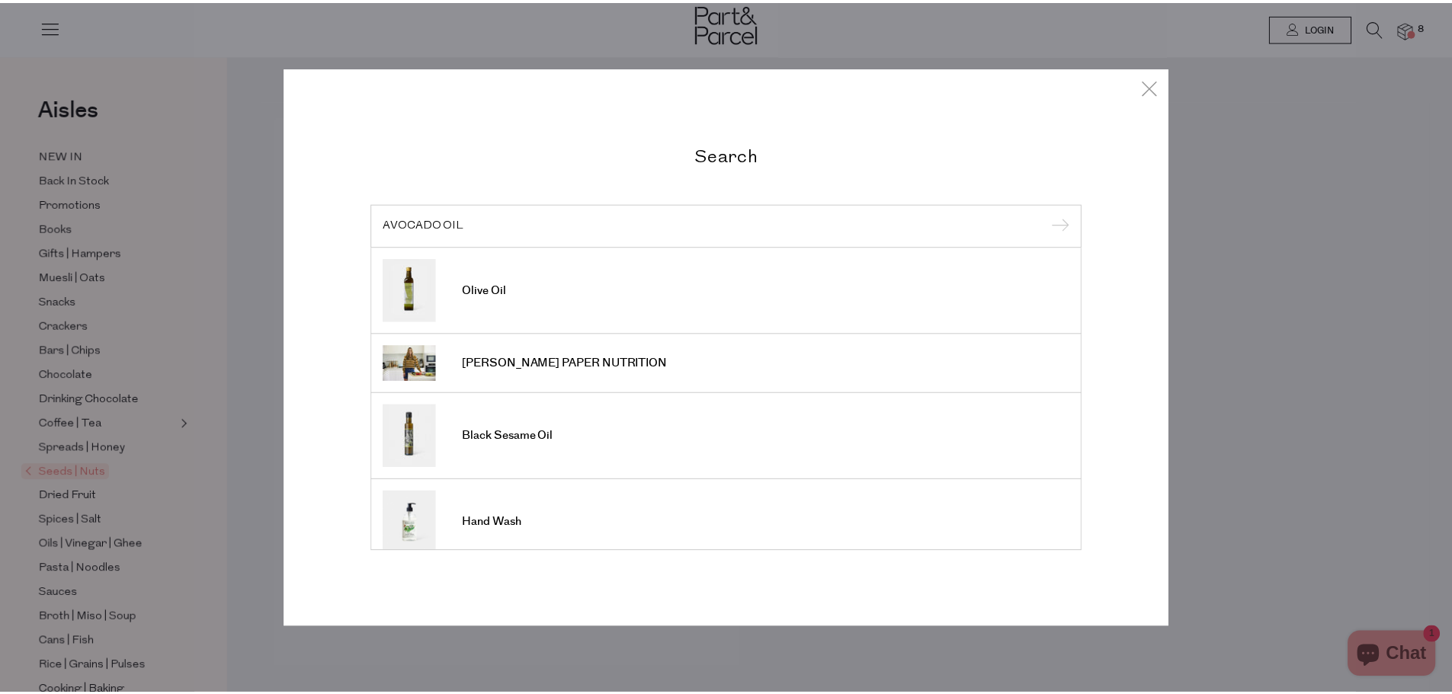
scroll to position [527, 0]
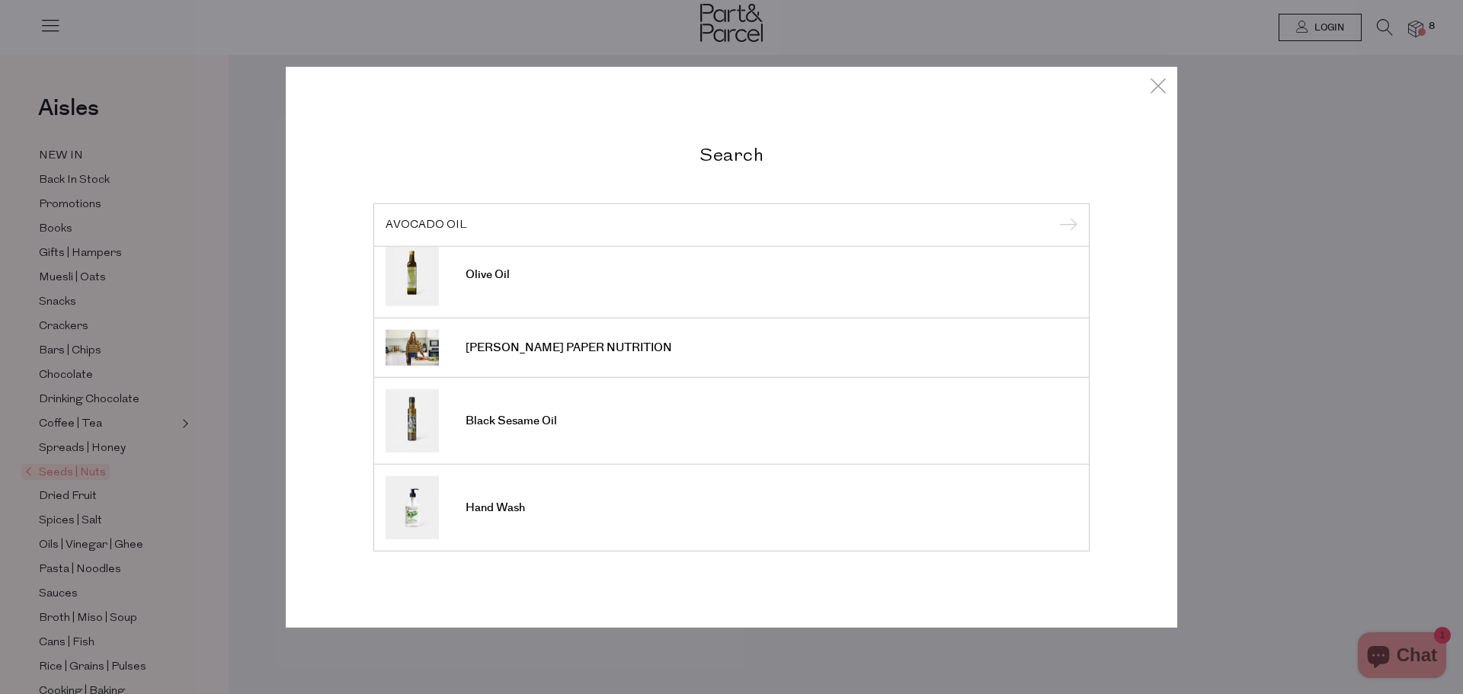
type input "AVOCADO OIL"
click at [1287, 414] on div "Search AVOCADO OIL Avocado Oil Canyon Cut Pumpkin Seed Oil Jojoba Oil Seaweed -…" at bounding box center [731, 347] width 1463 height 694
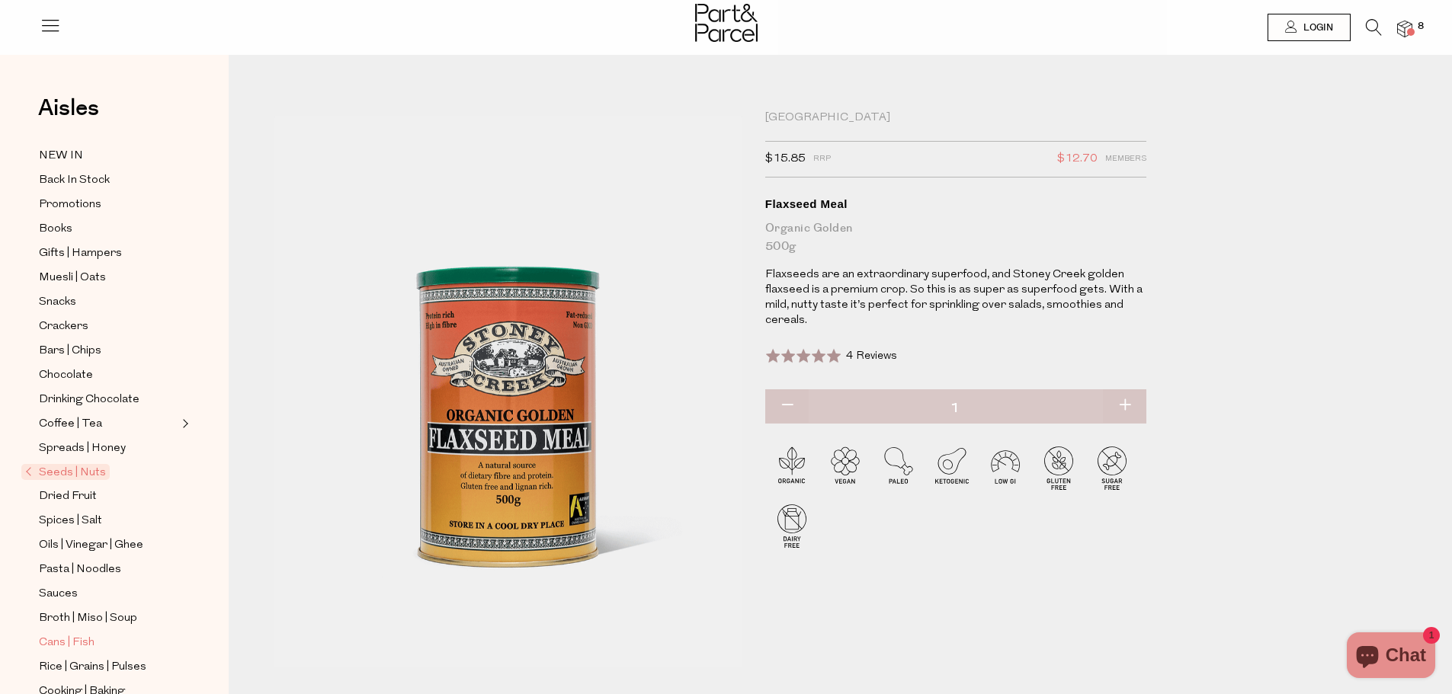
click at [52, 634] on span "Cans | Fish" at bounding box center [67, 643] width 56 height 18
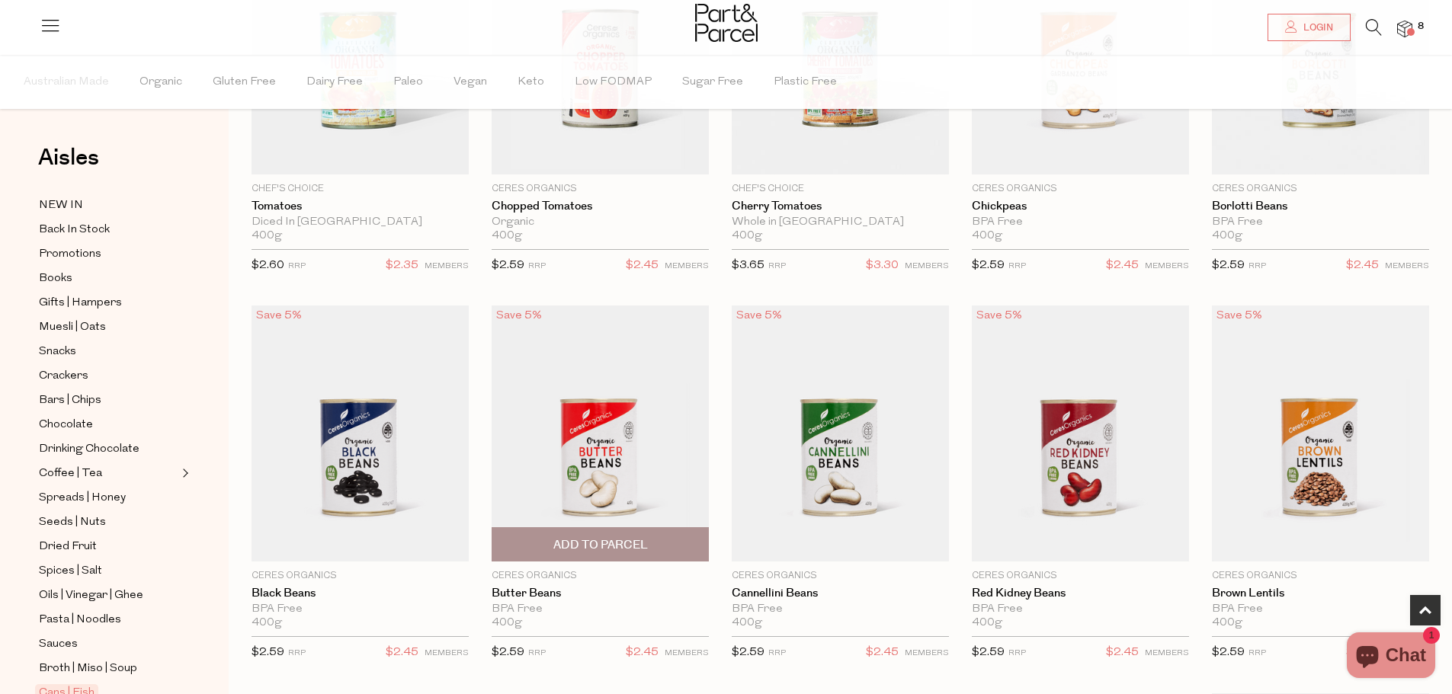
scroll to position [305, 0]
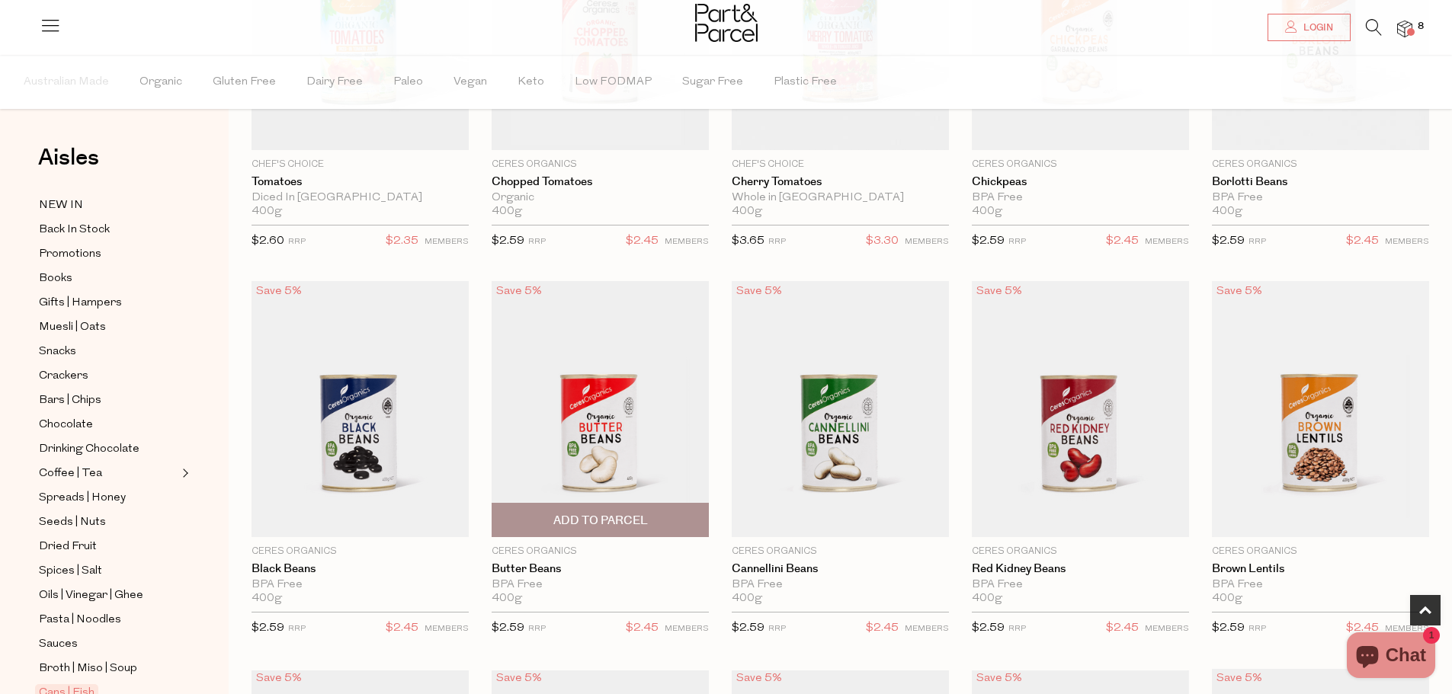
click at [594, 517] on span "Add To Parcel" at bounding box center [600, 521] width 95 height 16
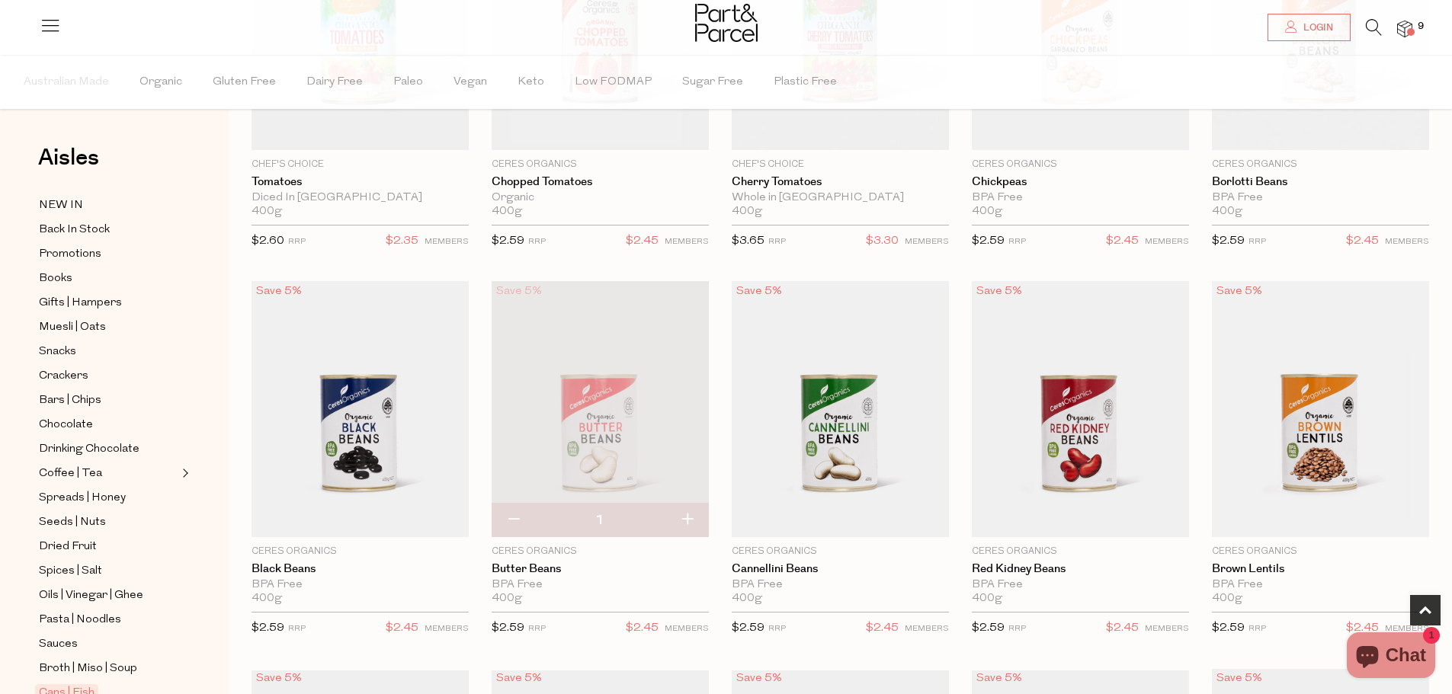
click at [683, 516] on button "button" at bounding box center [686, 521] width 43 height 34
type input "2"
click at [688, 516] on button "button" at bounding box center [686, 521] width 43 height 34
type input "3"
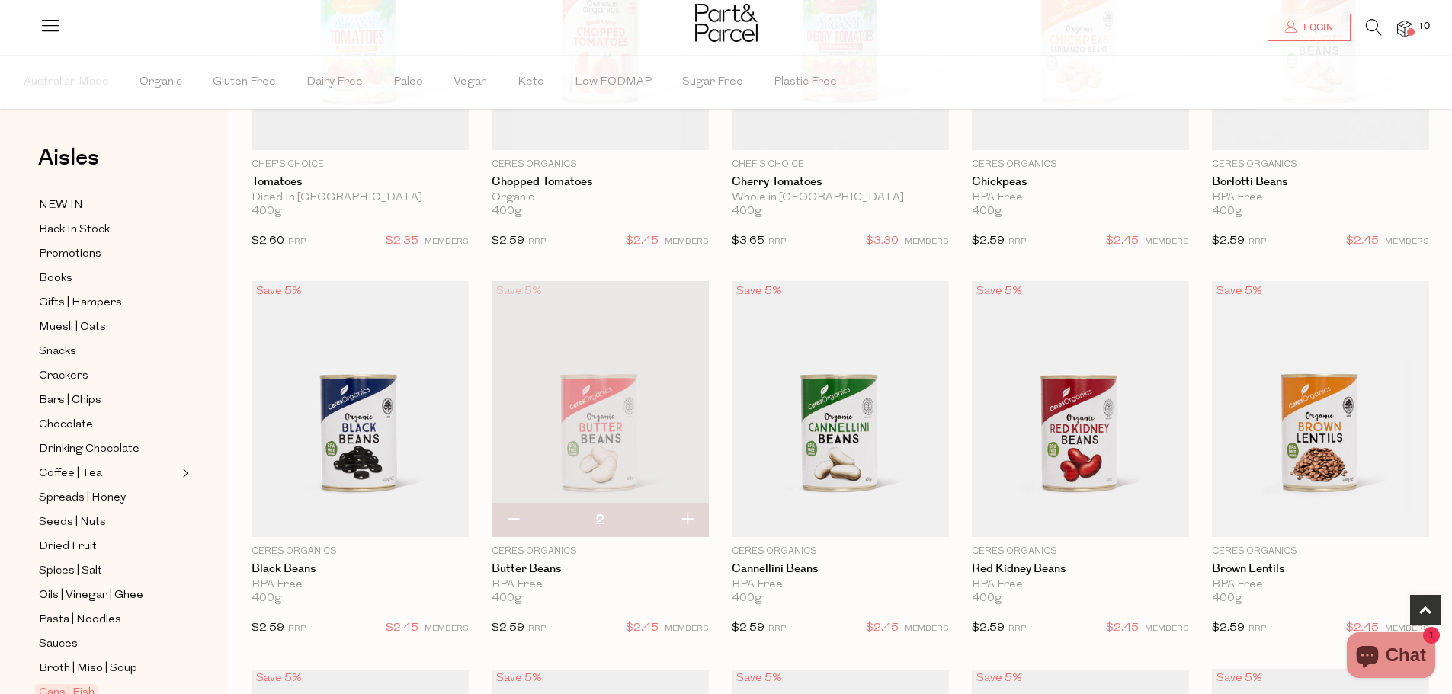
type input "3"
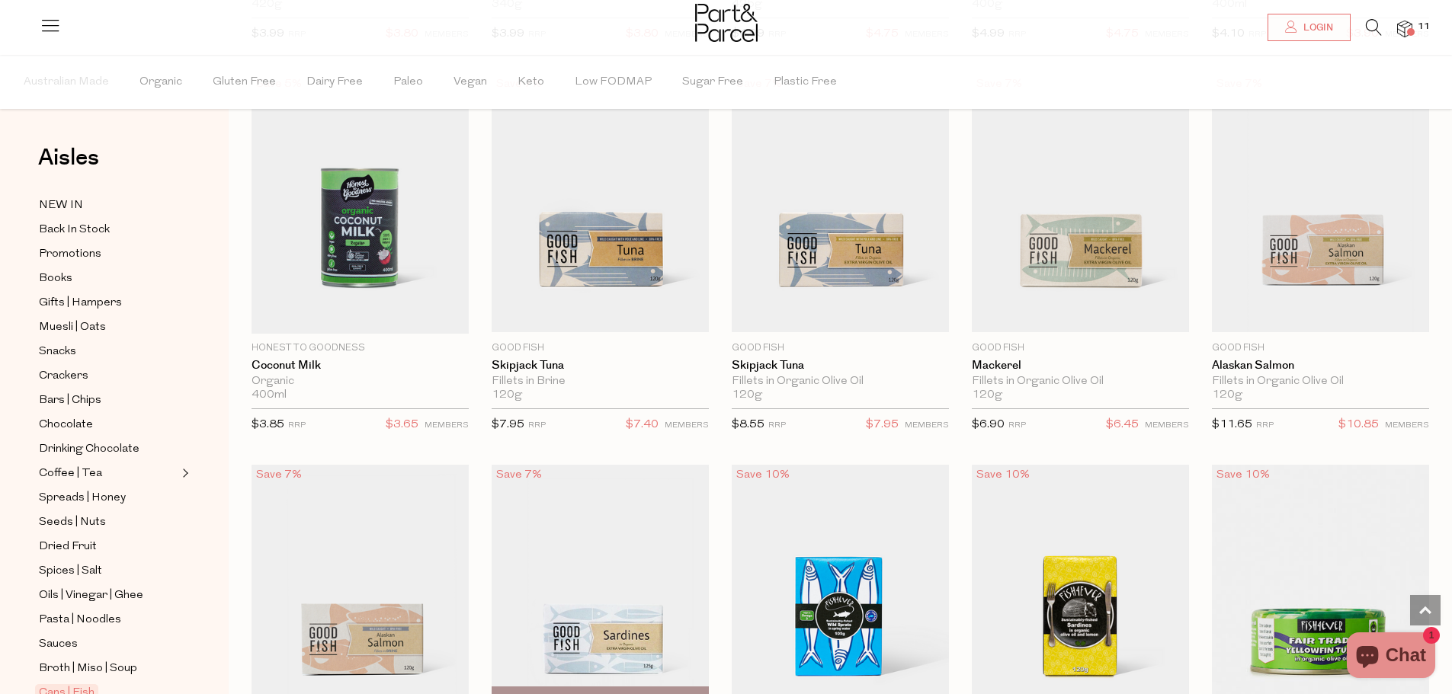
scroll to position [1296, 0]
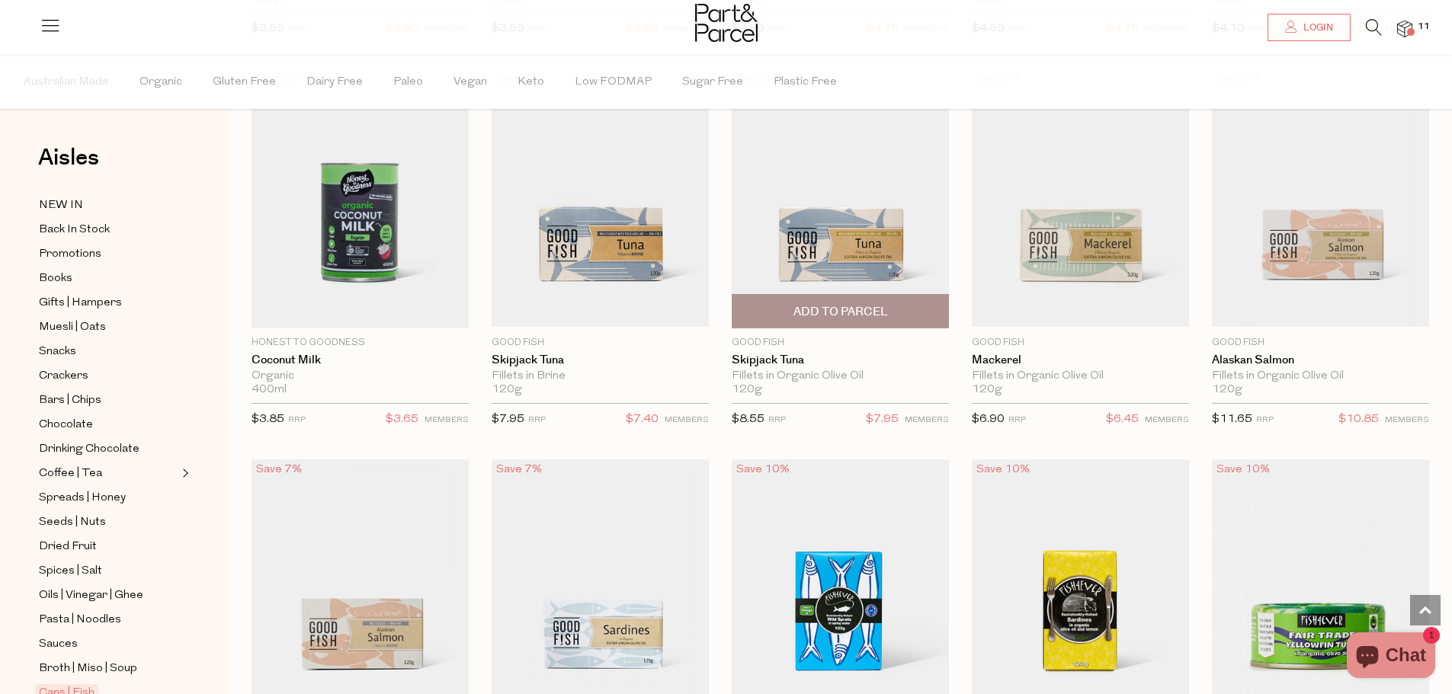
click at [851, 304] on span "Add To Parcel" at bounding box center [840, 312] width 95 height 16
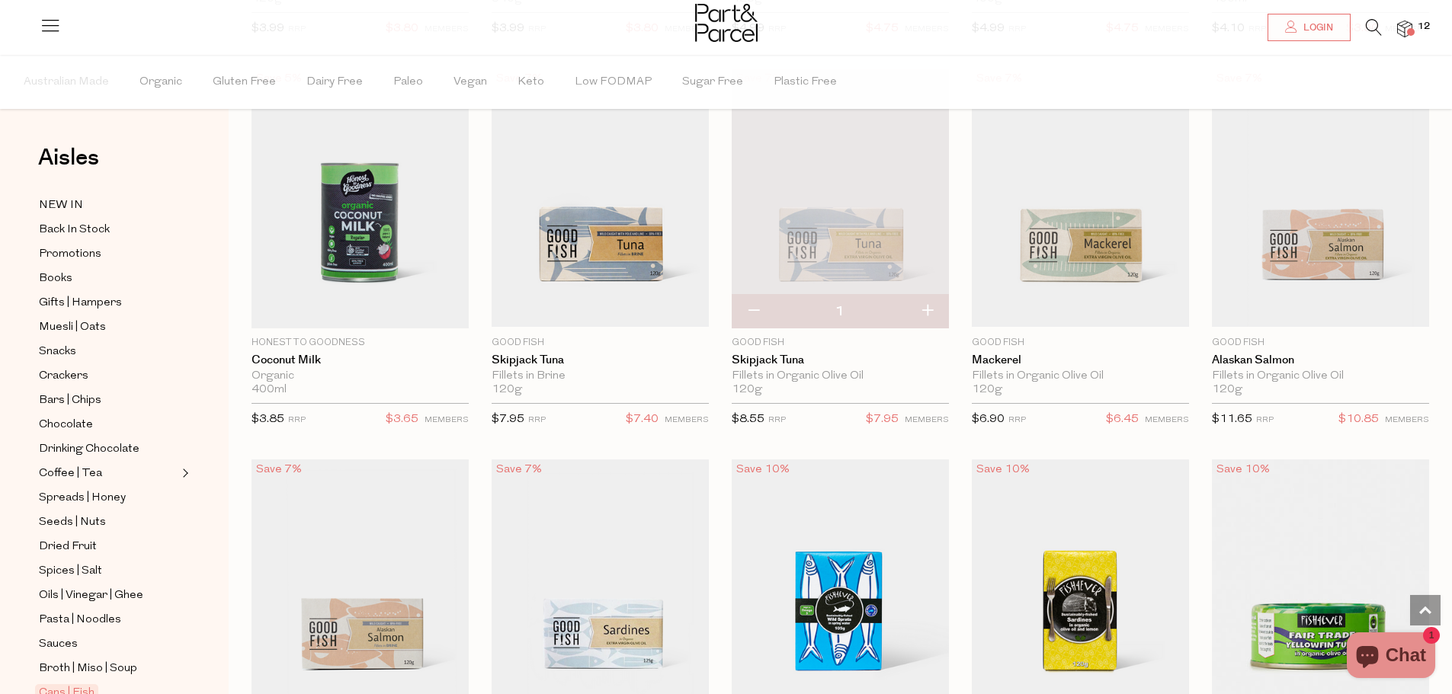
click at [926, 306] on button "button" at bounding box center [926, 312] width 43 height 34
type input "2"
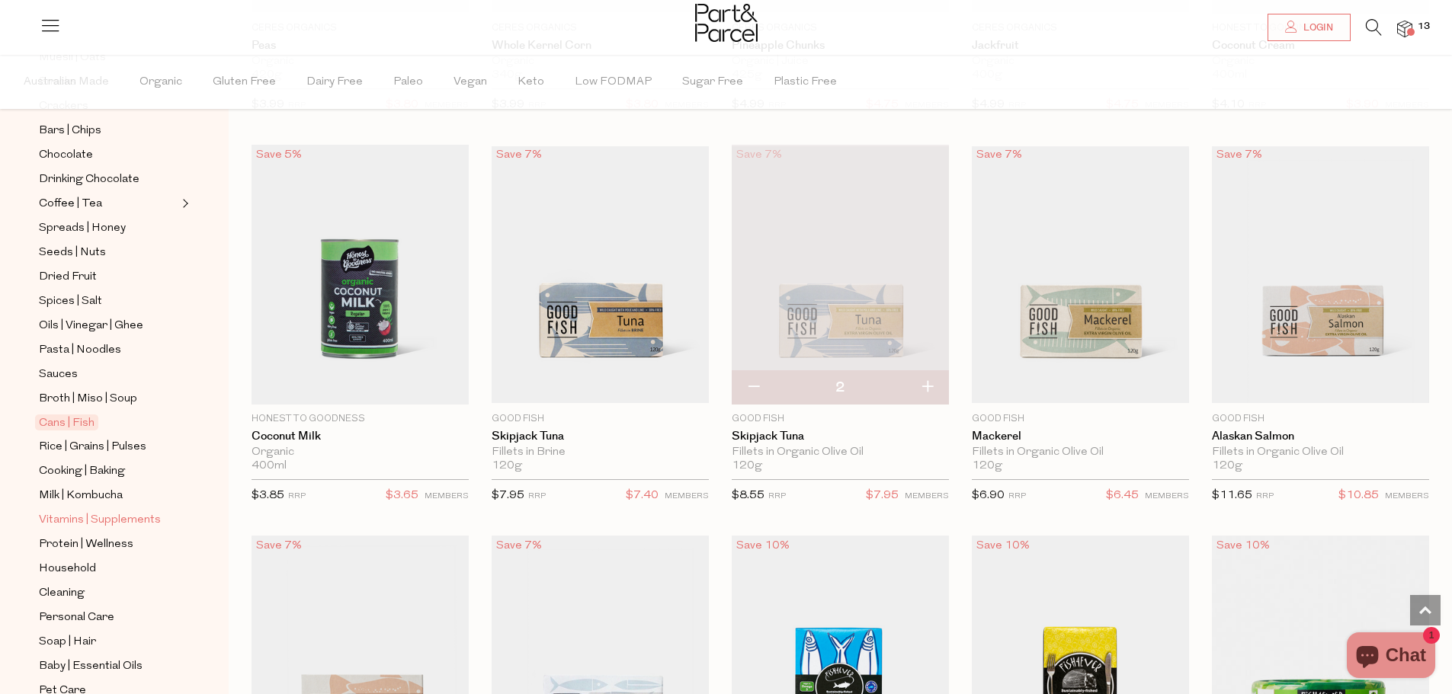
scroll to position [319, 0]
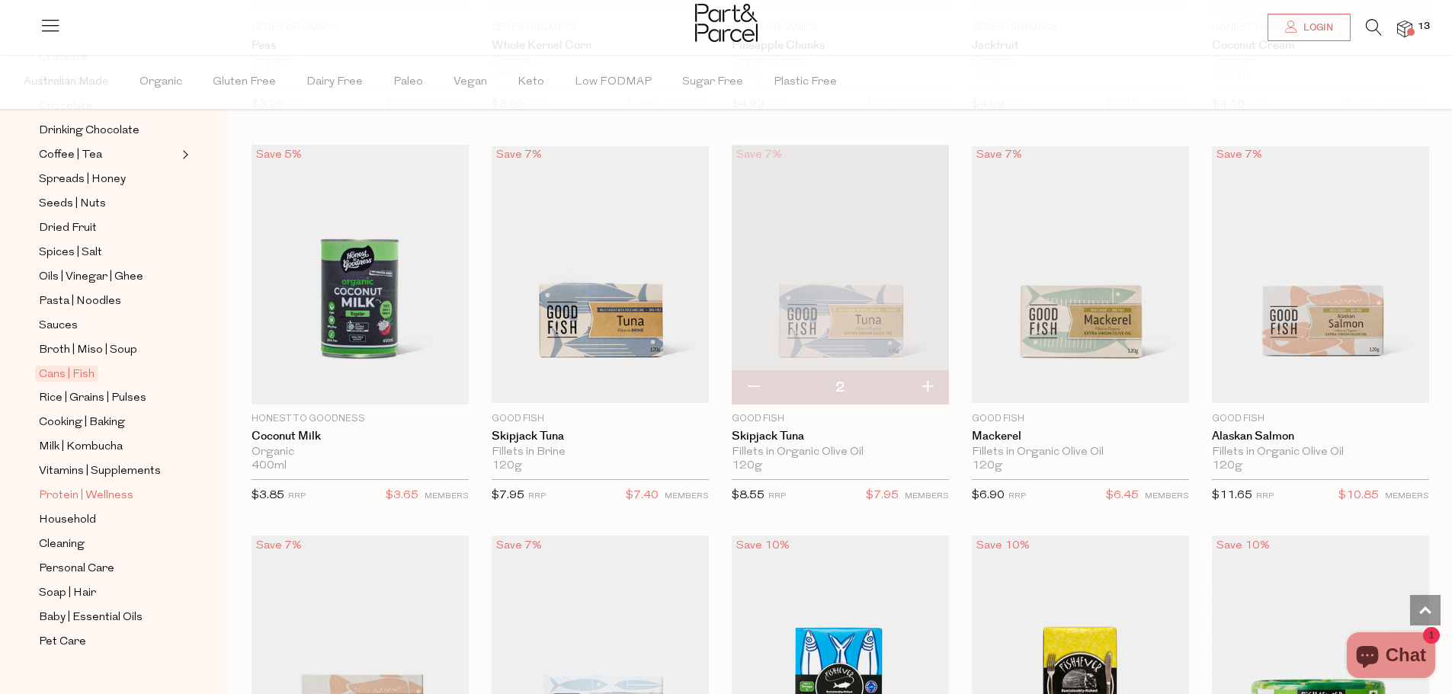
click at [65, 487] on span "Protein | Wellness" at bounding box center [86, 496] width 95 height 18
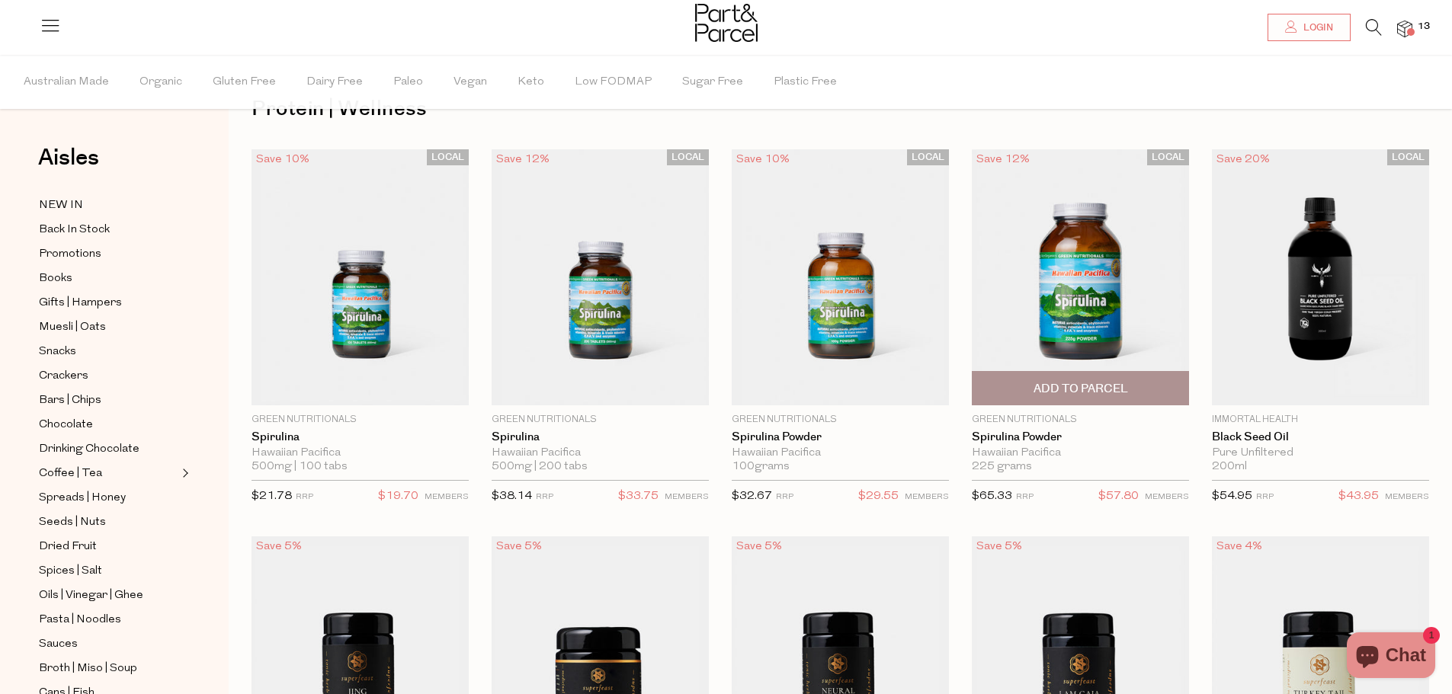
scroll to position [152, 0]
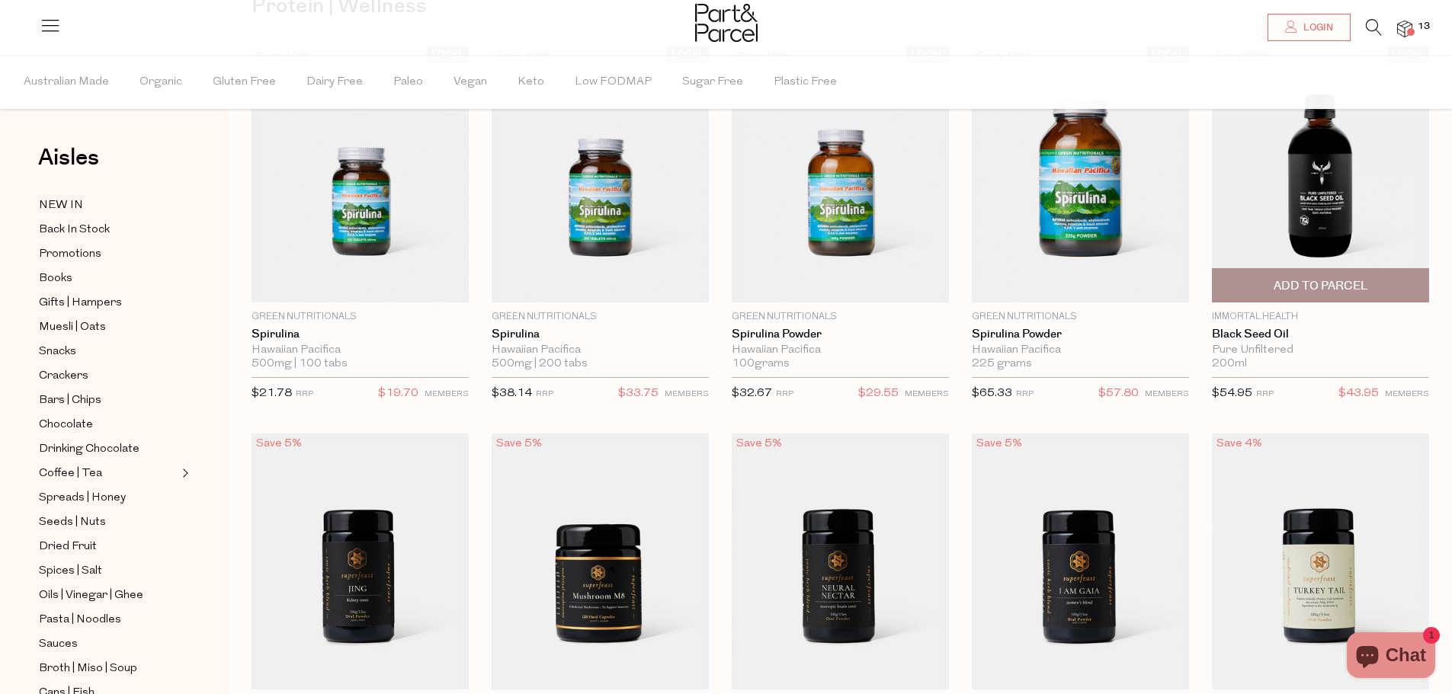
click at [1333, 219] on img at bounding box center [1320, 174] width 217 height 256
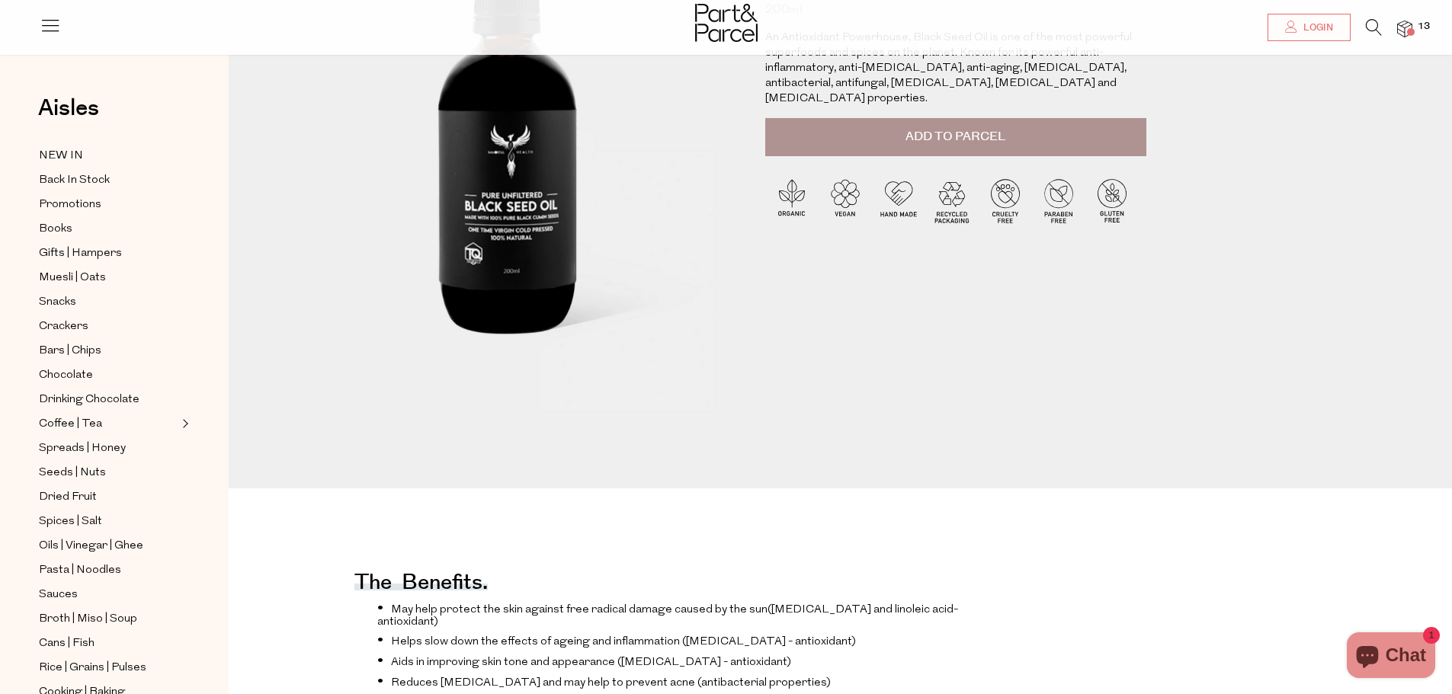
scroll to position [152, 0]
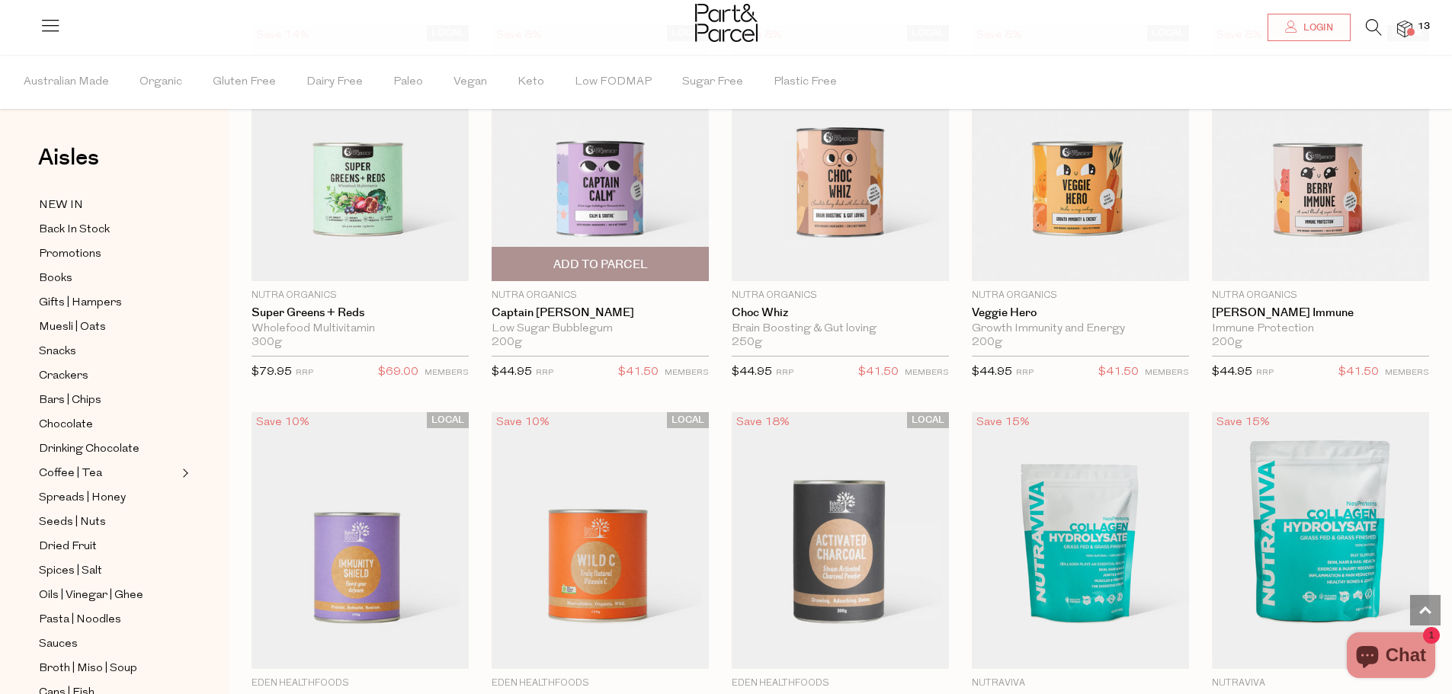
scroll to position [3430, 0]
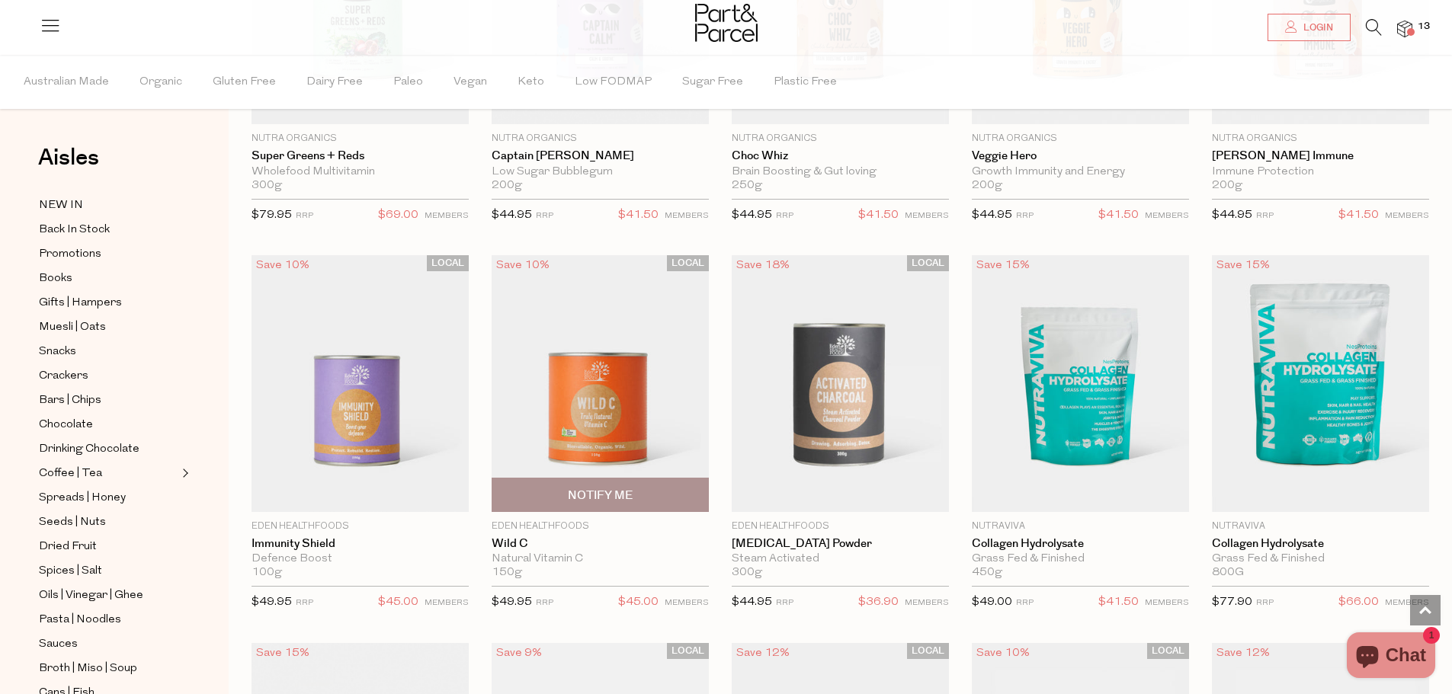
click at [599, 406] on img at bounding box center [600, 383] width 217 height 256
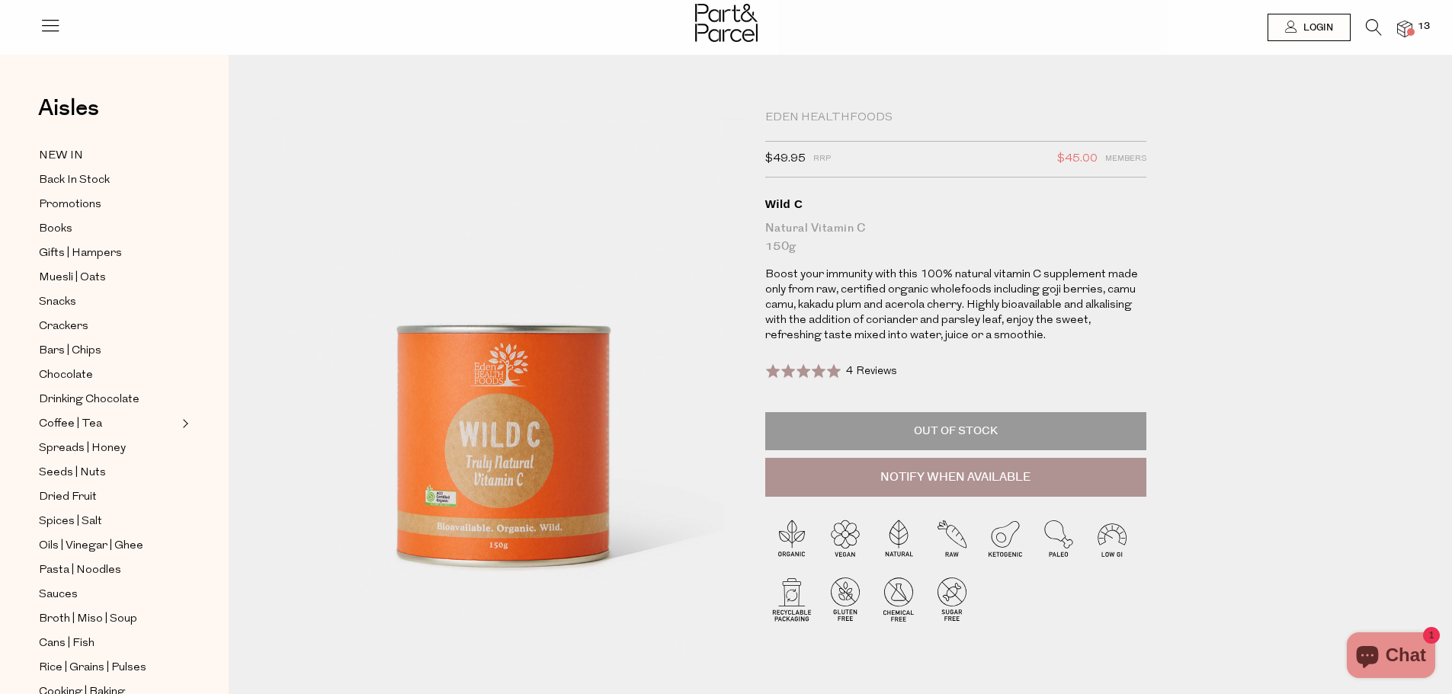
click at [1376, 30] on icon at bounding box center [1374, 27] width 16 height 17
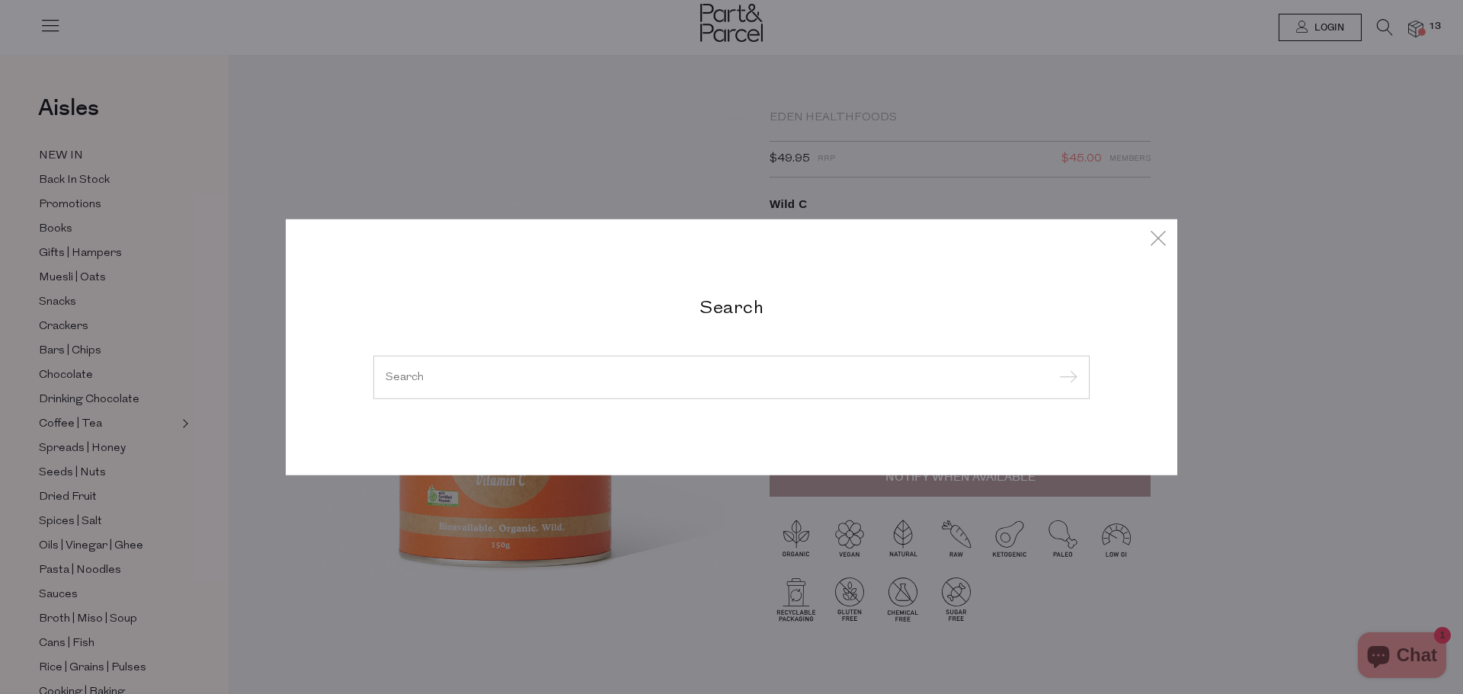
click at [530, 371] on input "search" at bounding box center [732, 376] width 692 height 11
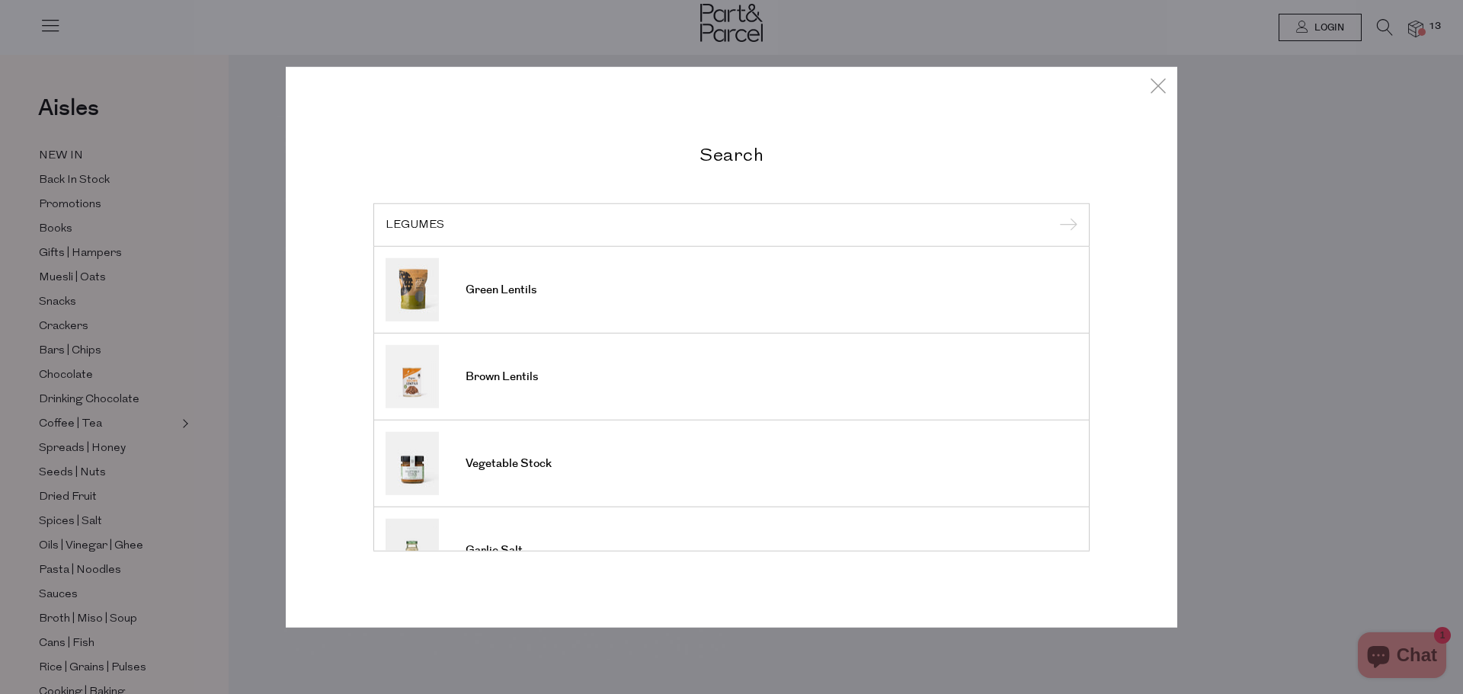
type input "LEGUMES"
click at [1055, 214] on input "submit" at bounding box center [1066, 225] width 23 height 23
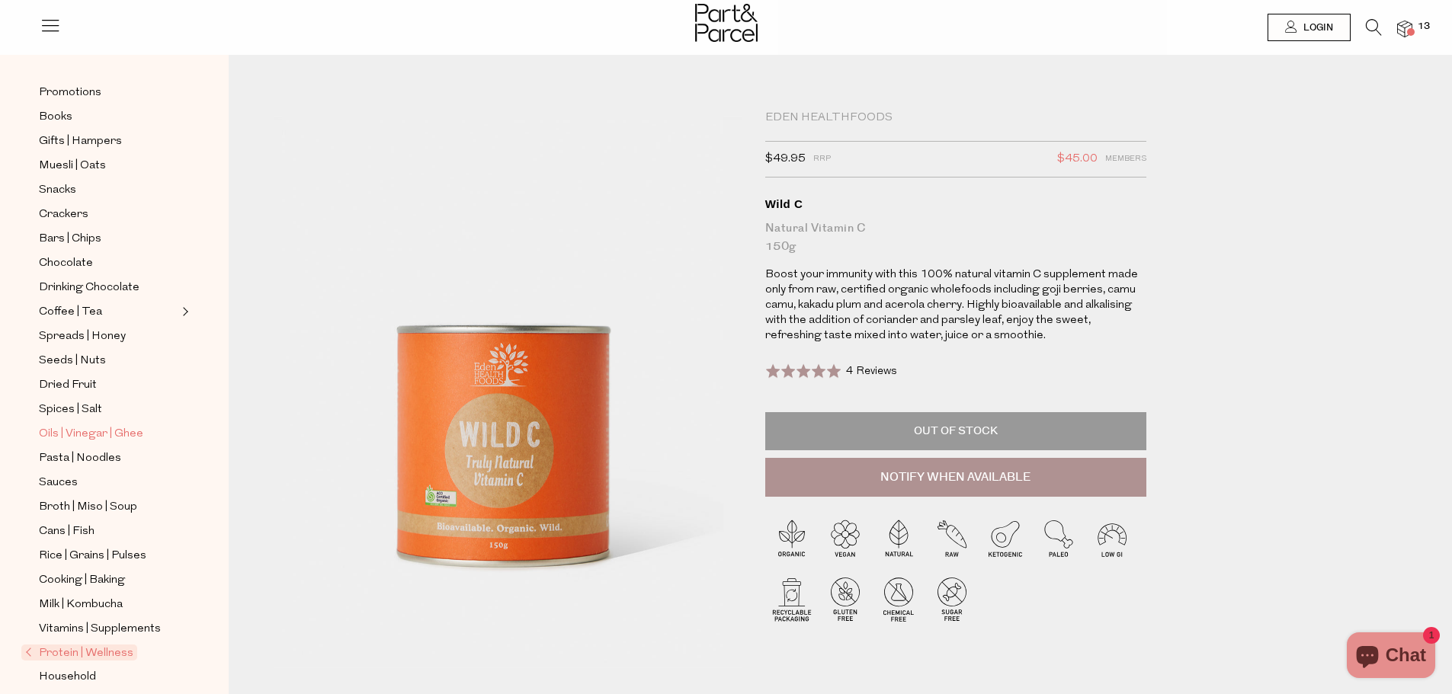
scroll to position [152, 0]
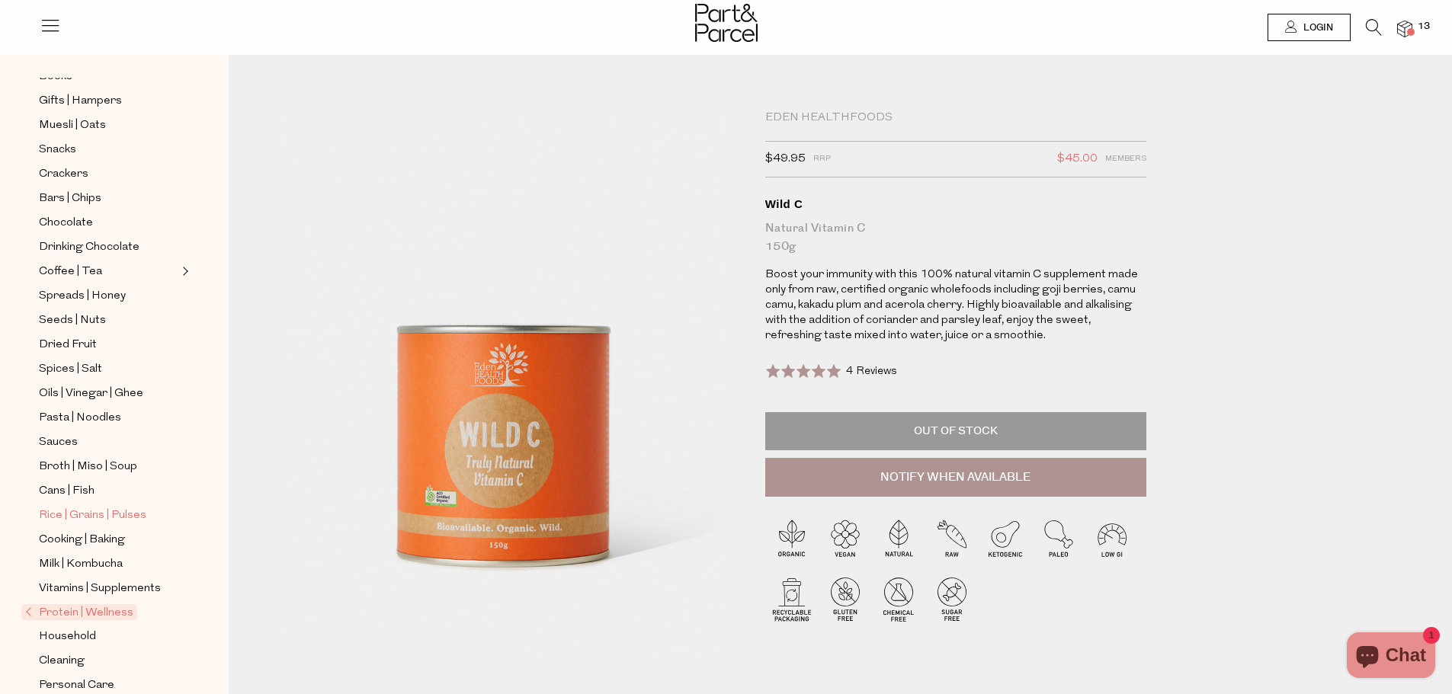
click at [92, 507] on span "Rice | Grains | Pulses" at bounding box center [92, 516] width 107 height 18
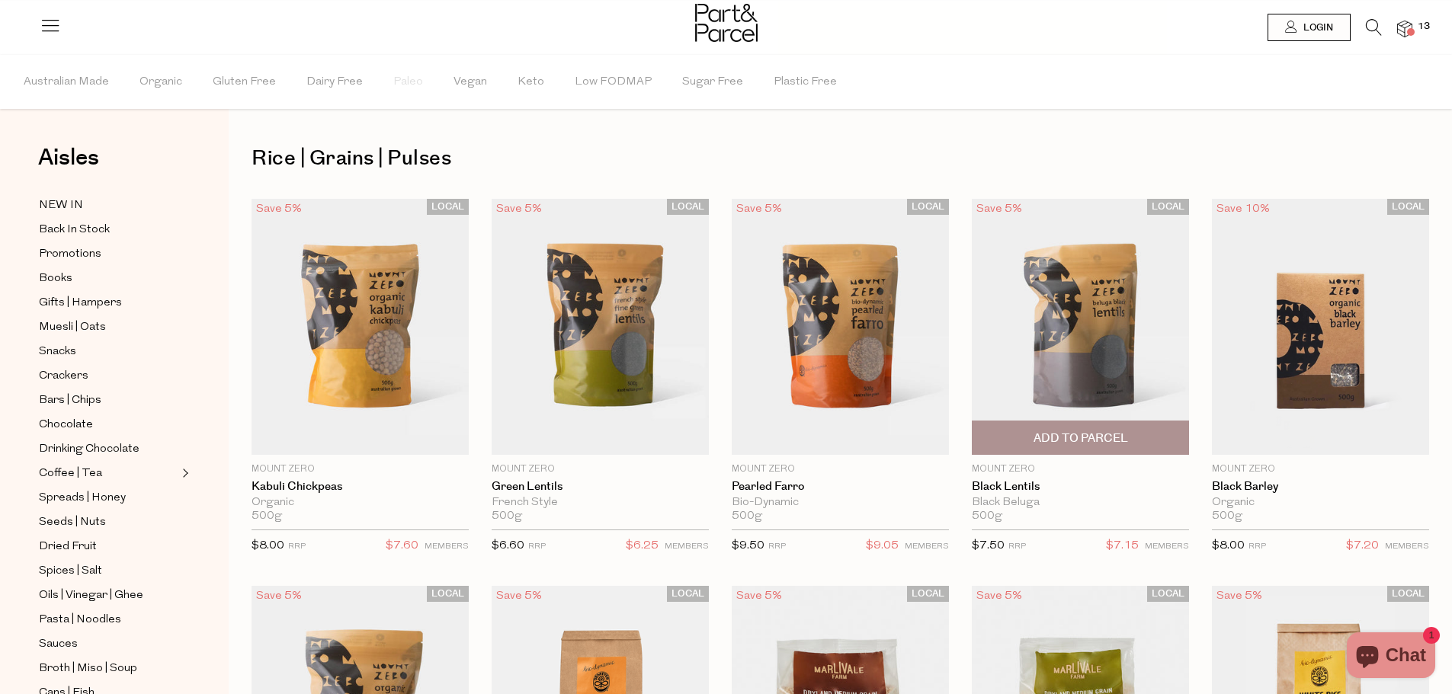
click at [1091, 386] on img at bounding box center [1080, 327] width 217 height 256
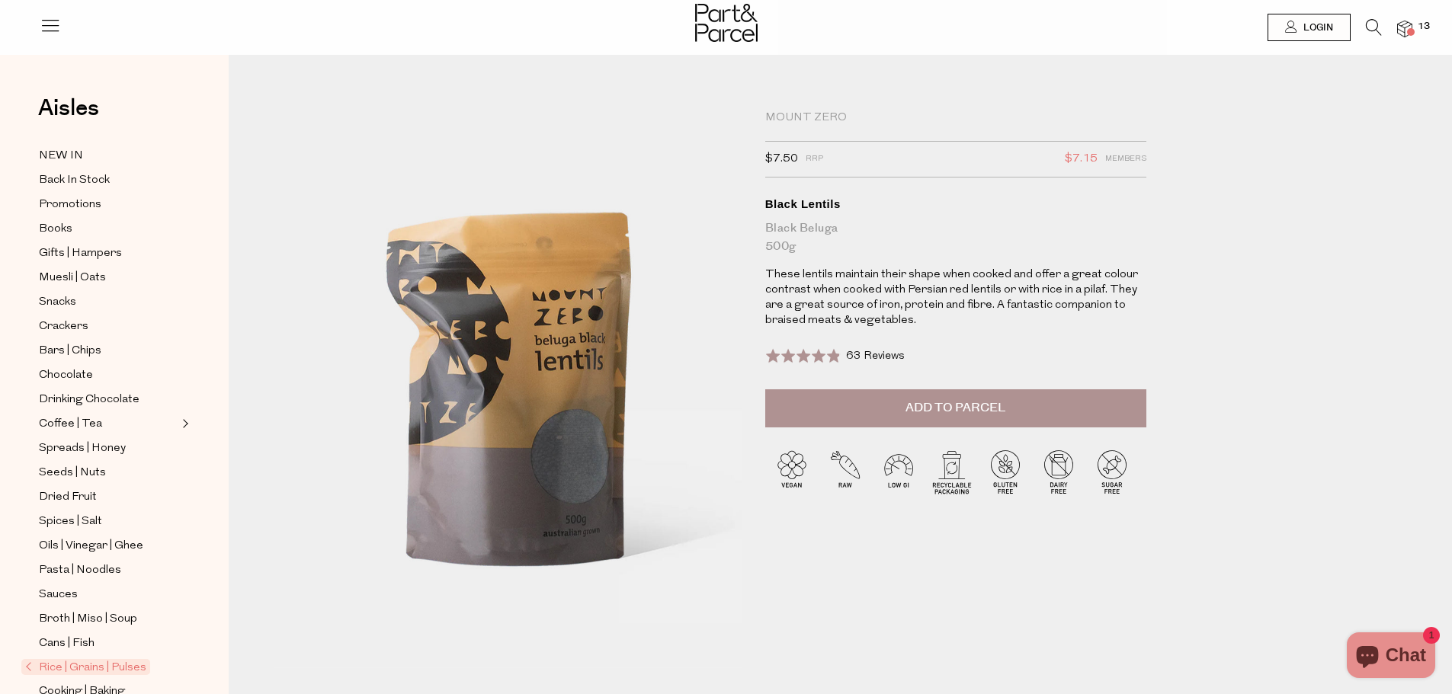
click at [936, 405] on span "Add to Parcel" at bounding box center [955, 408] width 100 height 18
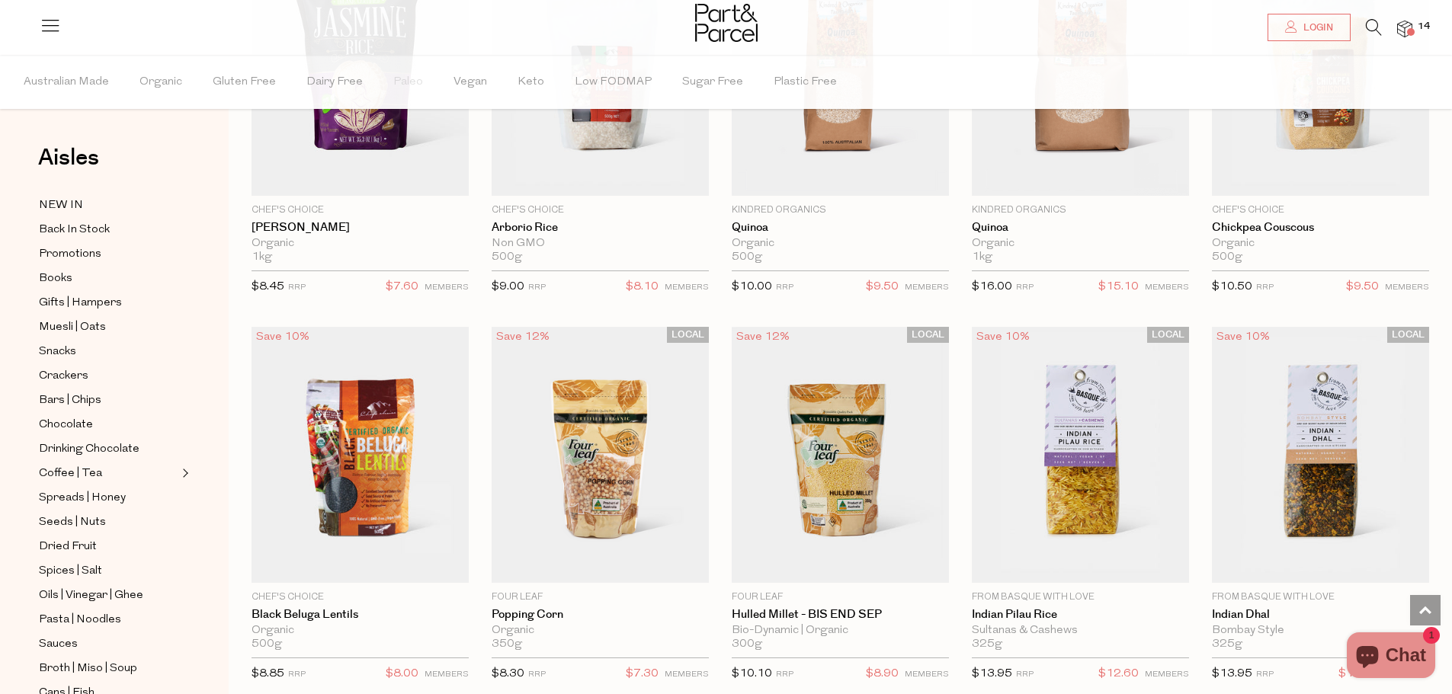
scroll to position [1448, 0]
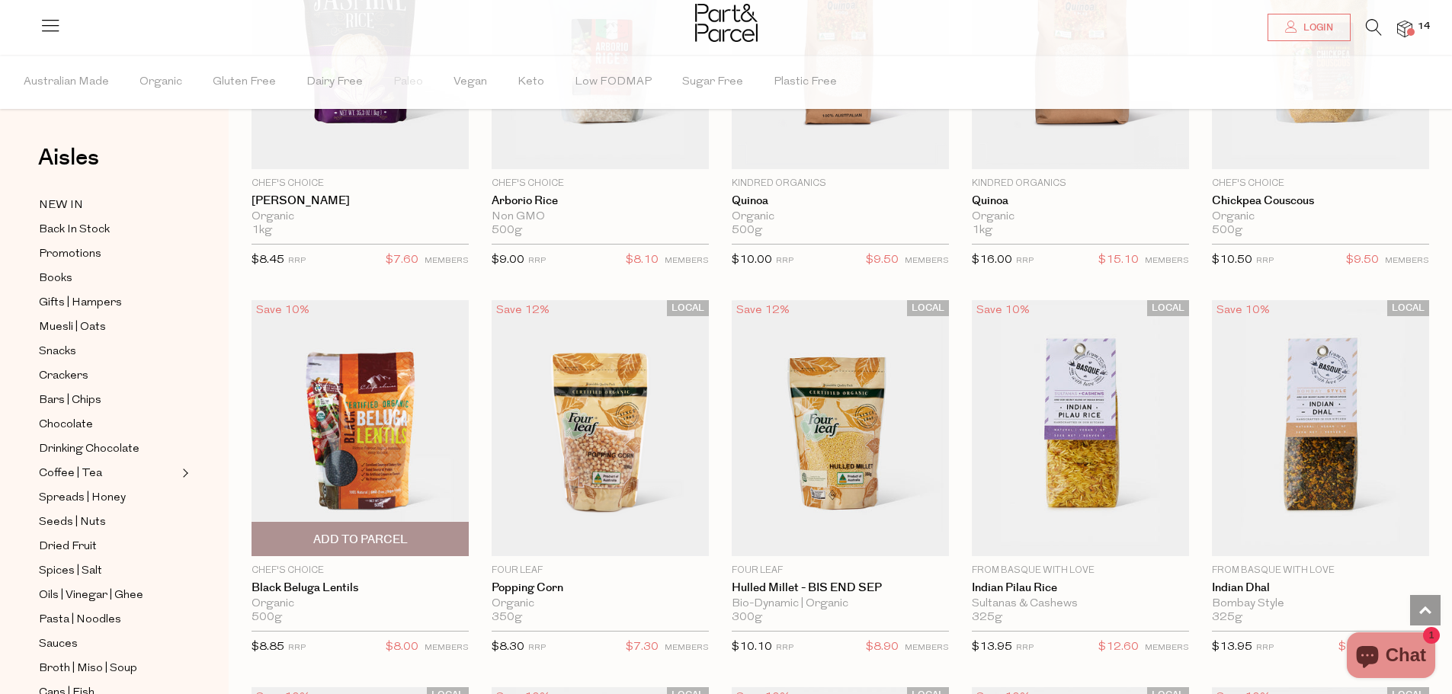
click at [367, 427] on img at bounding box center [360, 428] width 217 height 256
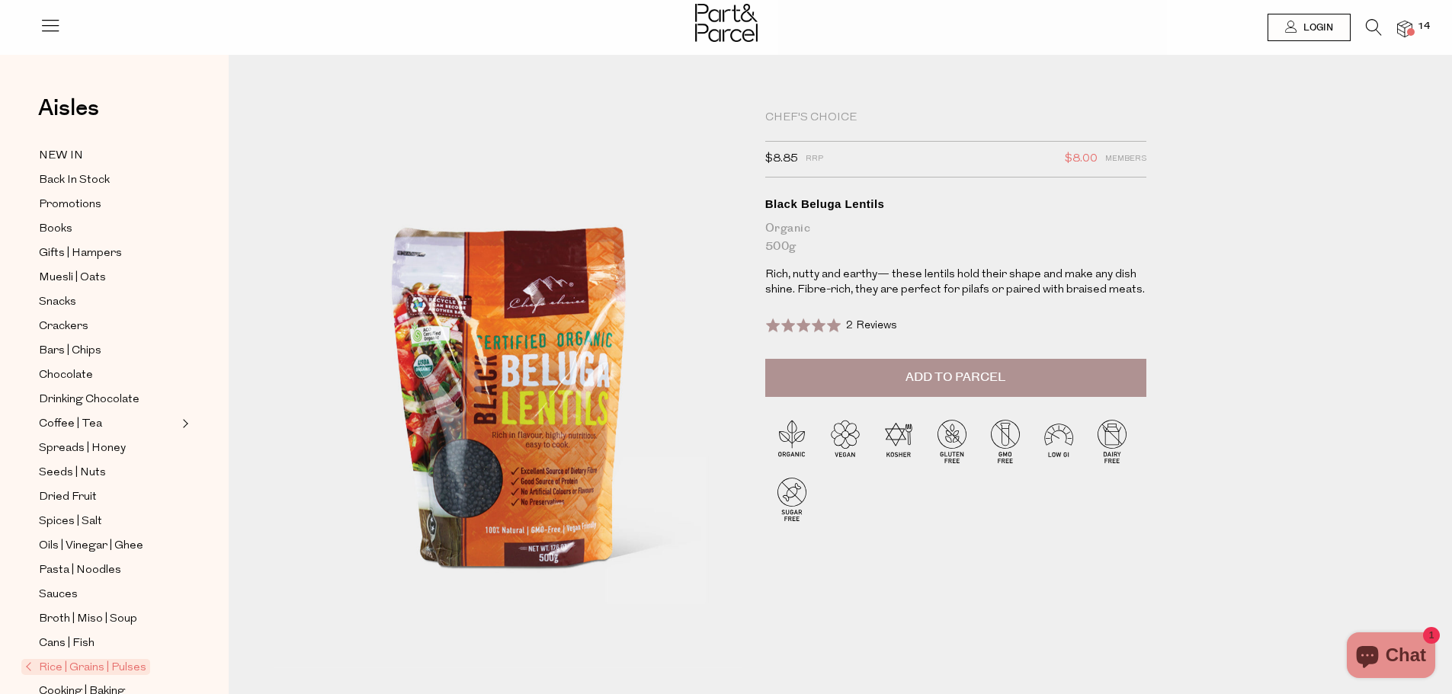
click at [966, 380] on span "Add to Parcel" at bounding box center [955, 378] width 100 height 18
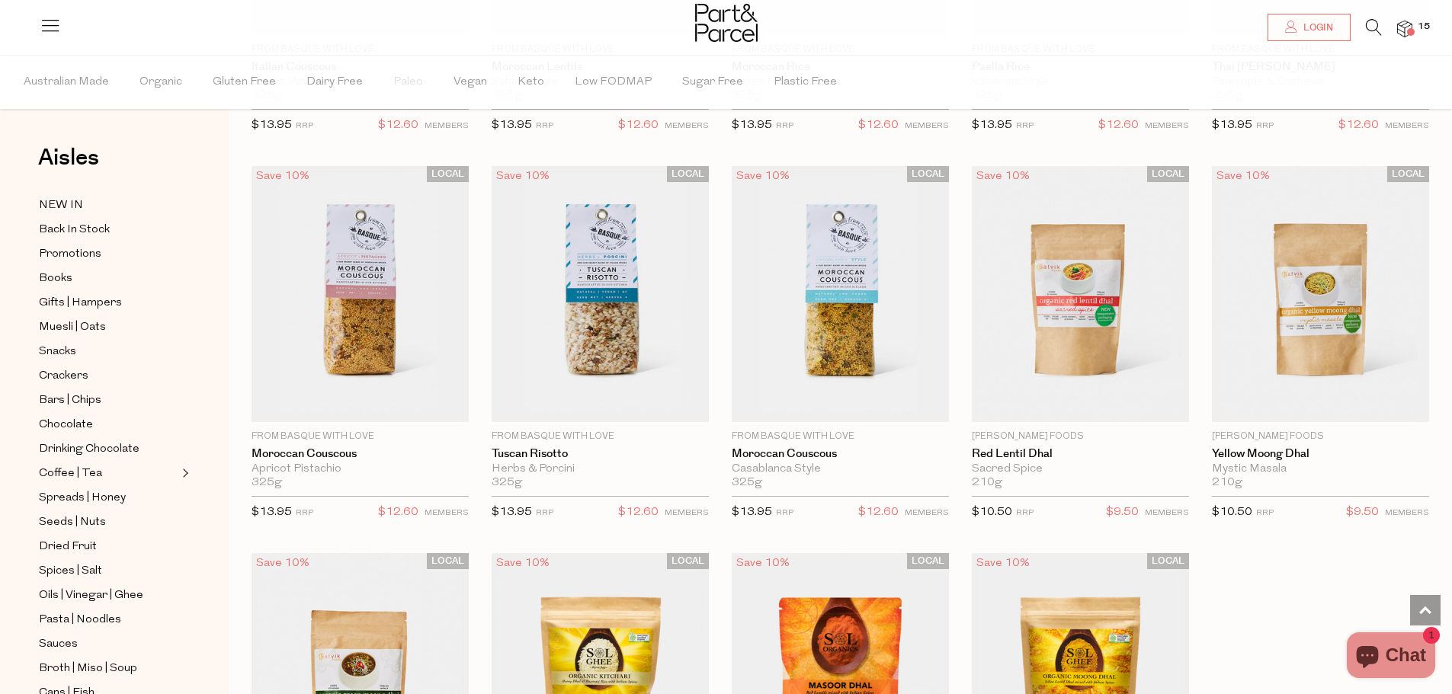
scroll to position [2355, 0]
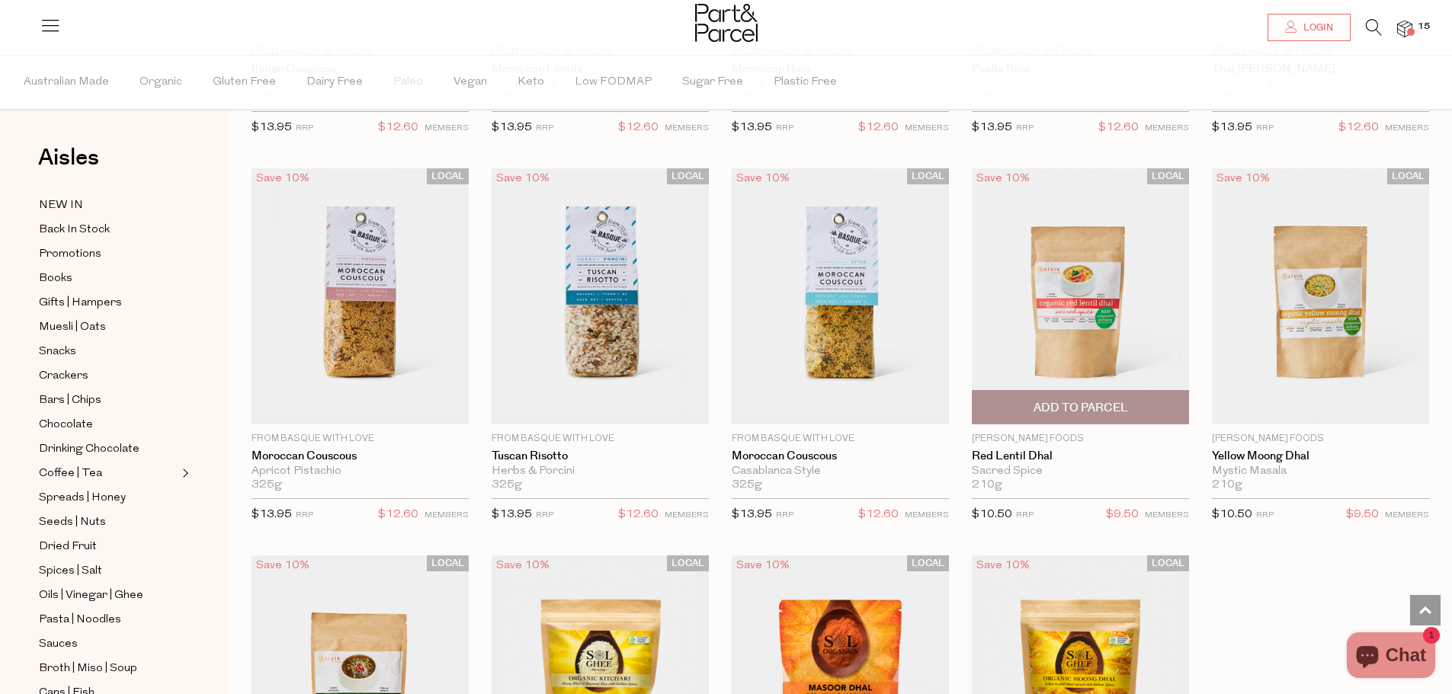
click at [1073, 319] on img at bounding box center [1080, 296] width 217 height 256
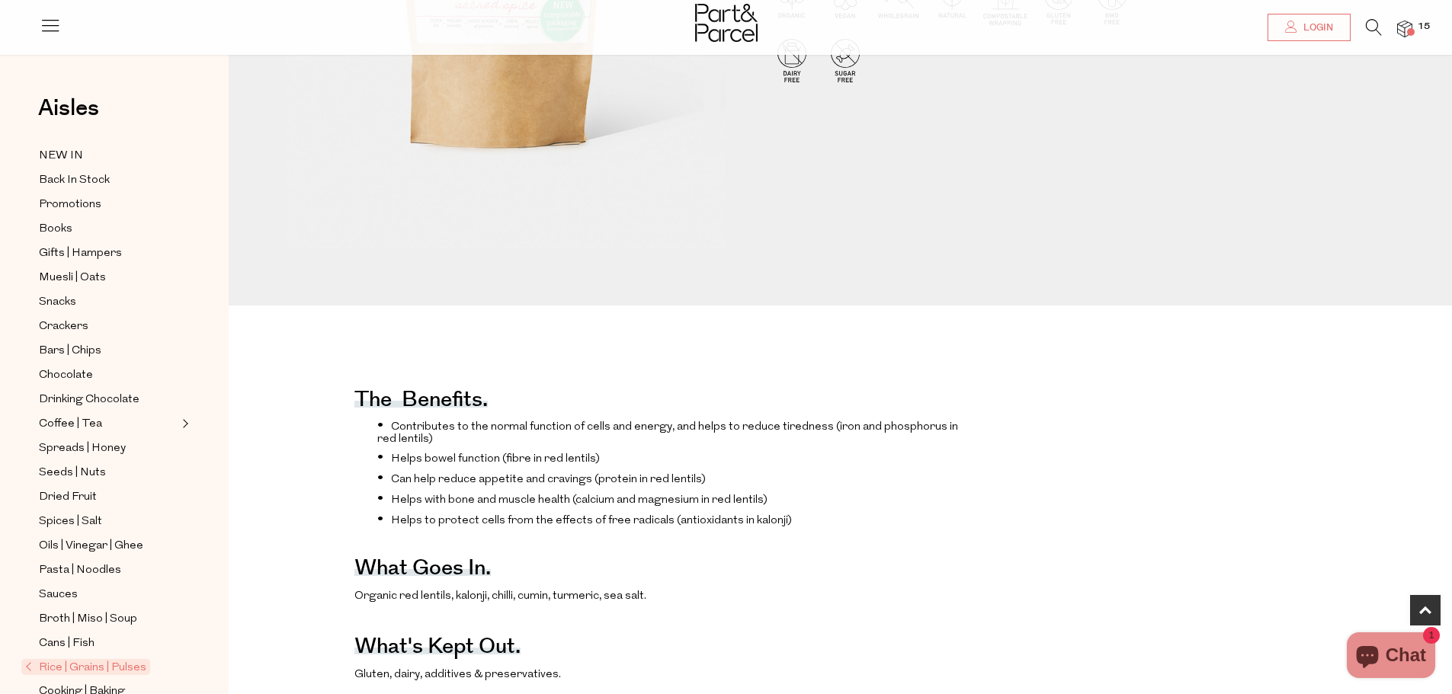
scroll to position [534, 0]
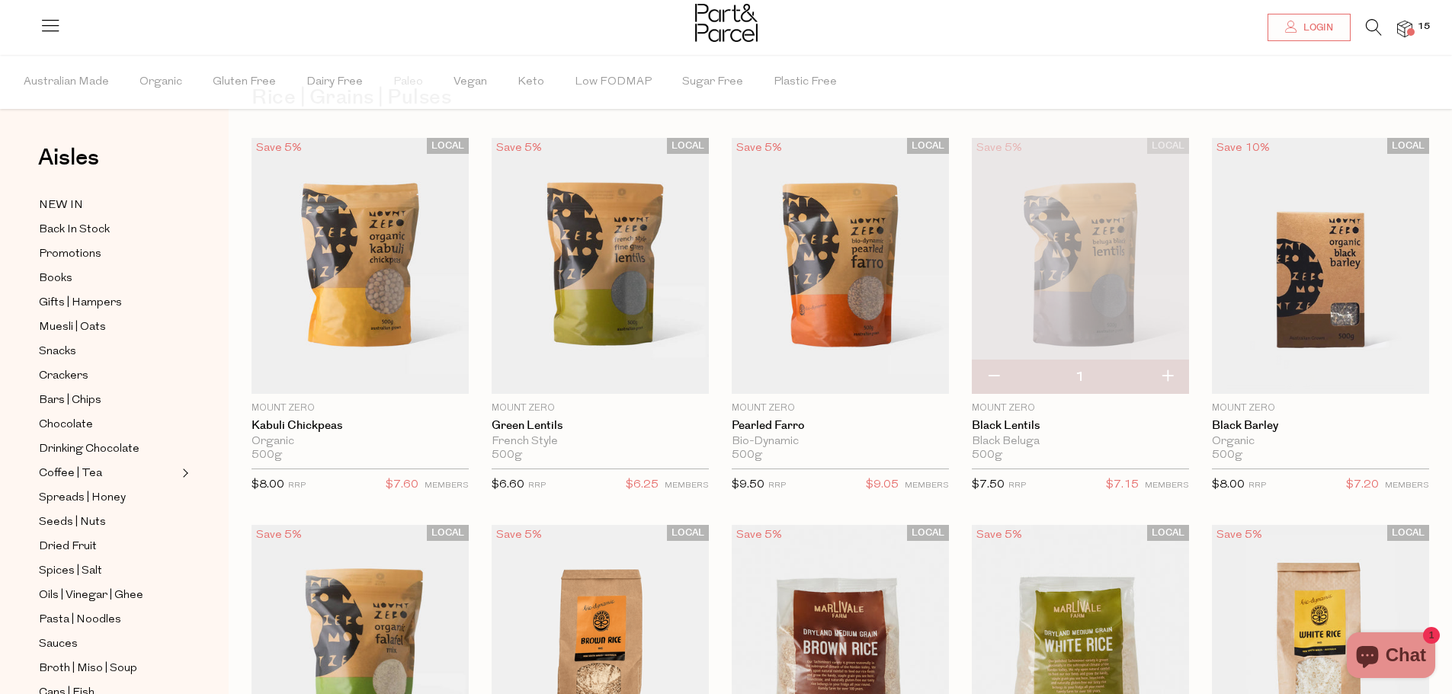
scroll to position [53, 0]
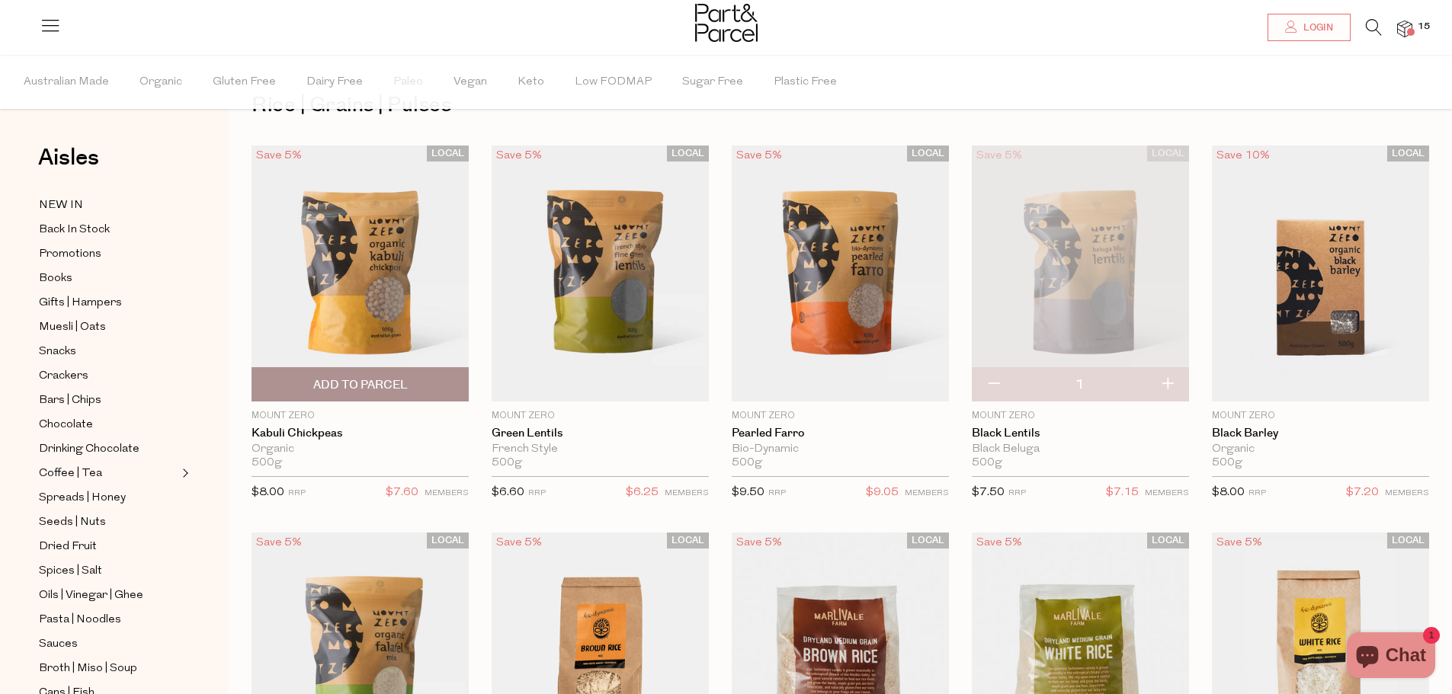
click at [364, 380] on span "Add To Parcel" at bounding box center [360, 385] width 95 height 16
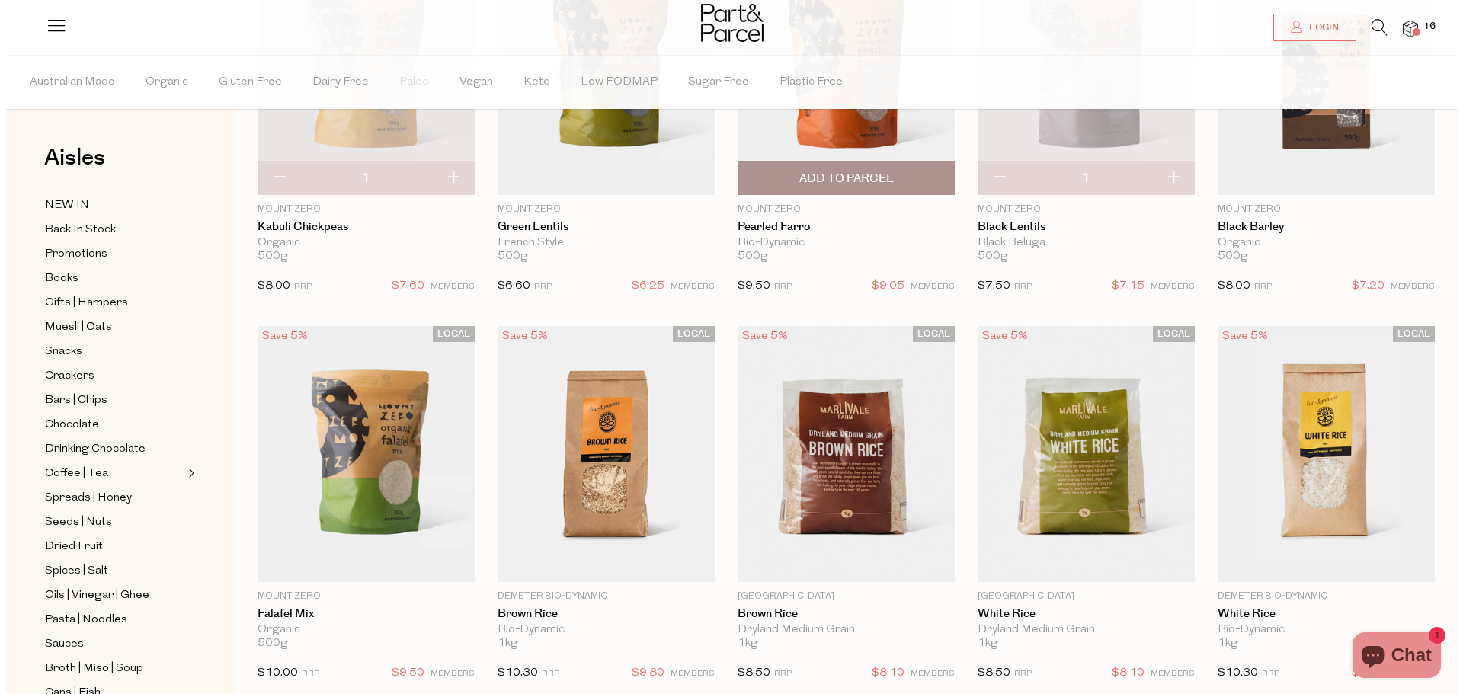
scroll to position [0, 0]
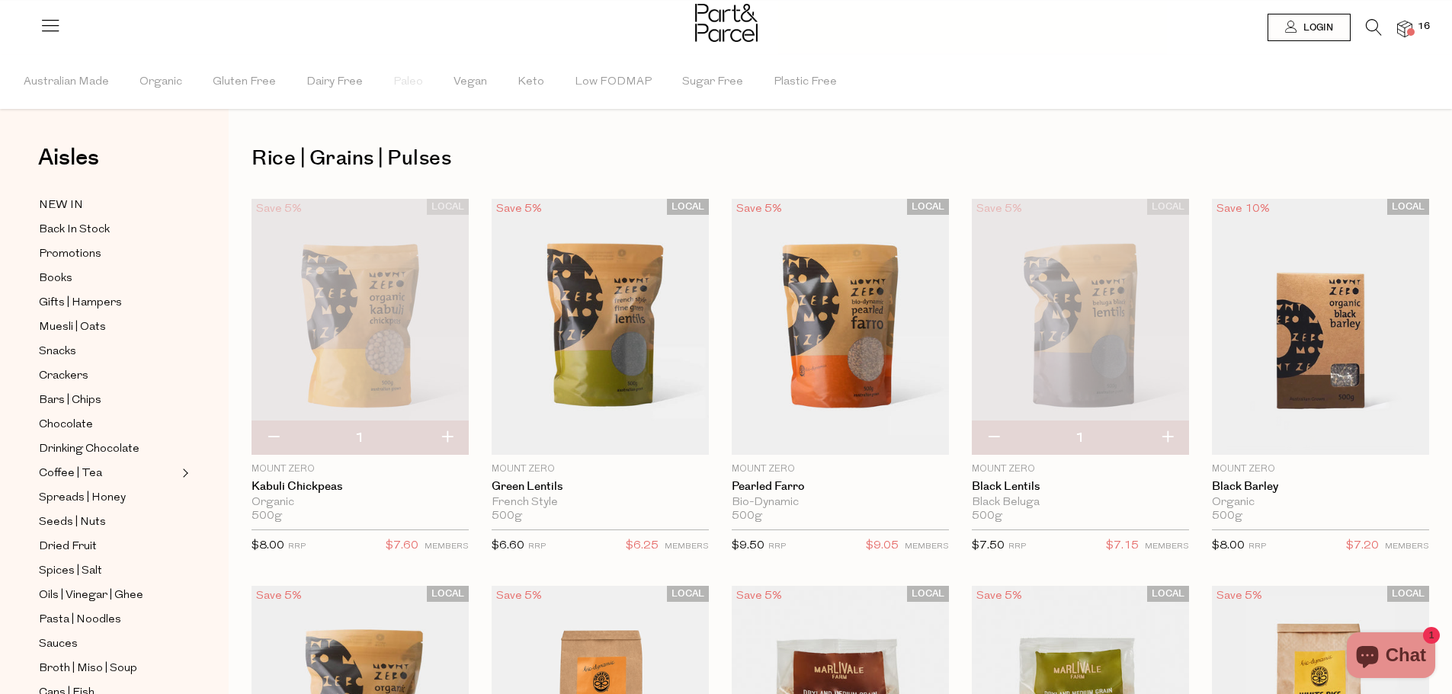
click at [1373, 27] on icon at bounding box center [1374, 27] width 16 height 17
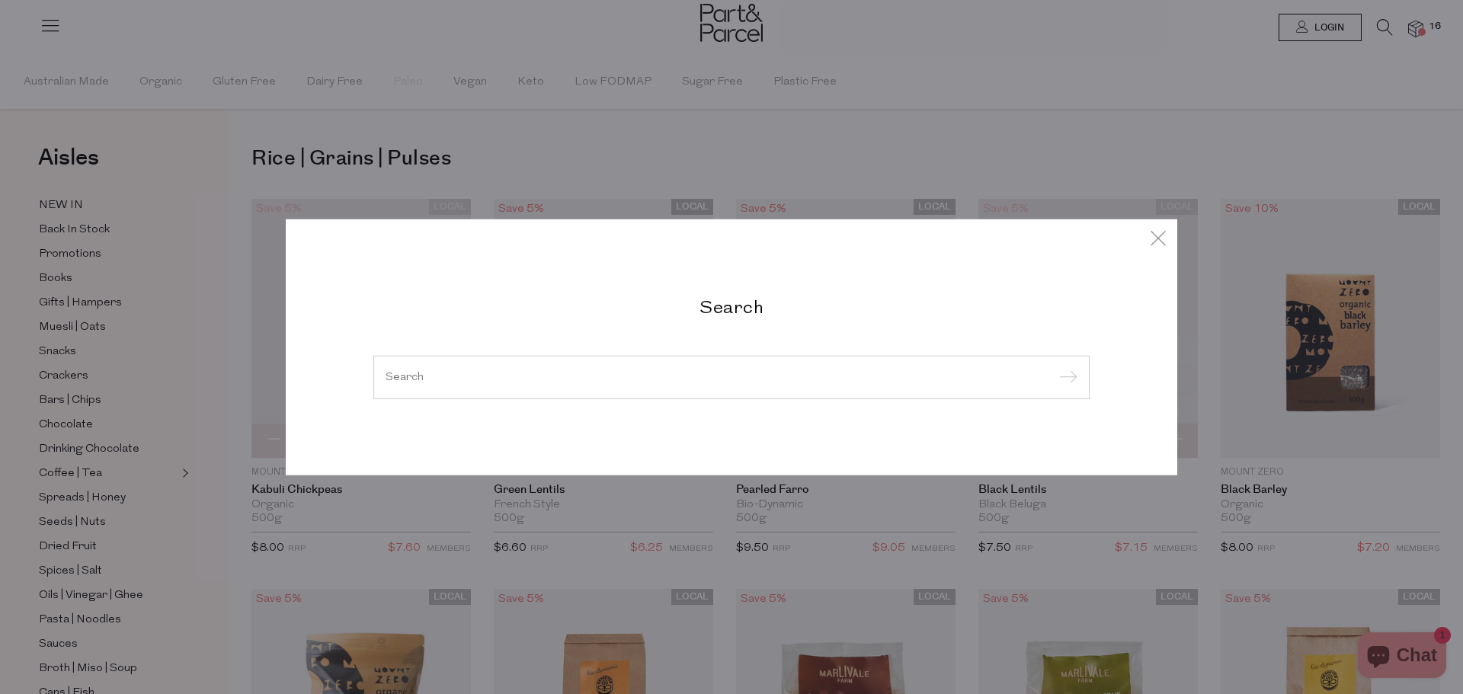
click at [595, 378] on input "search" at bounding box center [732, 376] width 692 height 11
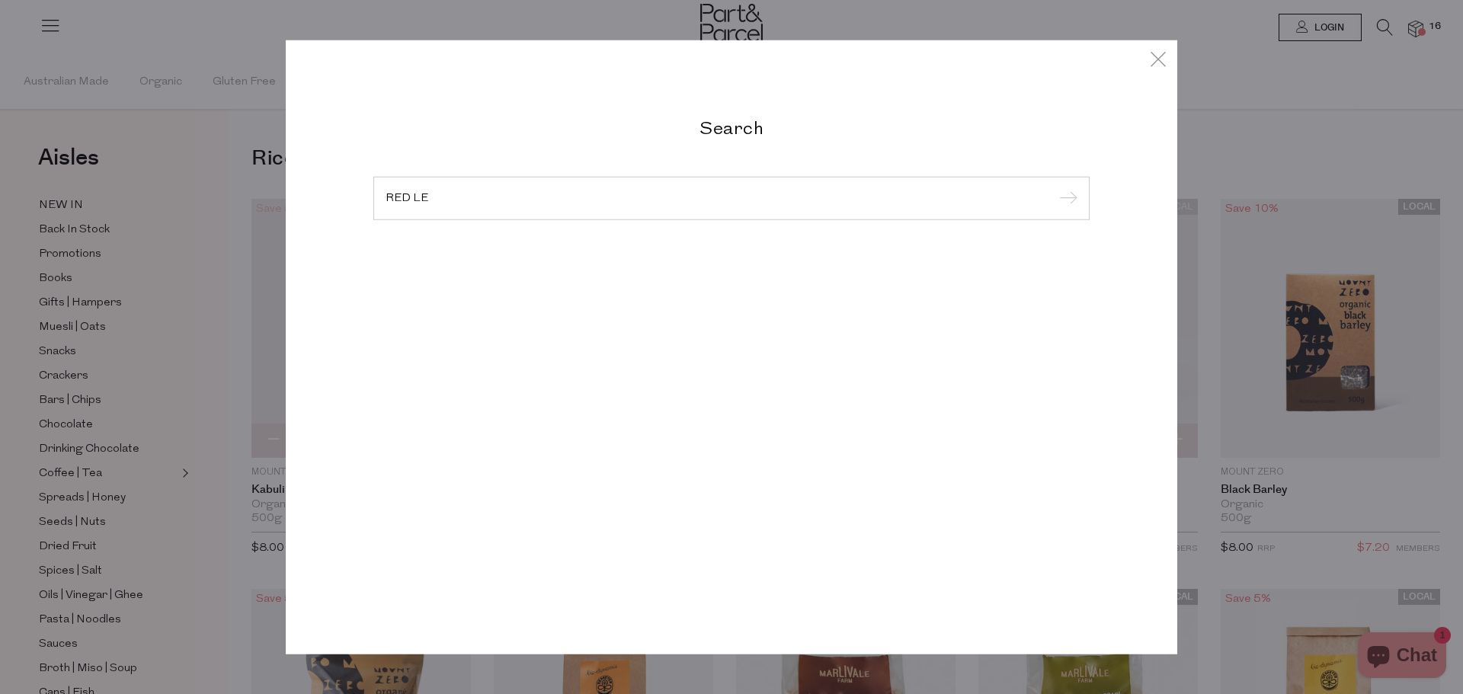
type input "RED LE"
click at [482, 266] on div at bounding box center [731, 258] width 716 height 30
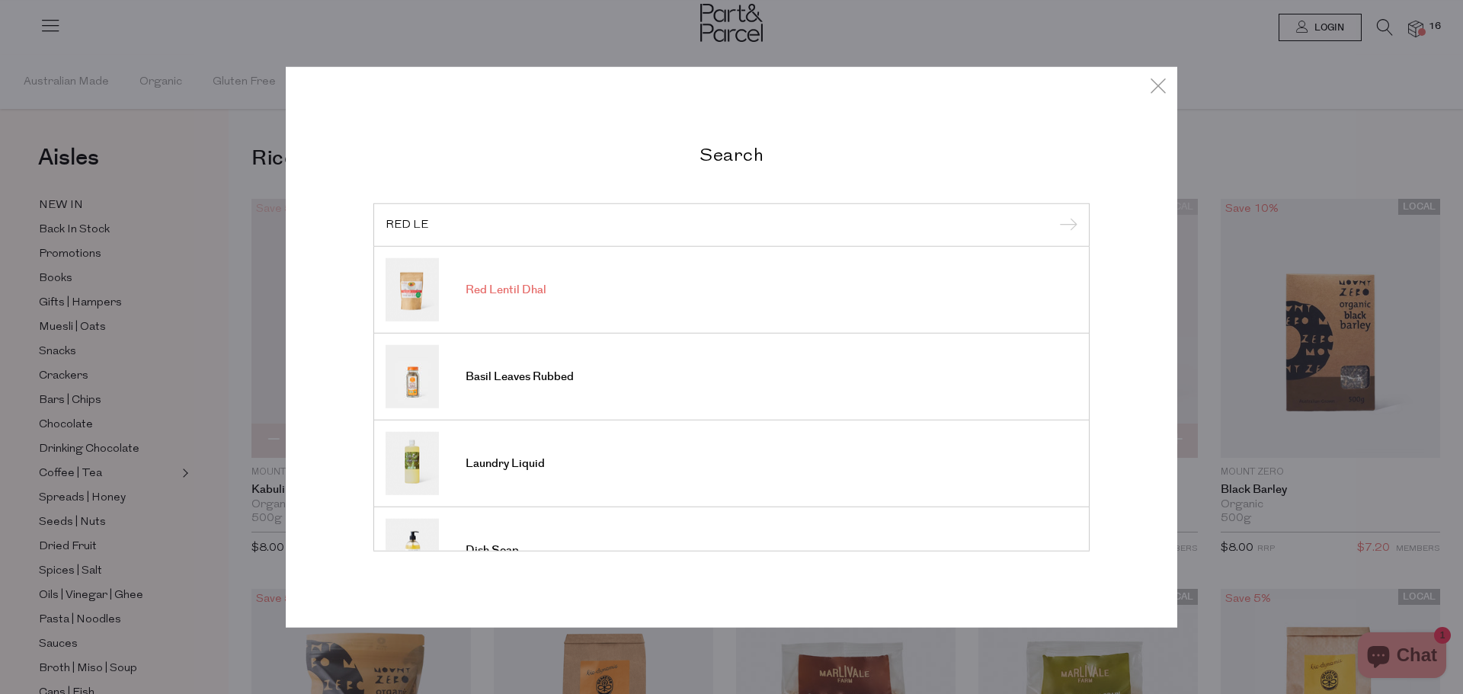
click at [506, 296] on span "Red Lentil Dhal" at bounding box center [506, 290] width 81 height 15
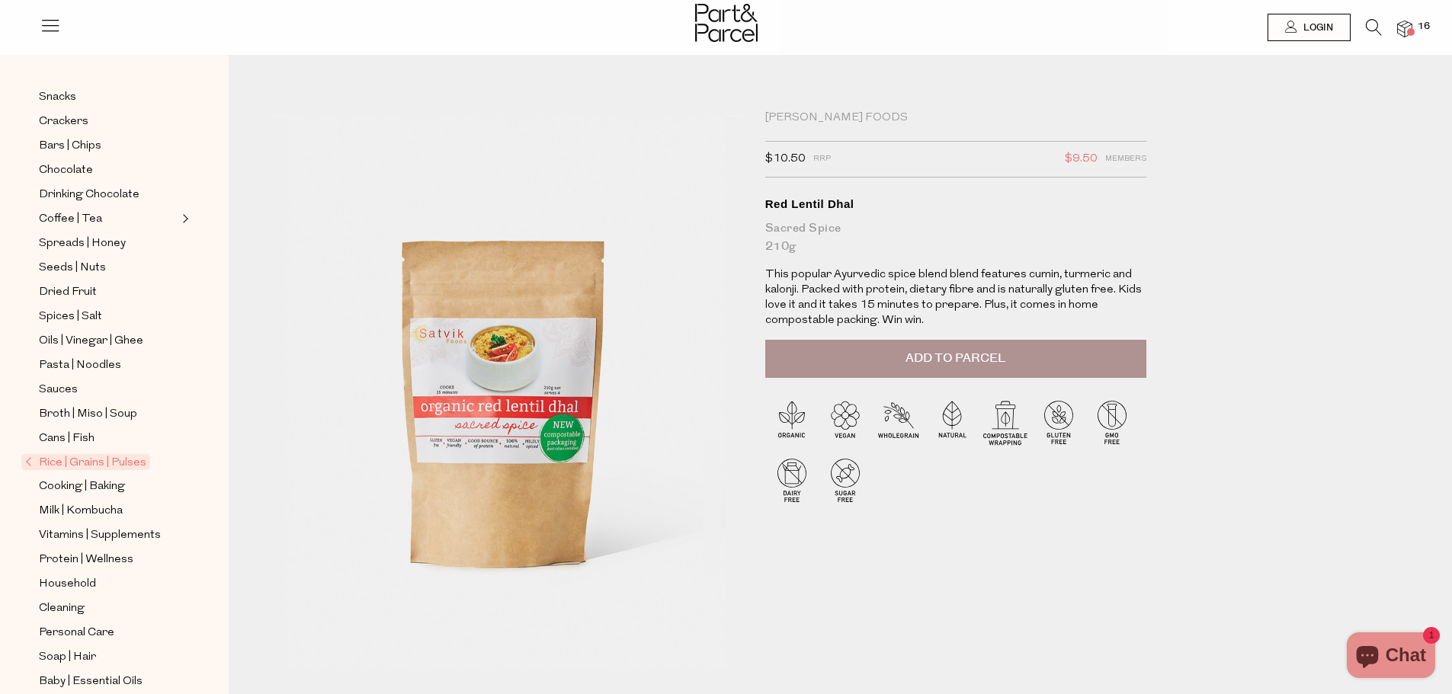
scroll to position [227, 0]
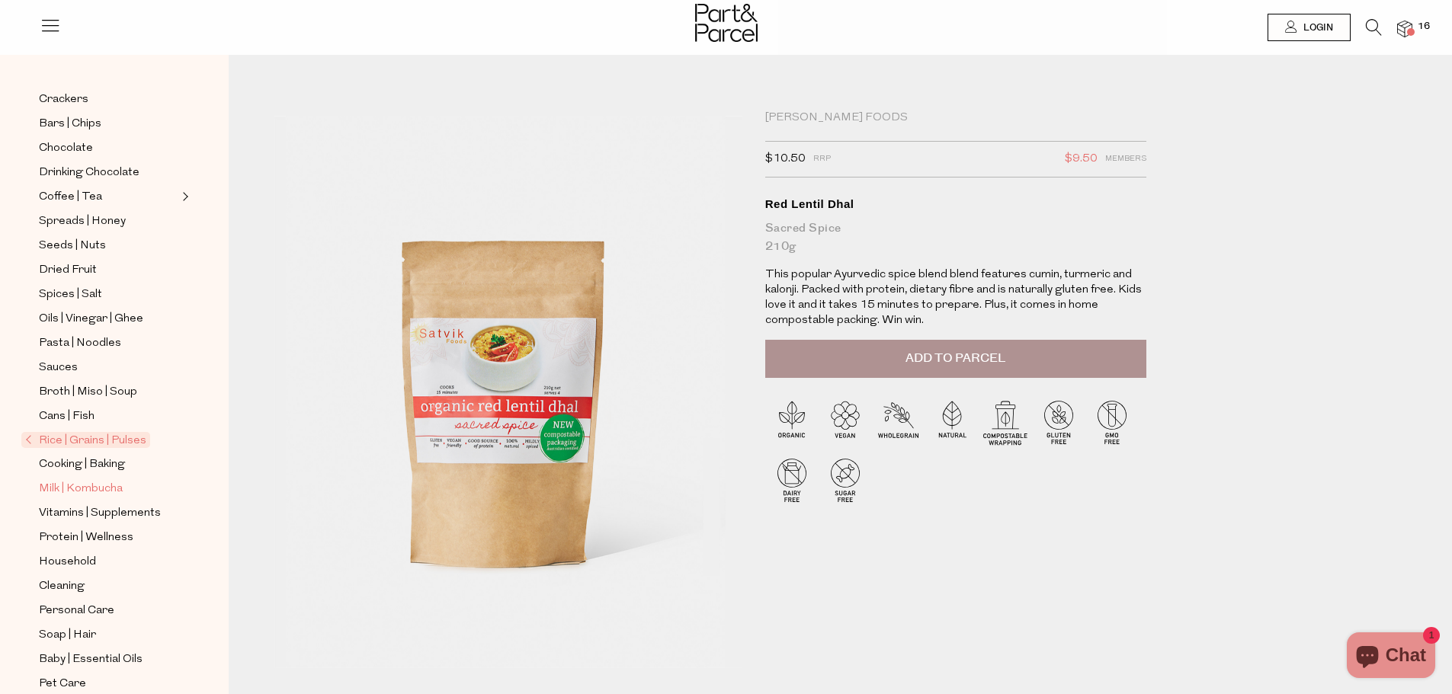
click at [56, 480] on span "Milk | Kombucha" at bounding box center [81, 489] width 84 height 18
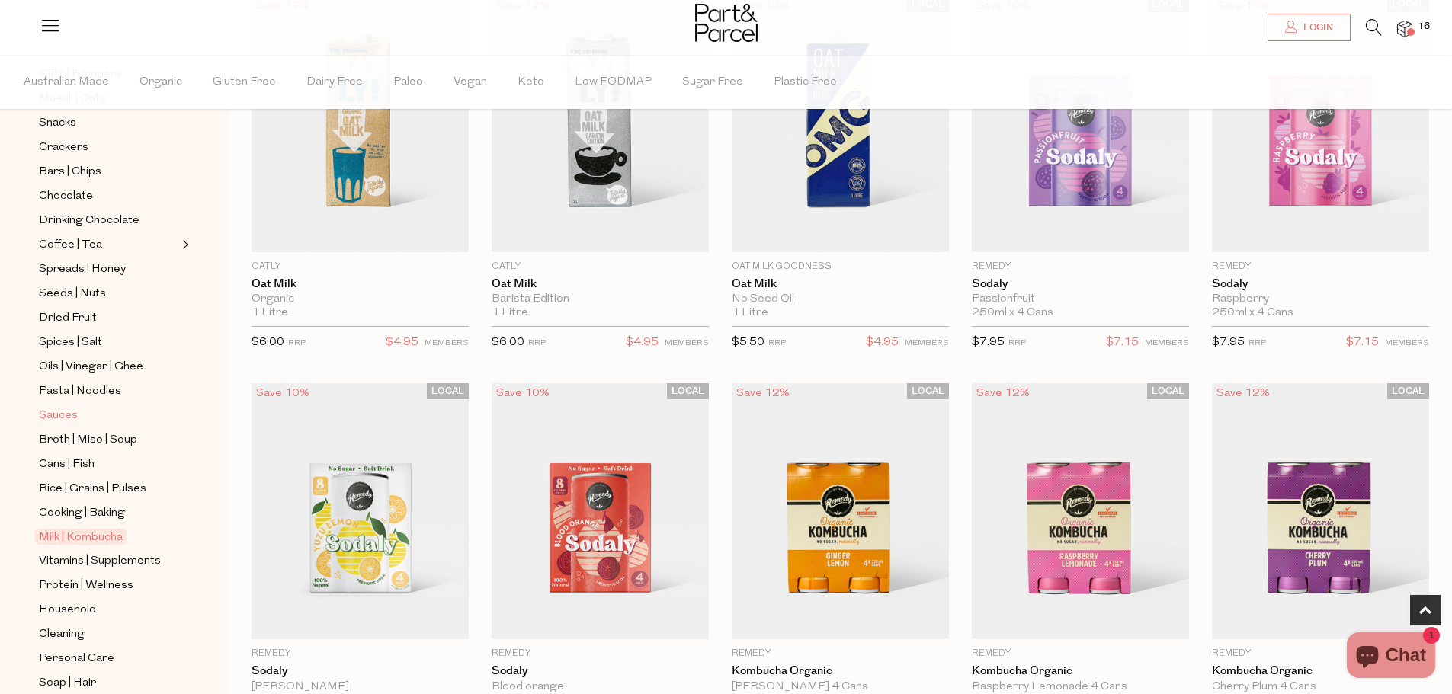
scroll to position [14, 0]
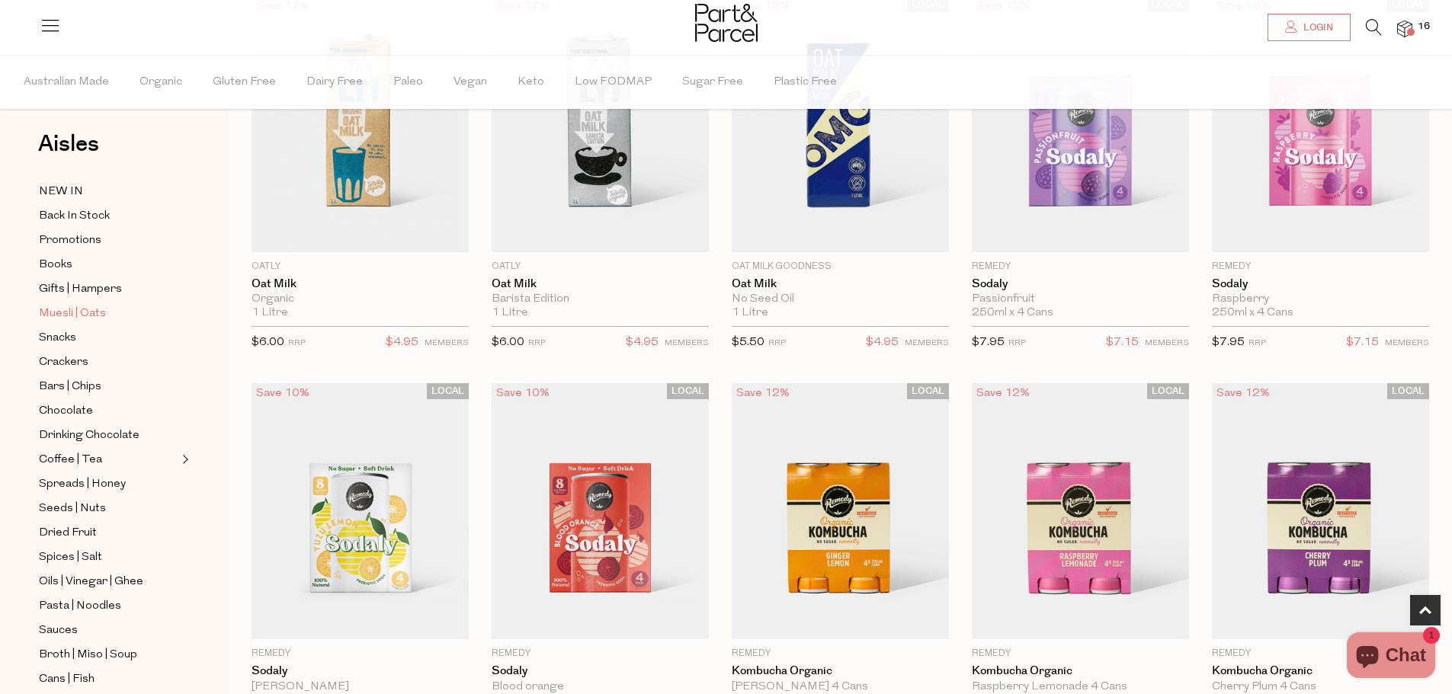
click at [68, 312] on span "Muesli | Oats" at bounding box center [72, 314] width 67 height 18
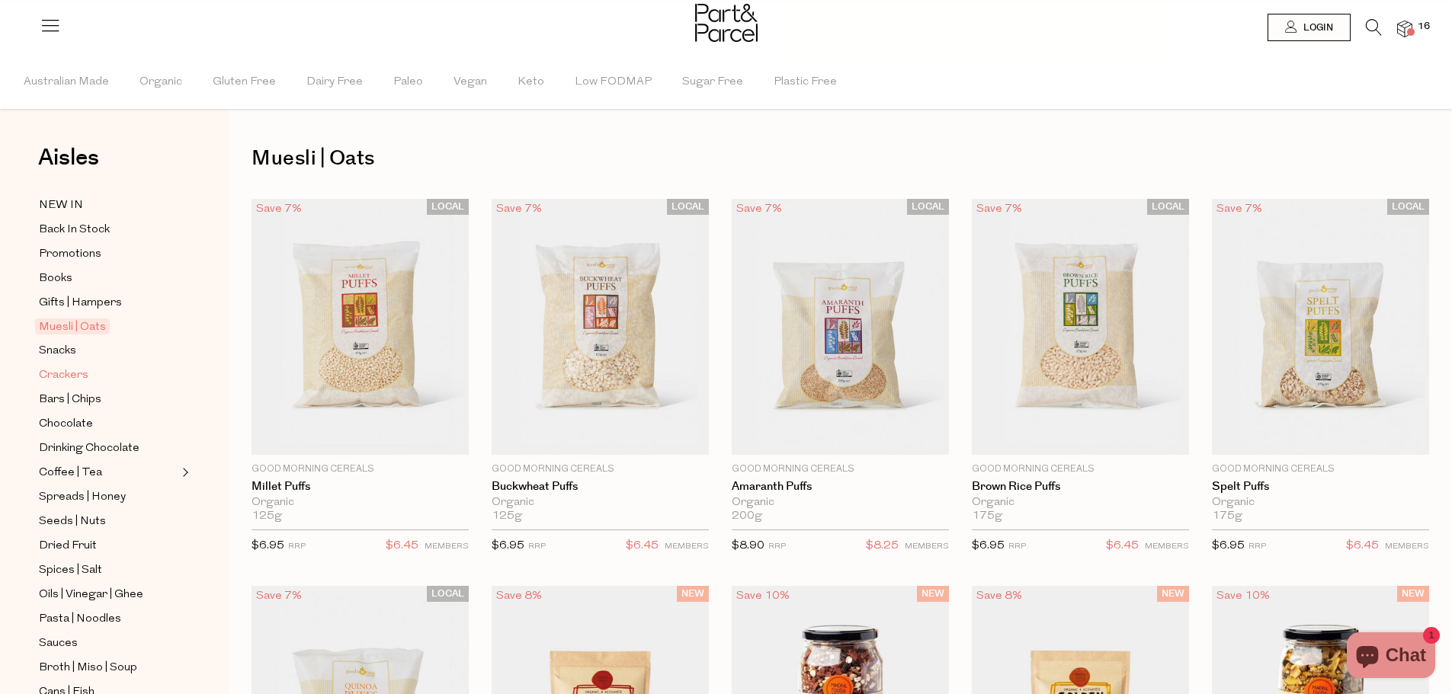
click at [60, 367] on span "Crackers" at bounding box center [64, 376] width 50 height 18
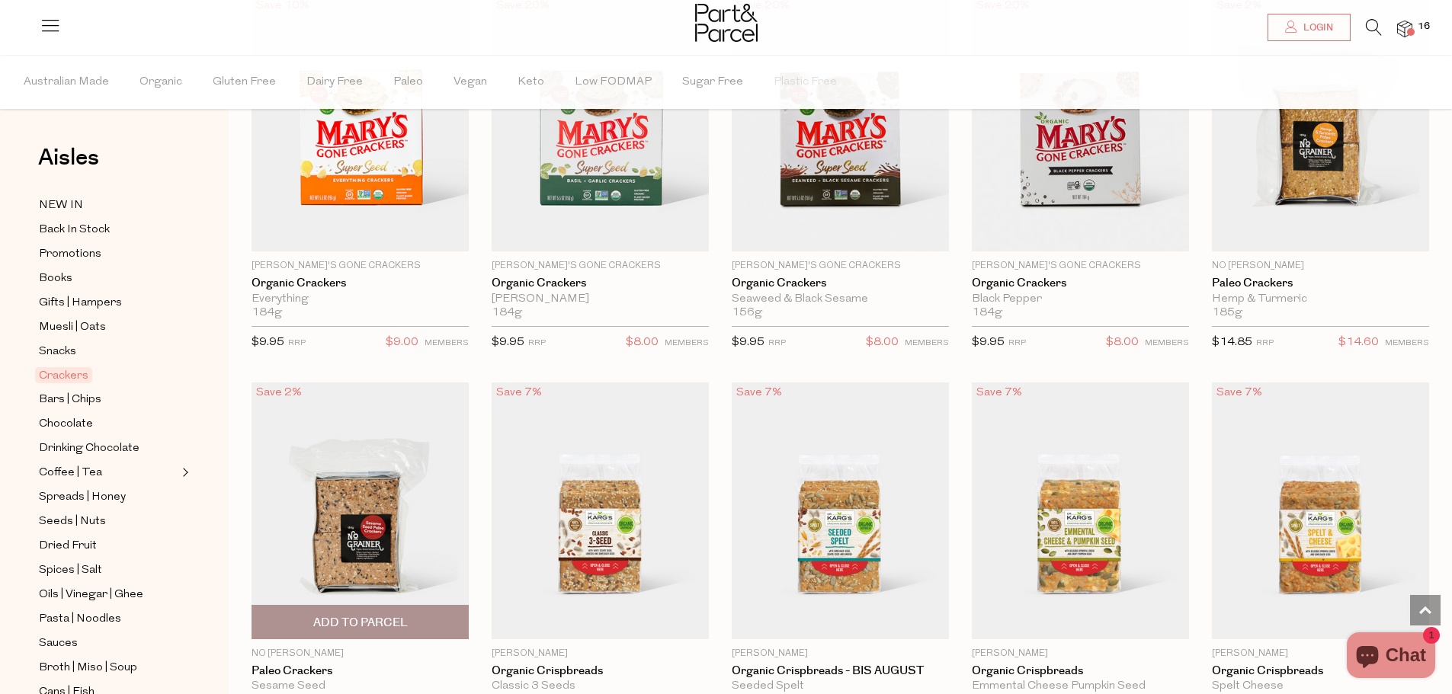
scroll to position [1677, 0]
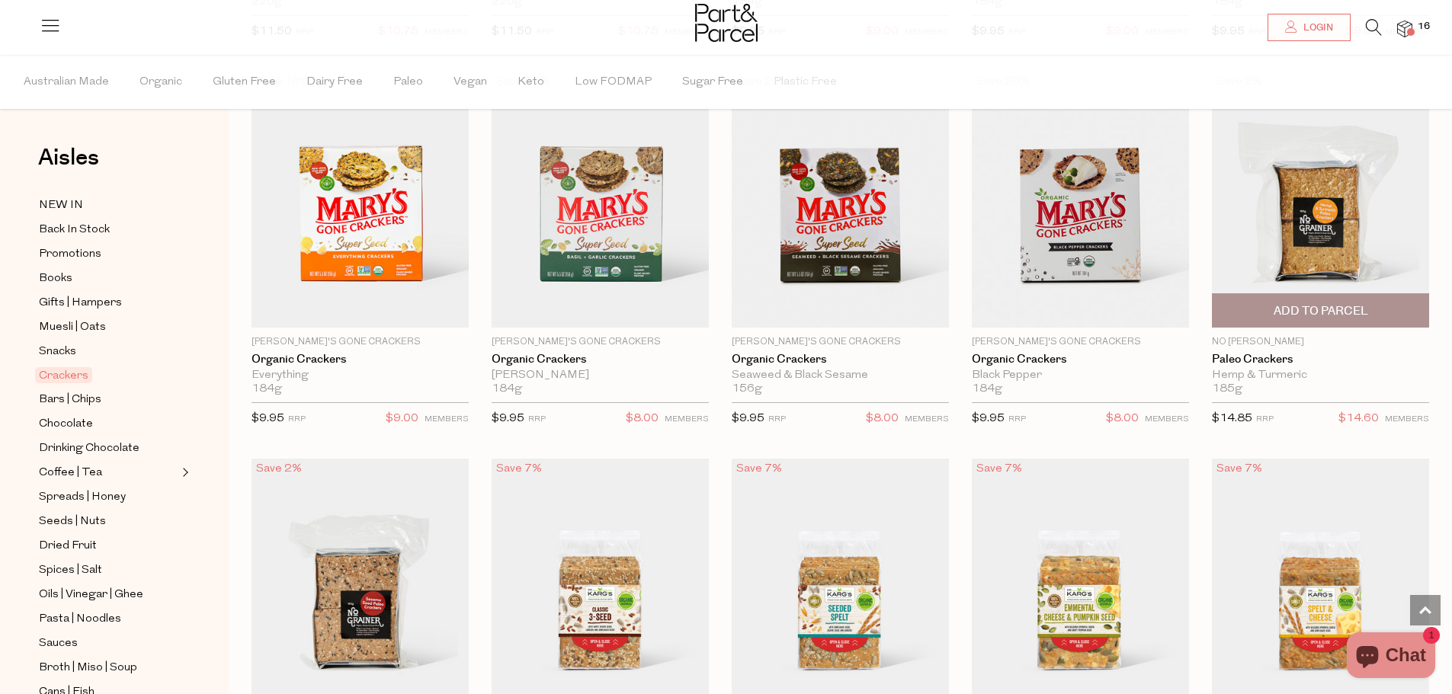
click at [1329, 303] on span "Add To Parcel" at bounding box center [1321, 311] width 95 height 16
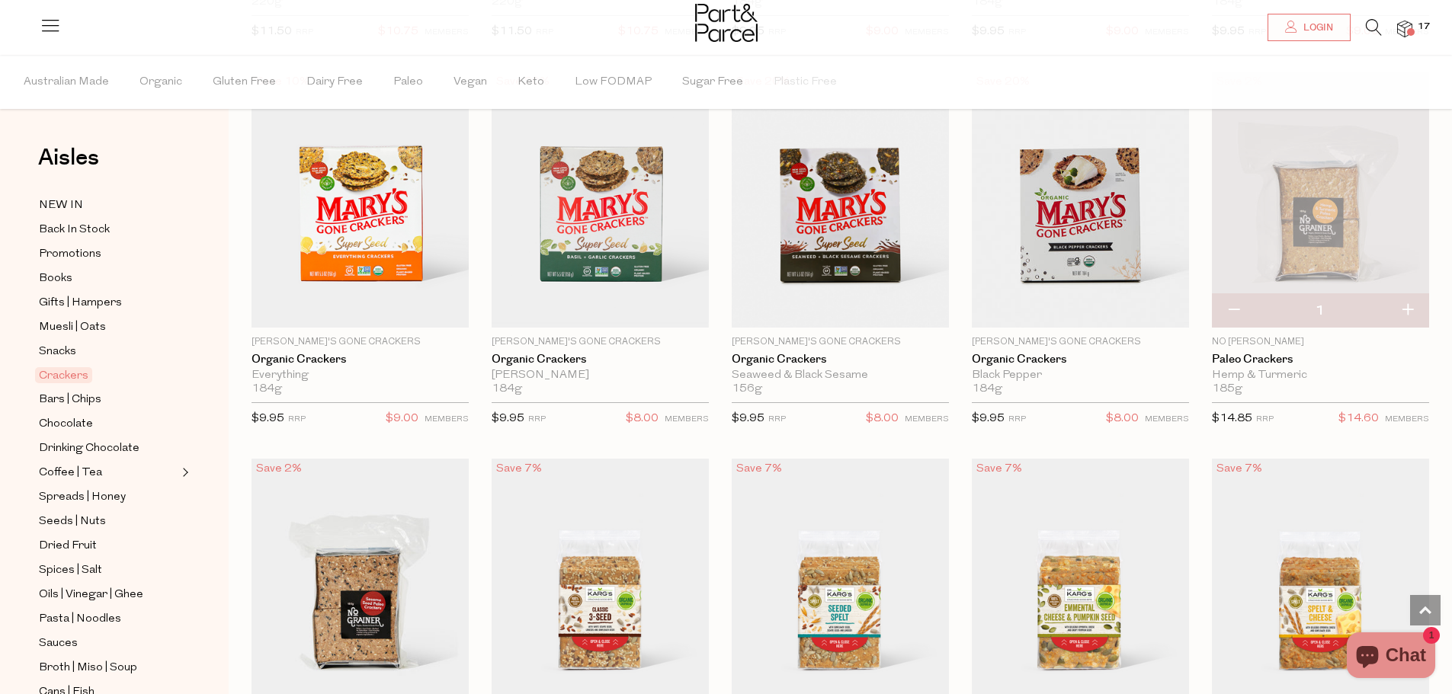
click at [1408, 303] on button "button" at bounding box center [1407, 311] width 43 height 34
type input "2"
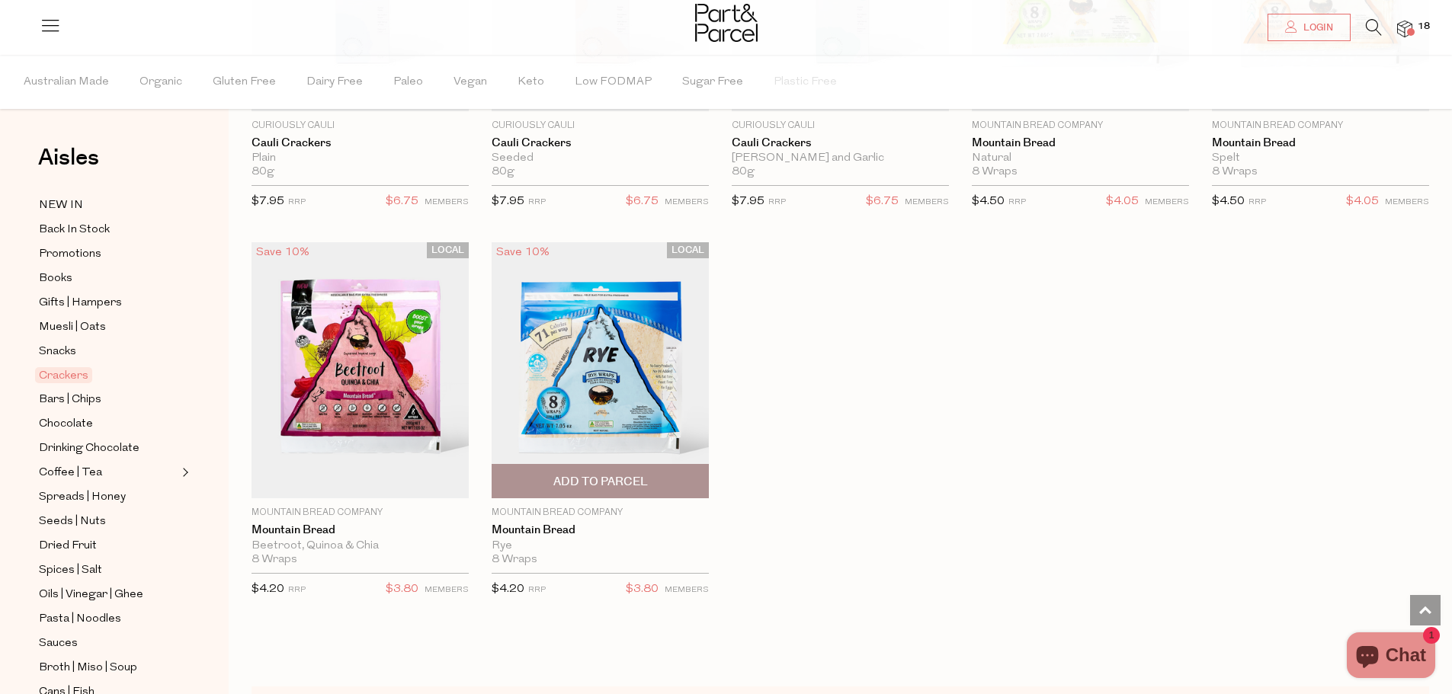
scroll to position [2744, 0]
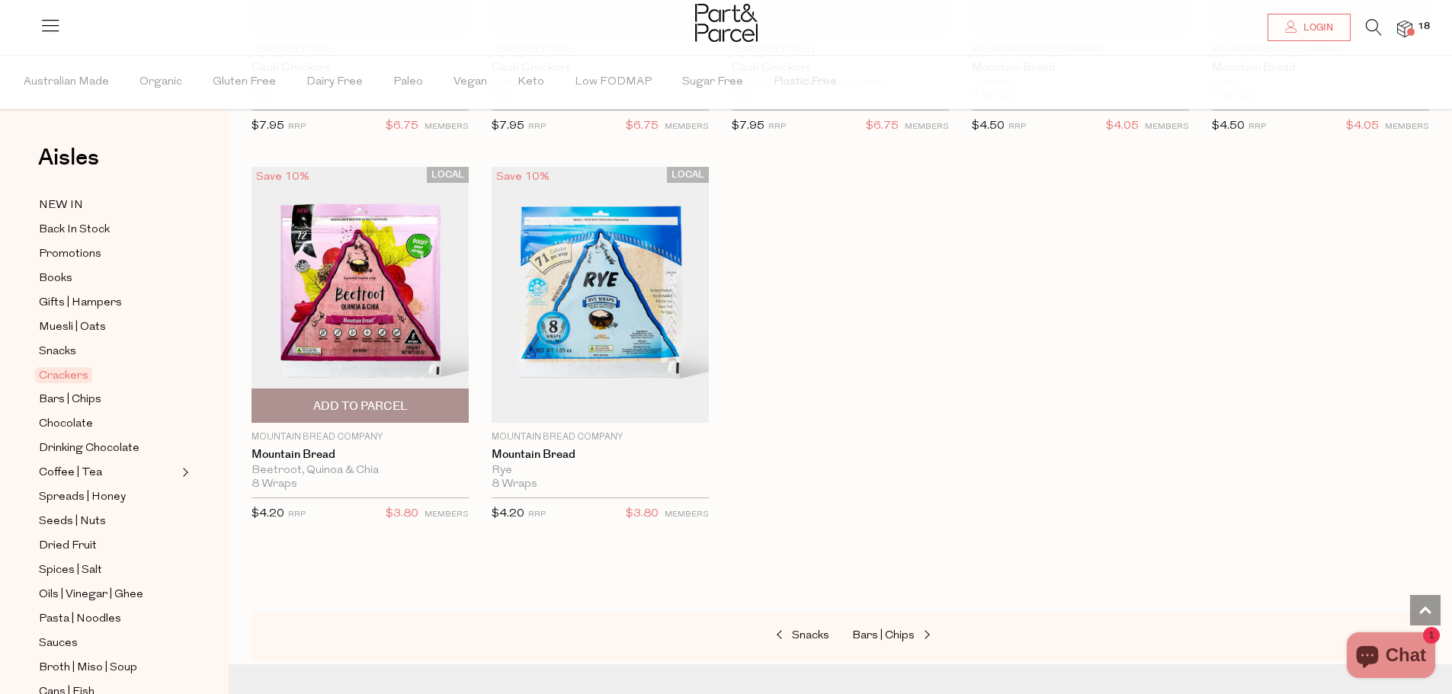
click at [357, 331] on img at bounding box center [360, 295] width 217 height 256
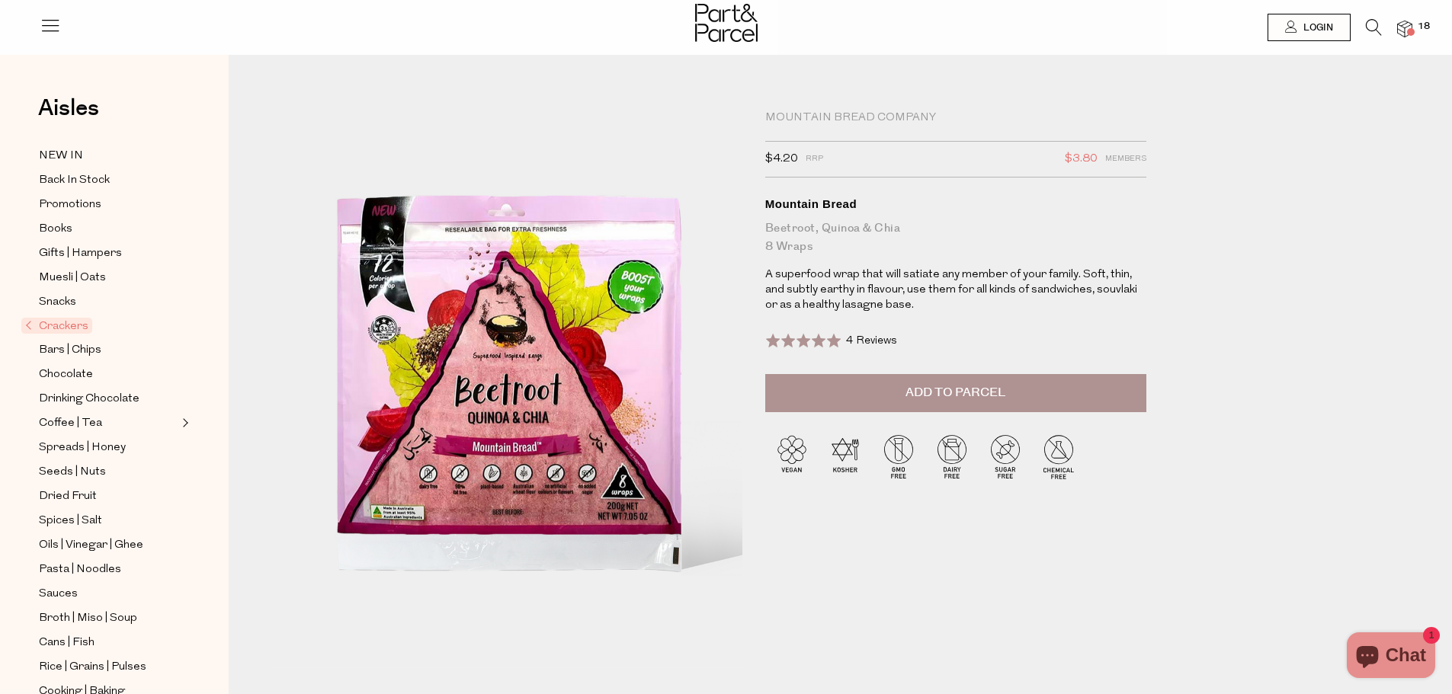
click at [1374, 26] on icon at bounding box center [1374, 27] width 16 height 17
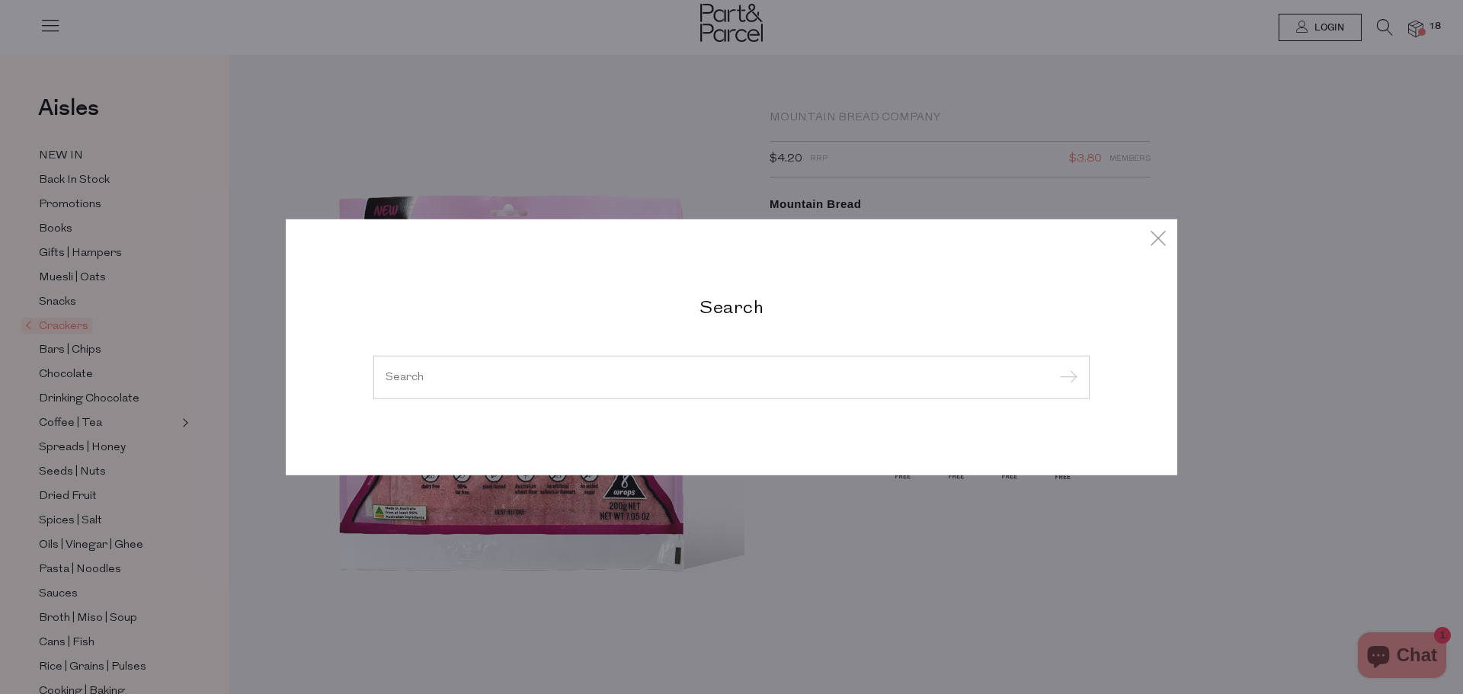
click at [609, 364] on div at bounding box center [731, 377] width 716 height 44
click at [524, 380] on input "search" at bounding box center [732, 376] width 692 height 11
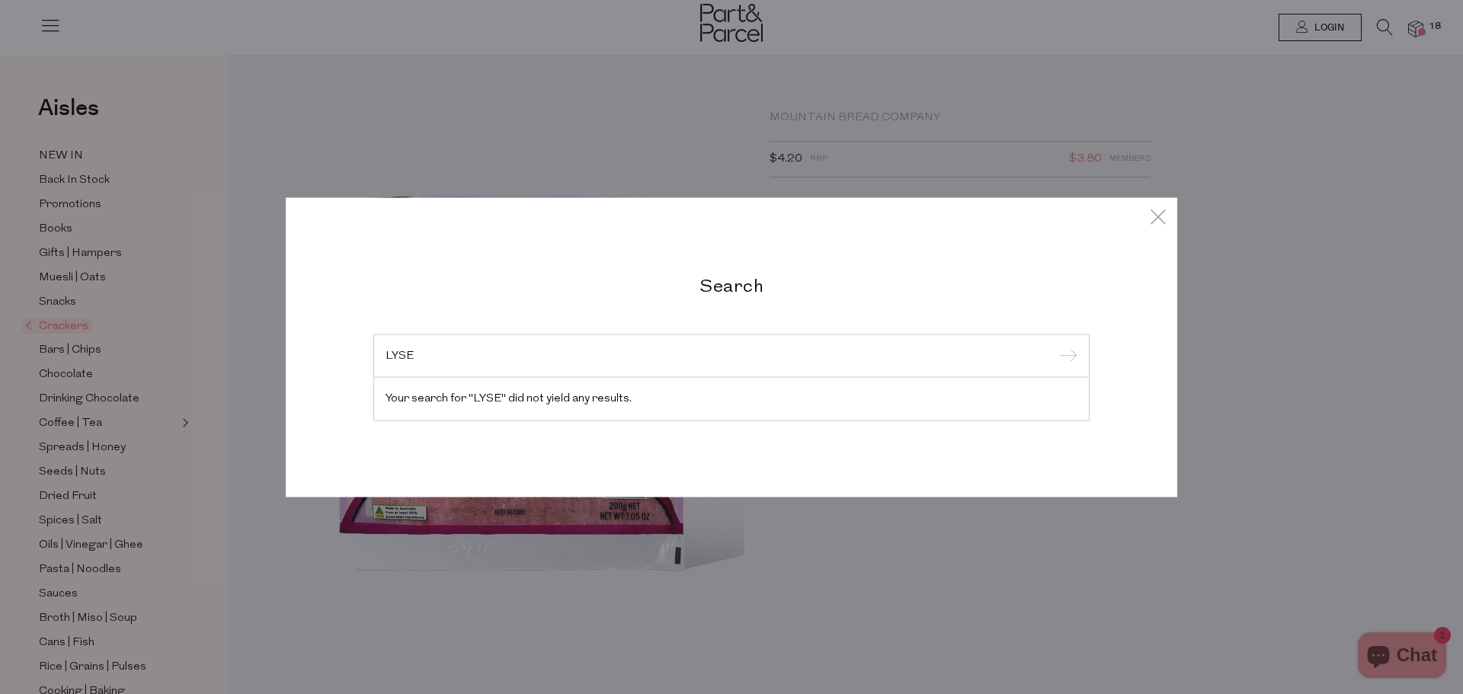
click at [1204, 296] on div "Search LYSE Your search for "LYSE" did not yield any results." at bounding box center [731, 347] width 1463 height 694
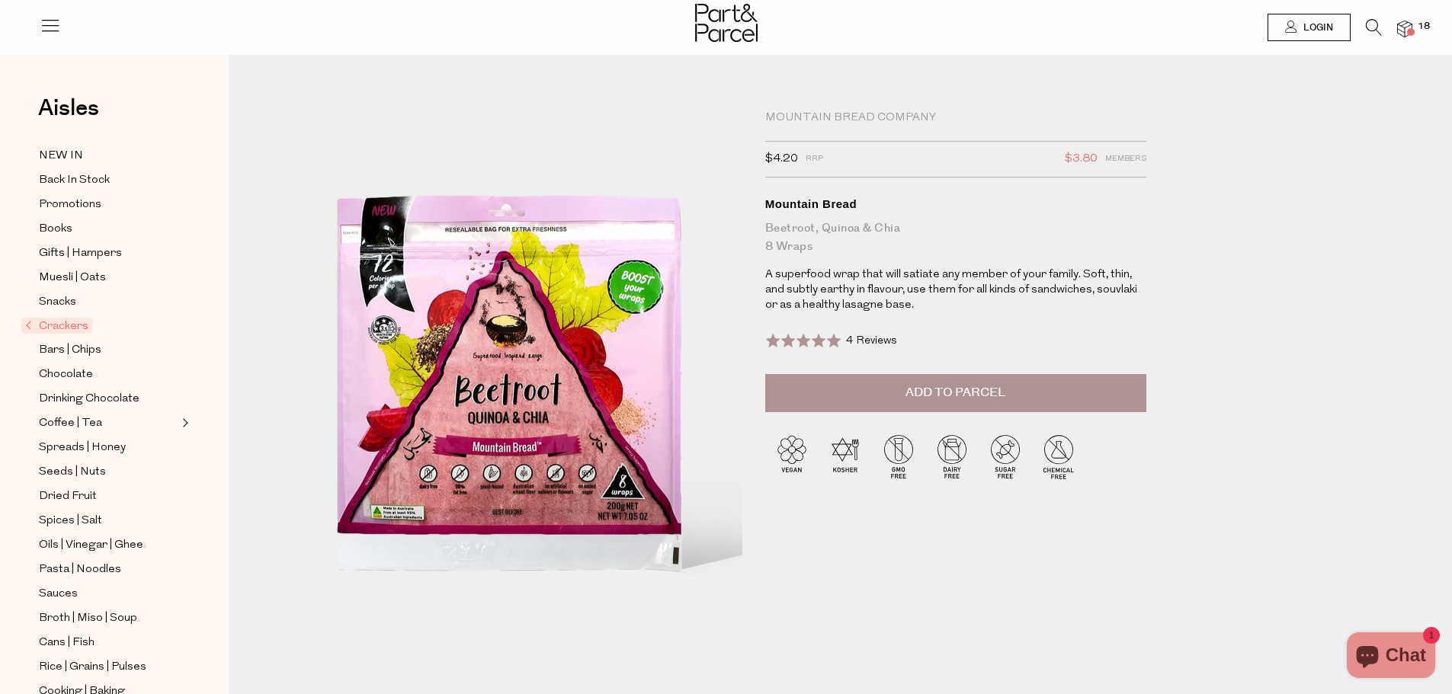
click at [1370, 29] on icon at bounding box center [1374, 27] width 16 height 17
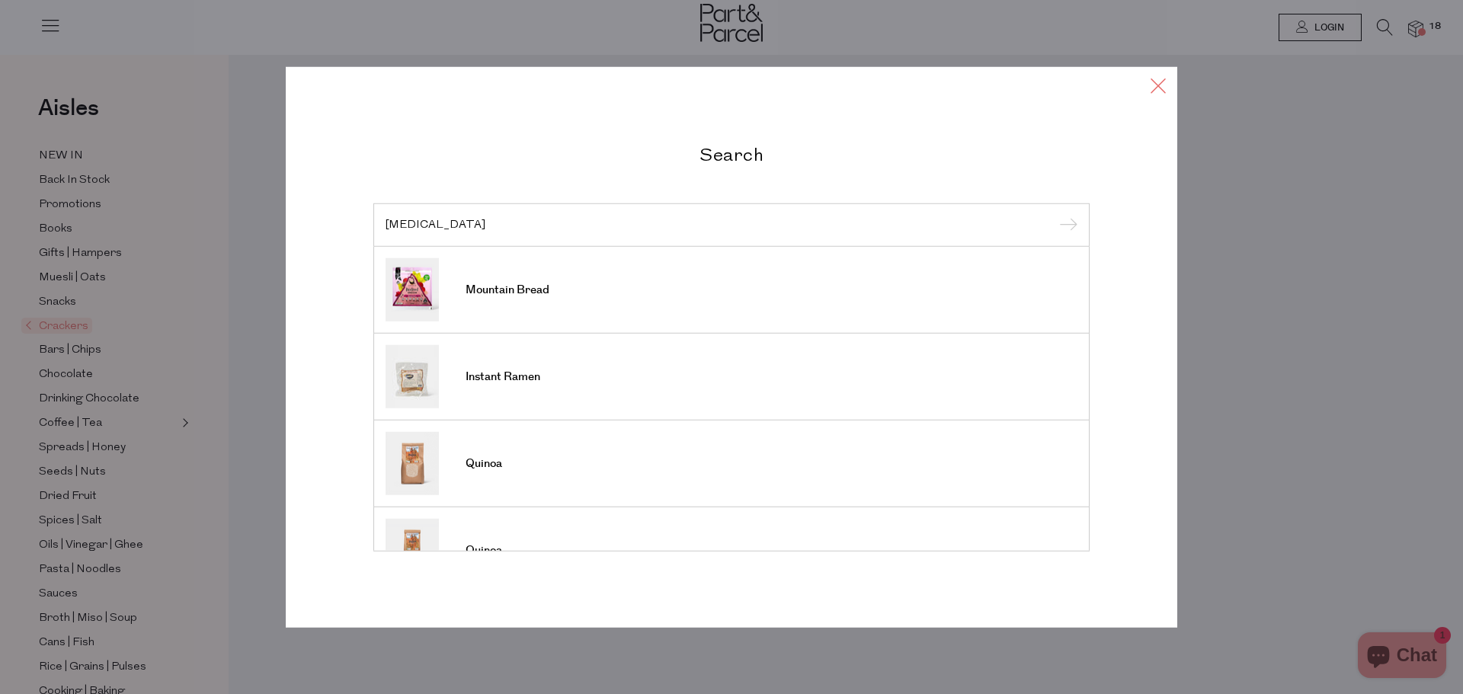
type input "LYSINE"
click at [1155, 85] on icon at bounding box center [1158, 85] width 23 height 22
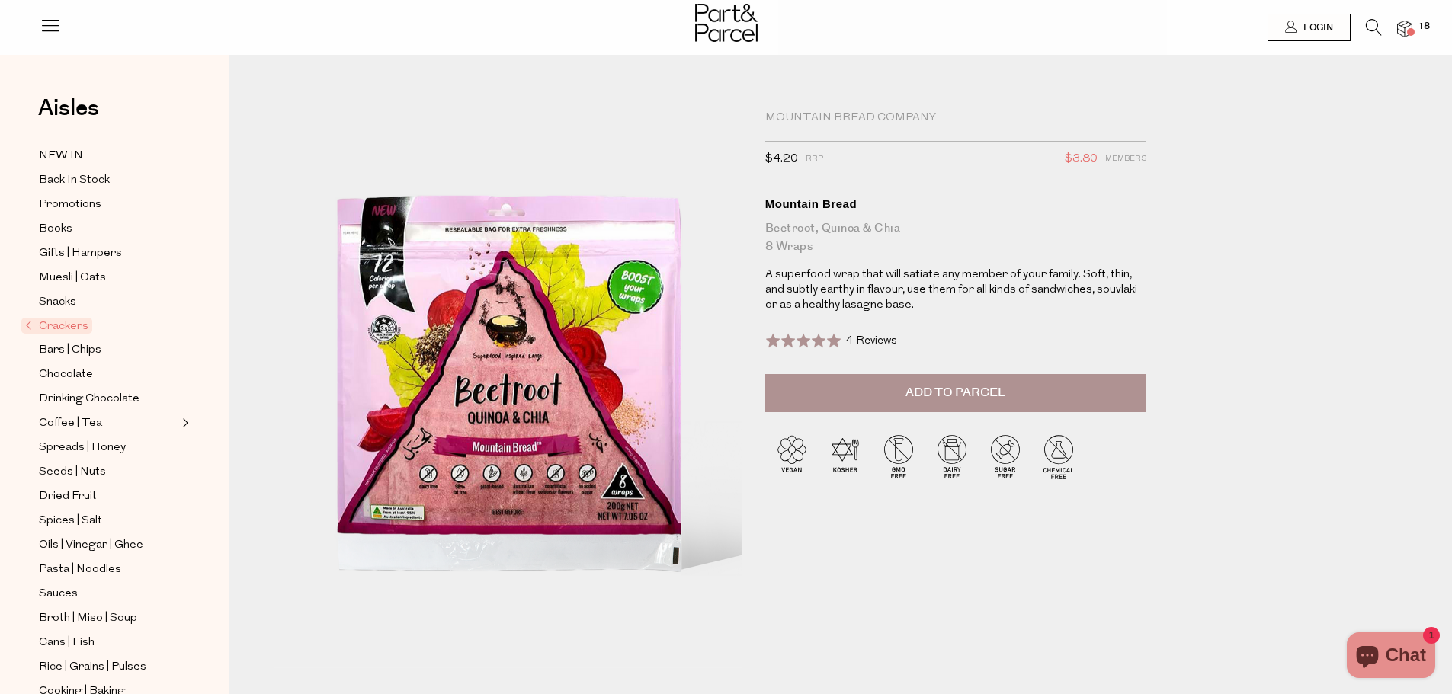
click at [1405, 38] on li "18" at bounding box center [1397, 29] width 30 height 21
click at [1405, 24] on img at bounding box center [1404, 30] width 15 height 18
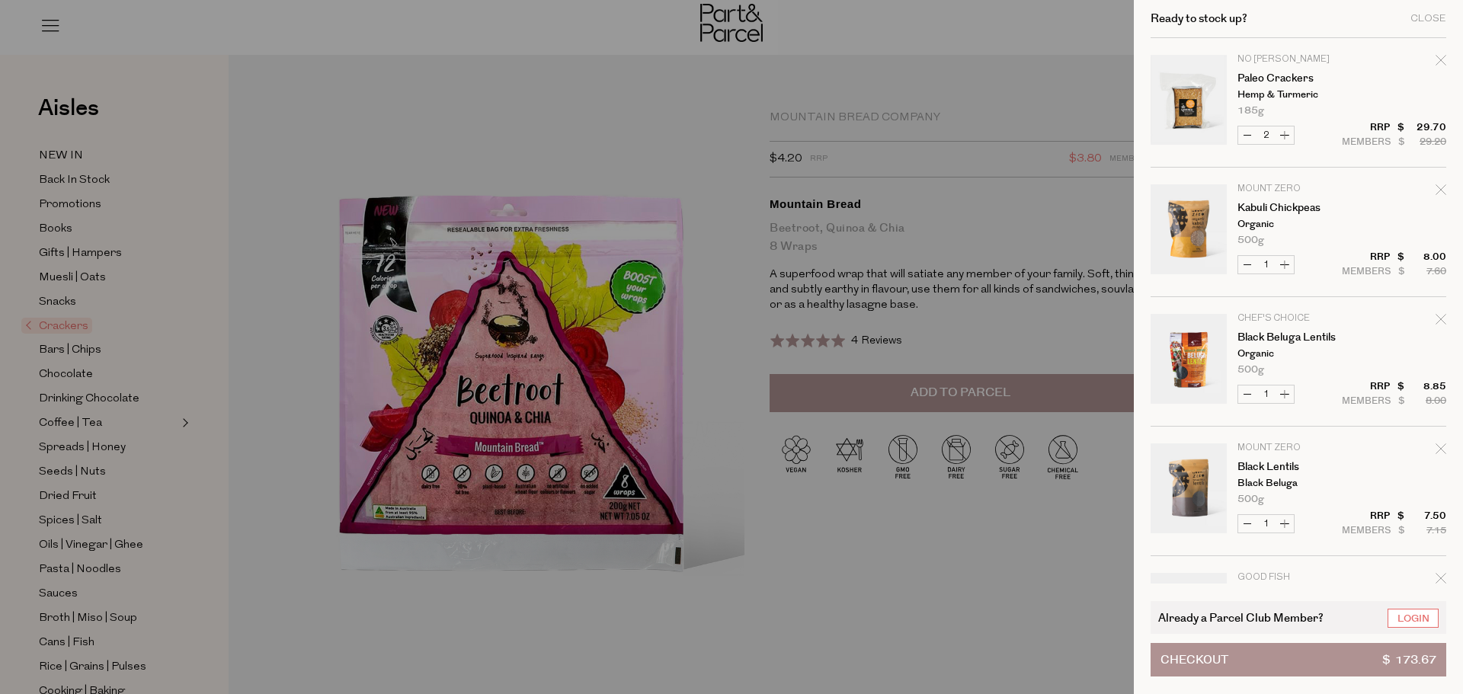
click at [1242, 524] on button "Decrease Black Lentils" at bounding box center [1248, 524] width 18 height 18
type input "0"
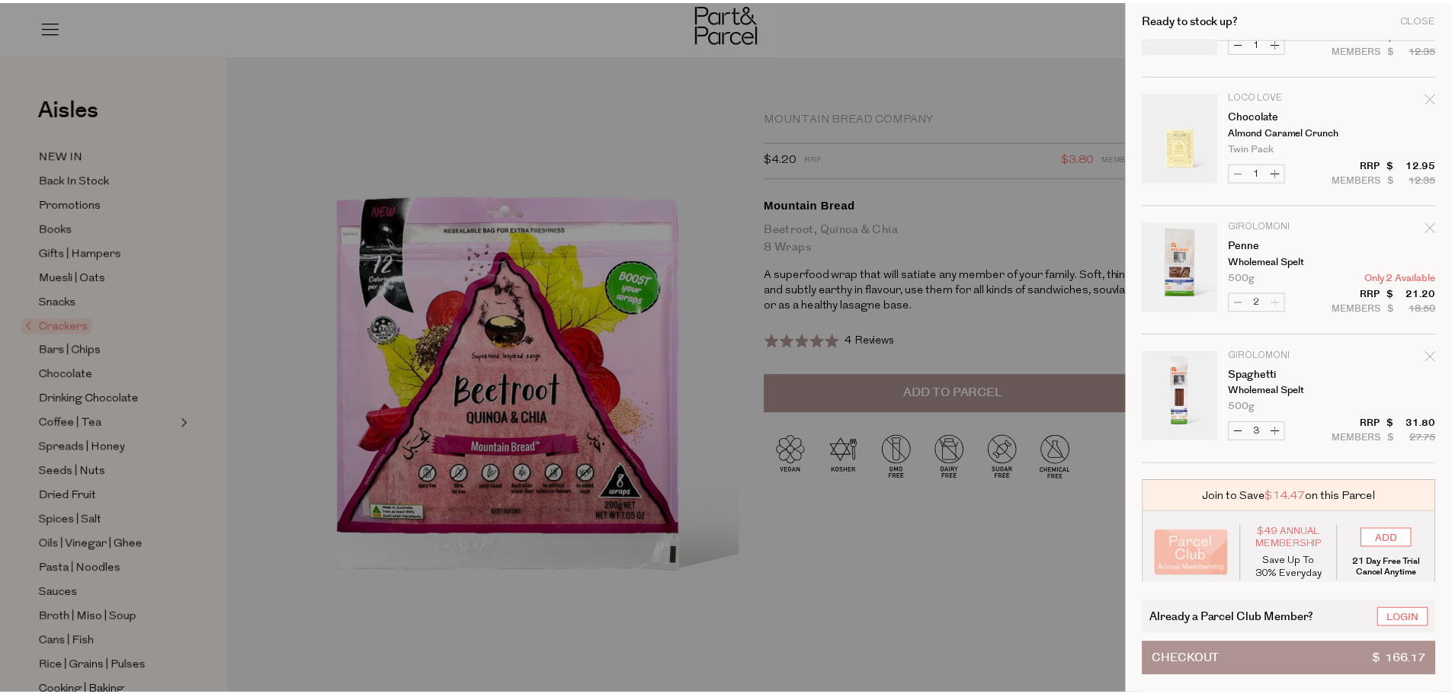
scroll to position [883, 0]
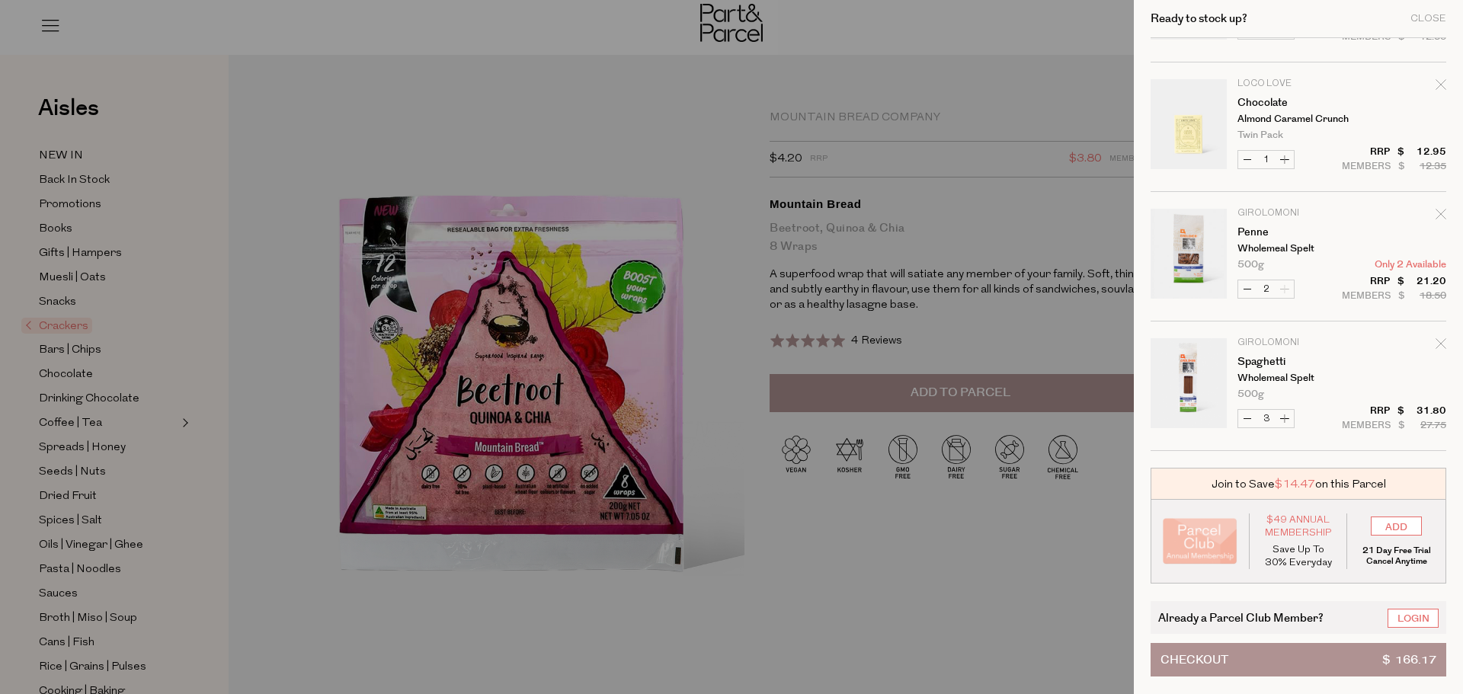
click at [1409, 615] on link "Login" at bounding box center [1413, 618] width 51 height 19
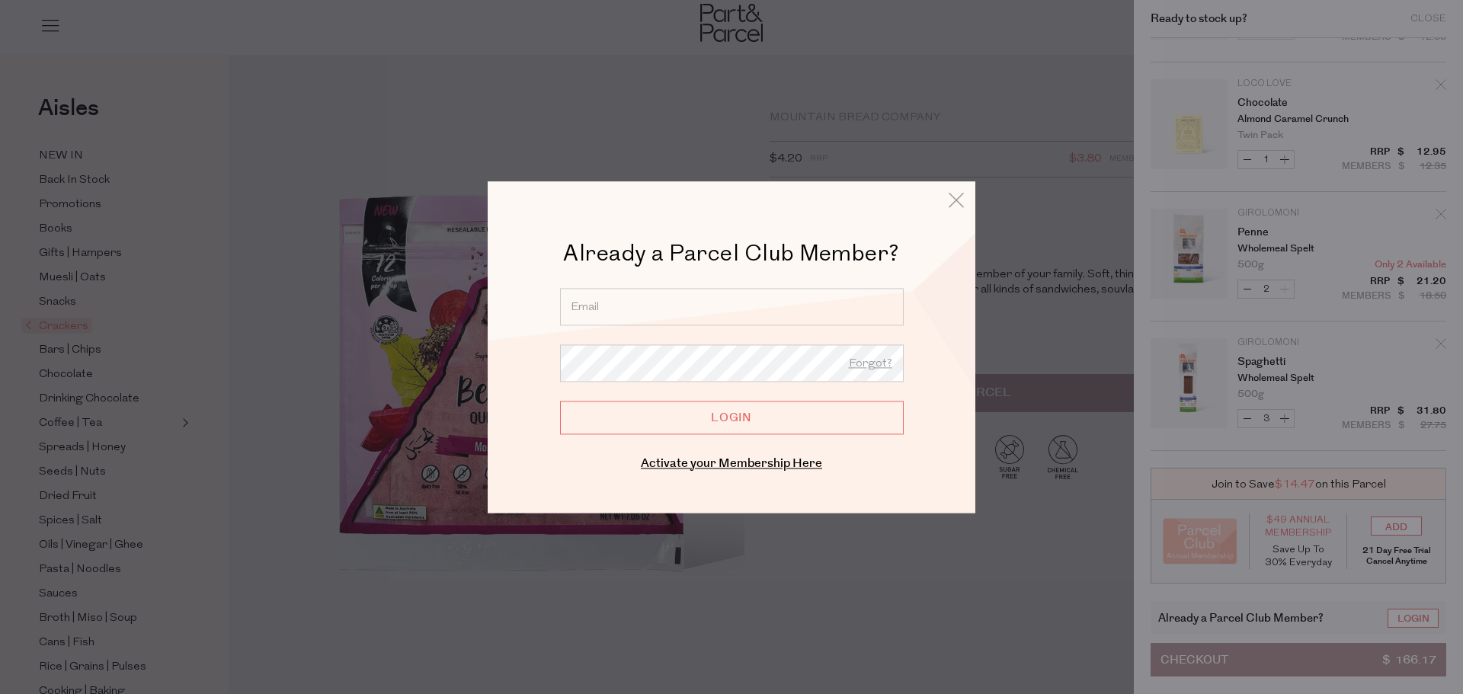
click at [604, 310] on input "email" at bounding box center [732, 306] width 344 height 37
type input "sz_203@hotmail.com"
click at [219, 203] on div at bounding box center [731, 347] width 1463 height 694
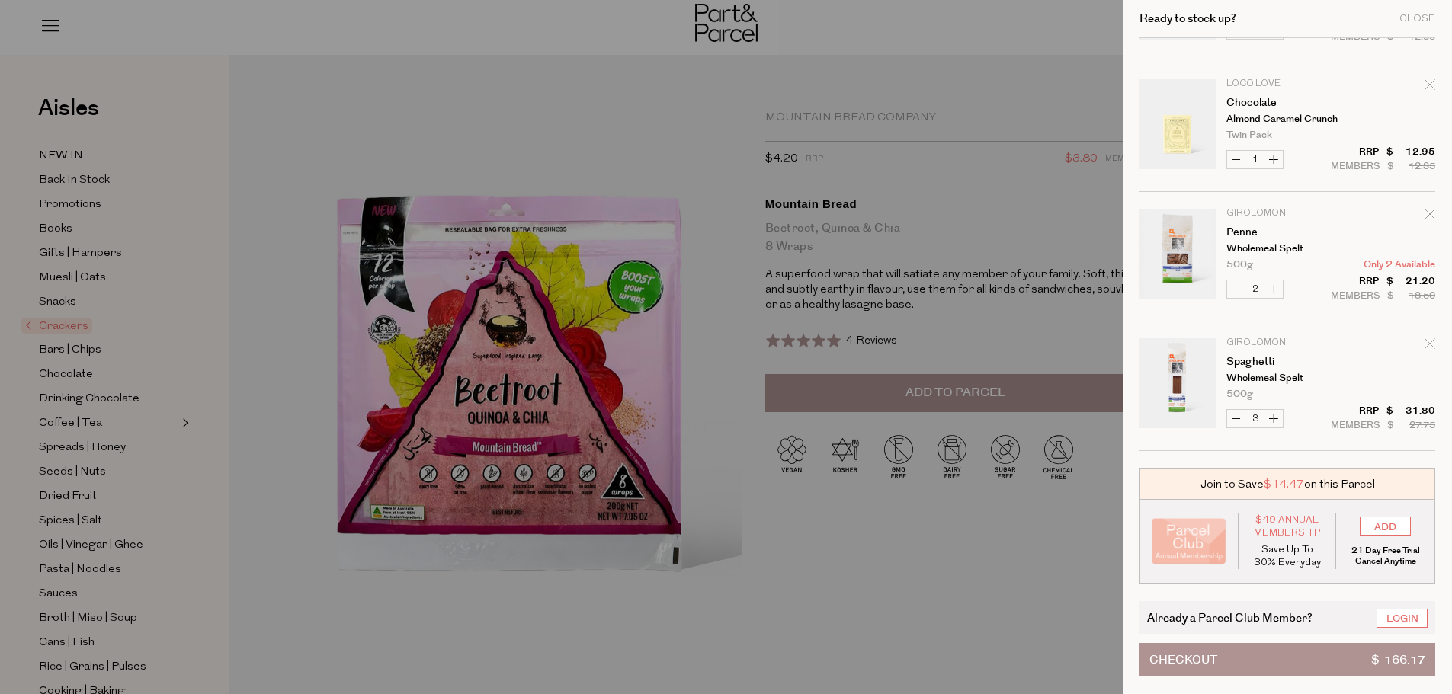
click at [97, 178] on div at bounding box center [726, 347] width 1452 height 694
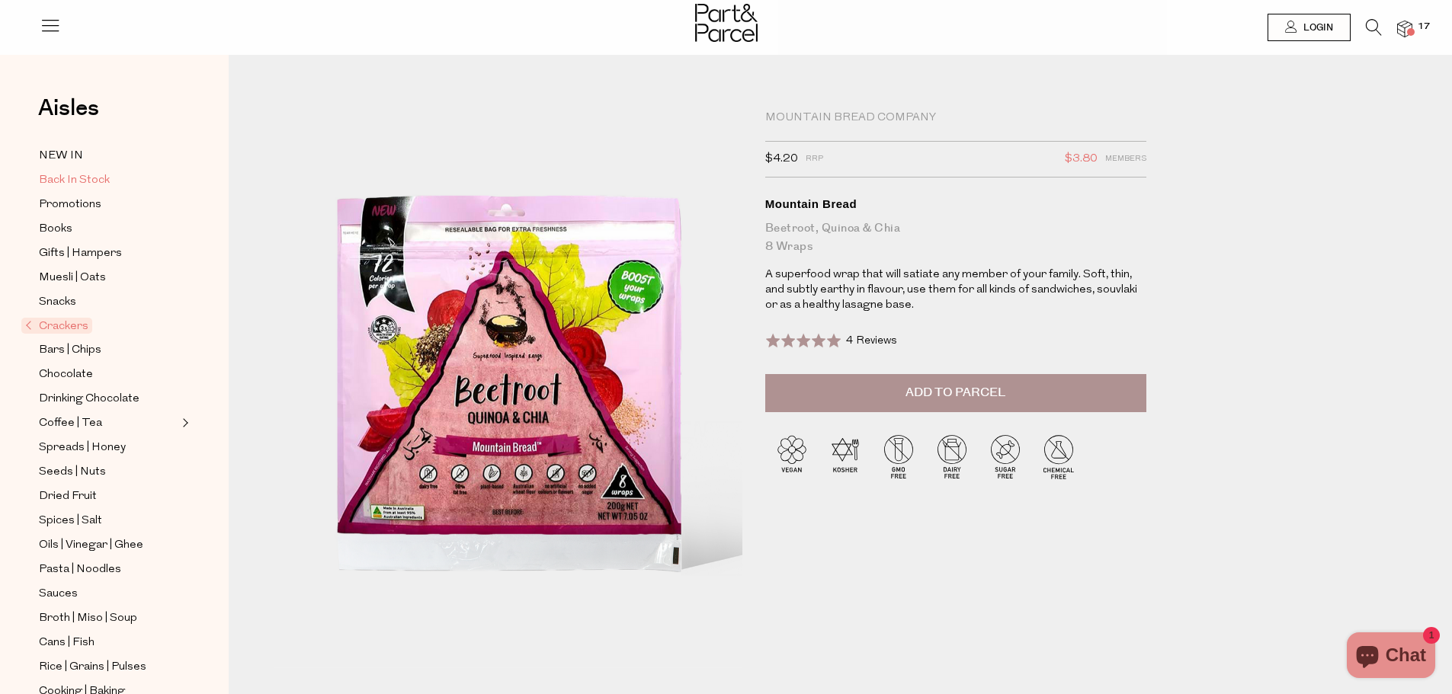
click at [99, 177] on span "Back In Stock" at bounding box center [74, 180] width 71 height 18
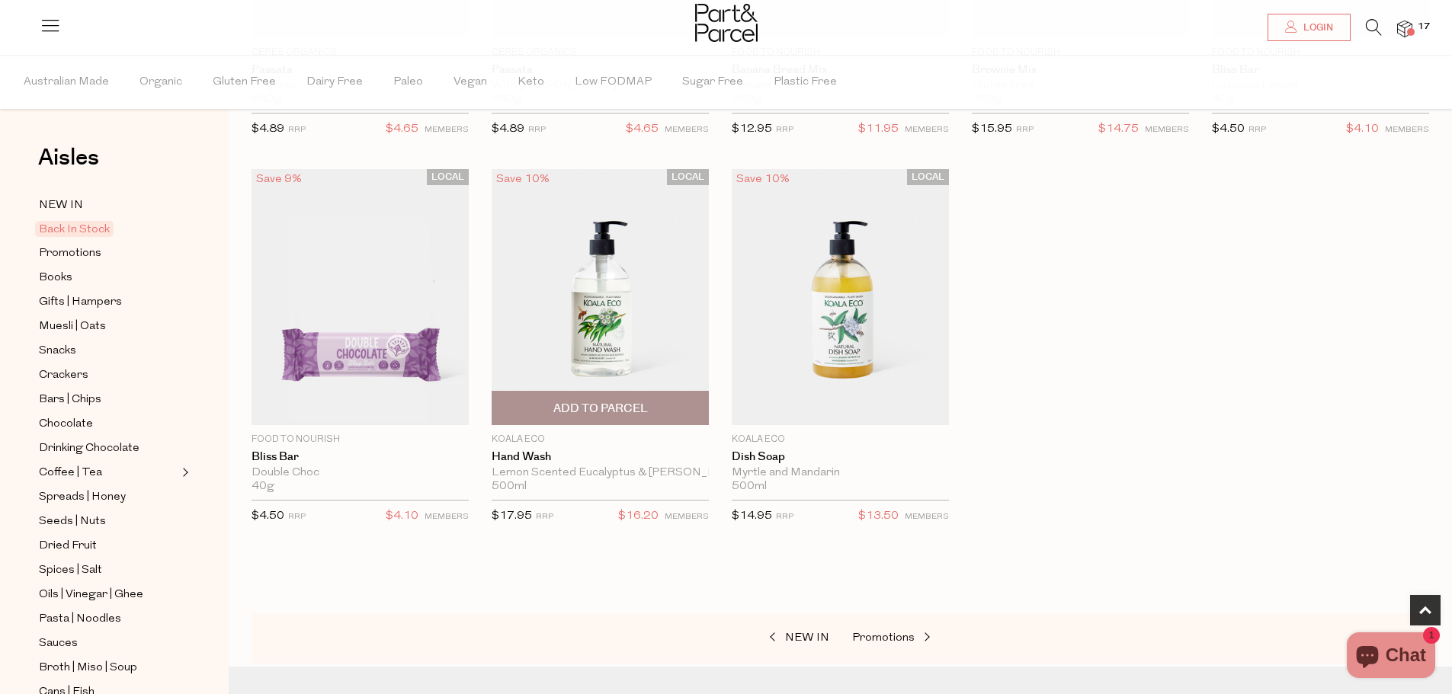
scroll to position [457, 0]
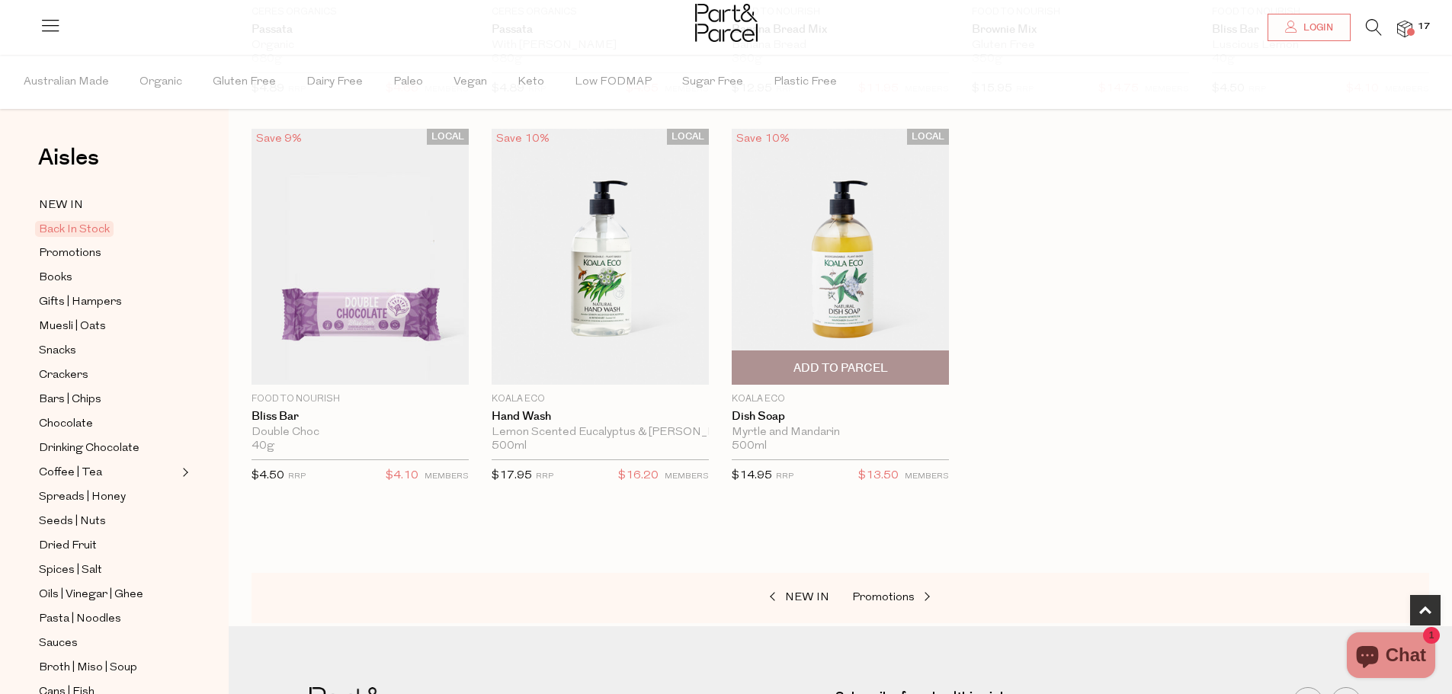
click at [837, 277] on img at bounding box center [840, 257] width 217 height 256
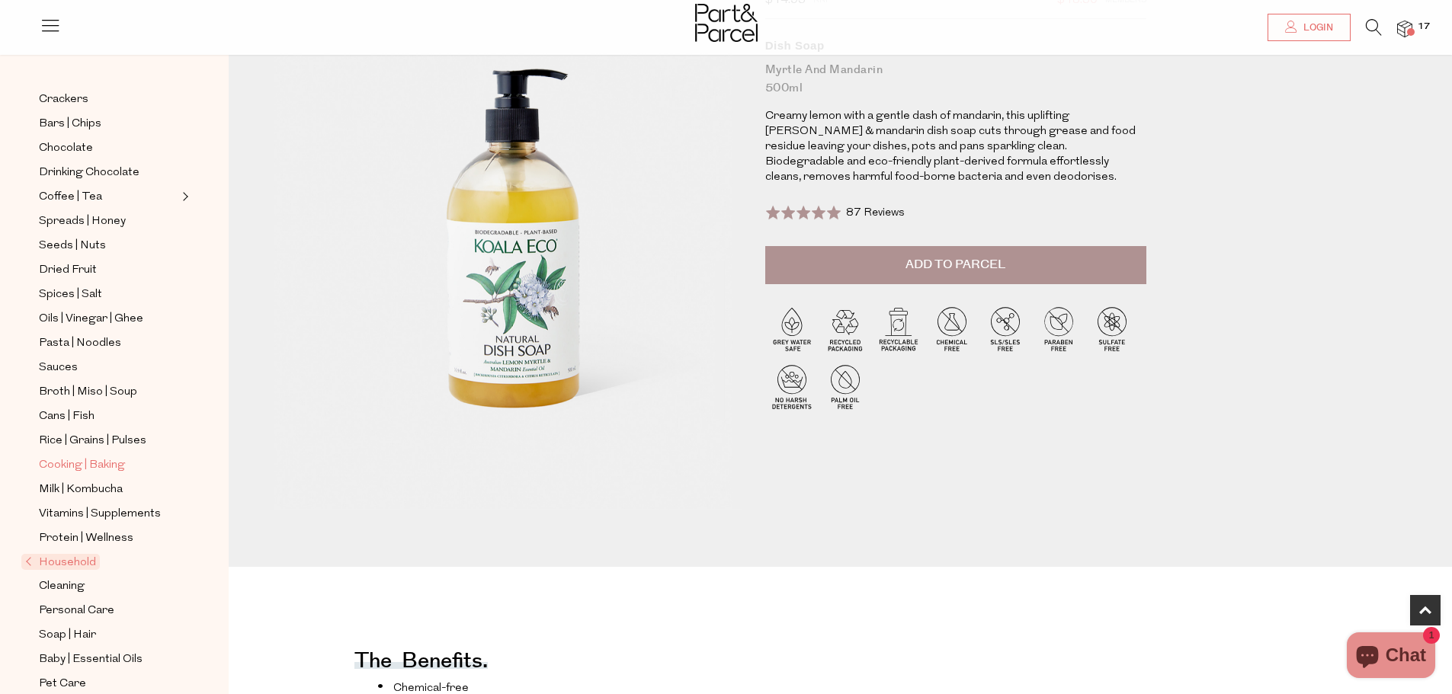
scroll to position [381, 0]
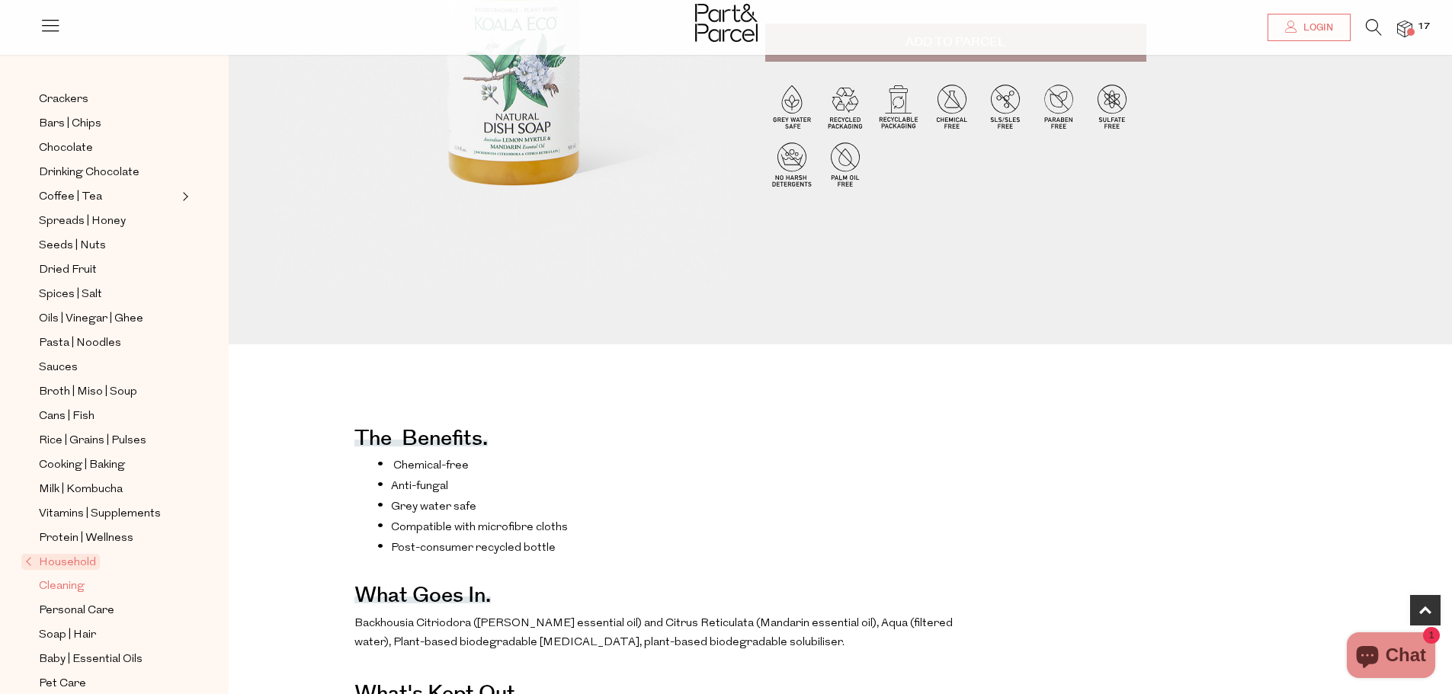
click at [69, 578] on span "Cleaning" at bounding box center [62, 587] width 46 height 18
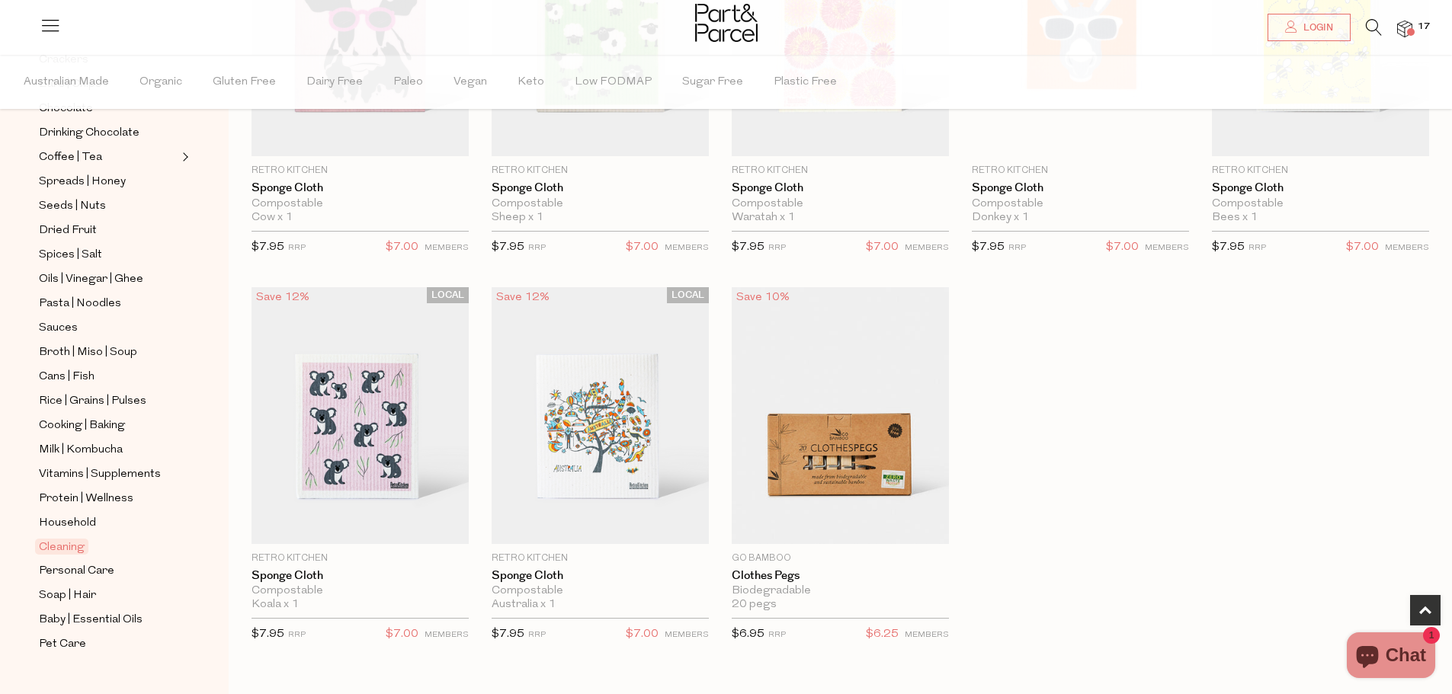
scroll to position [319, 0]
click at [51, 585] on span "Soap | Hair" at bounding box center [67, 594] width 57 height 18
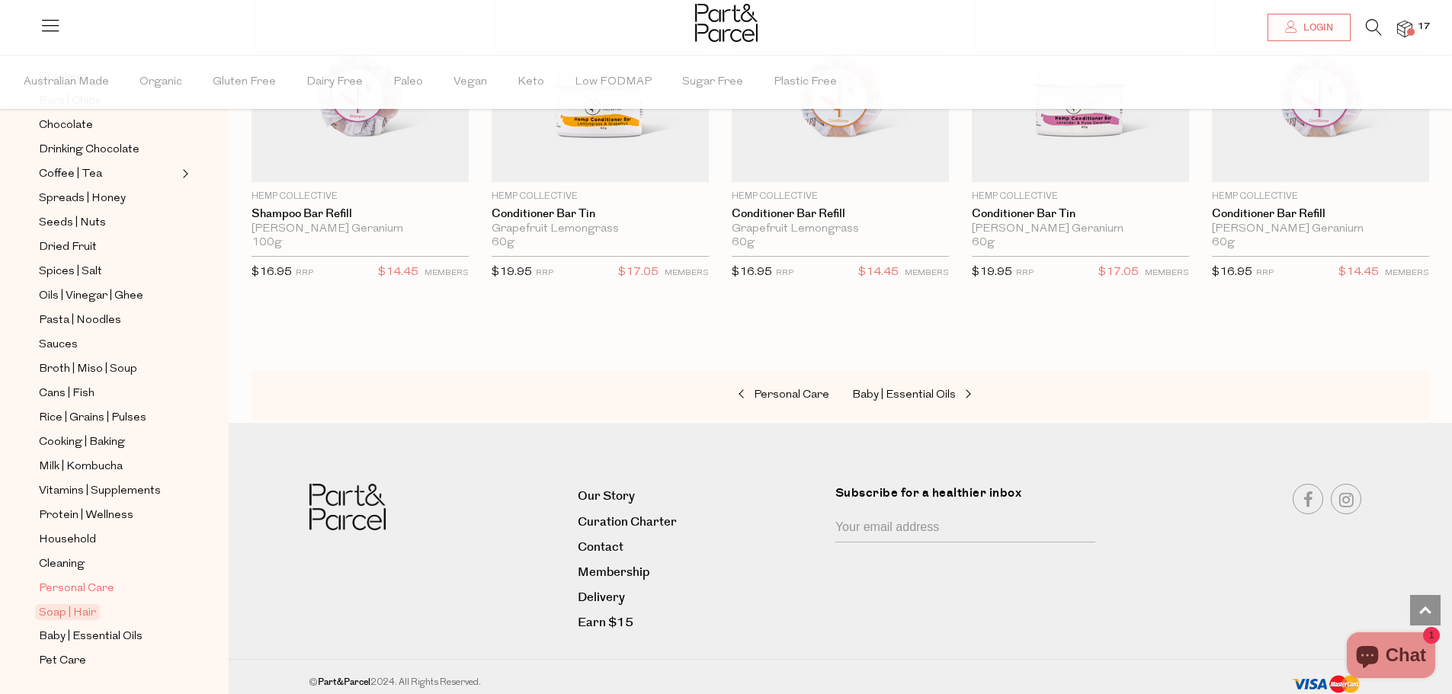
scroll to position [319, 0]
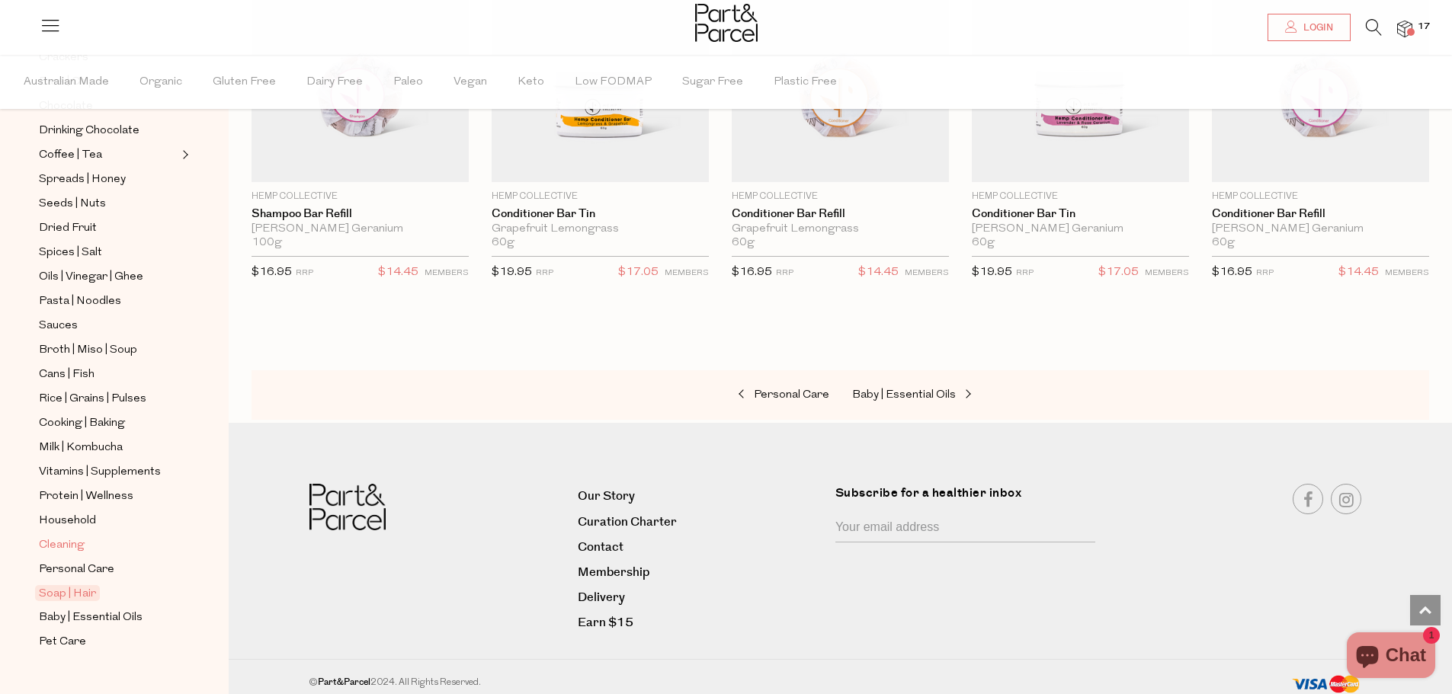
click at [60, 537] on span "Cleaning" at bounding box center [62, 546] width 46 height 18
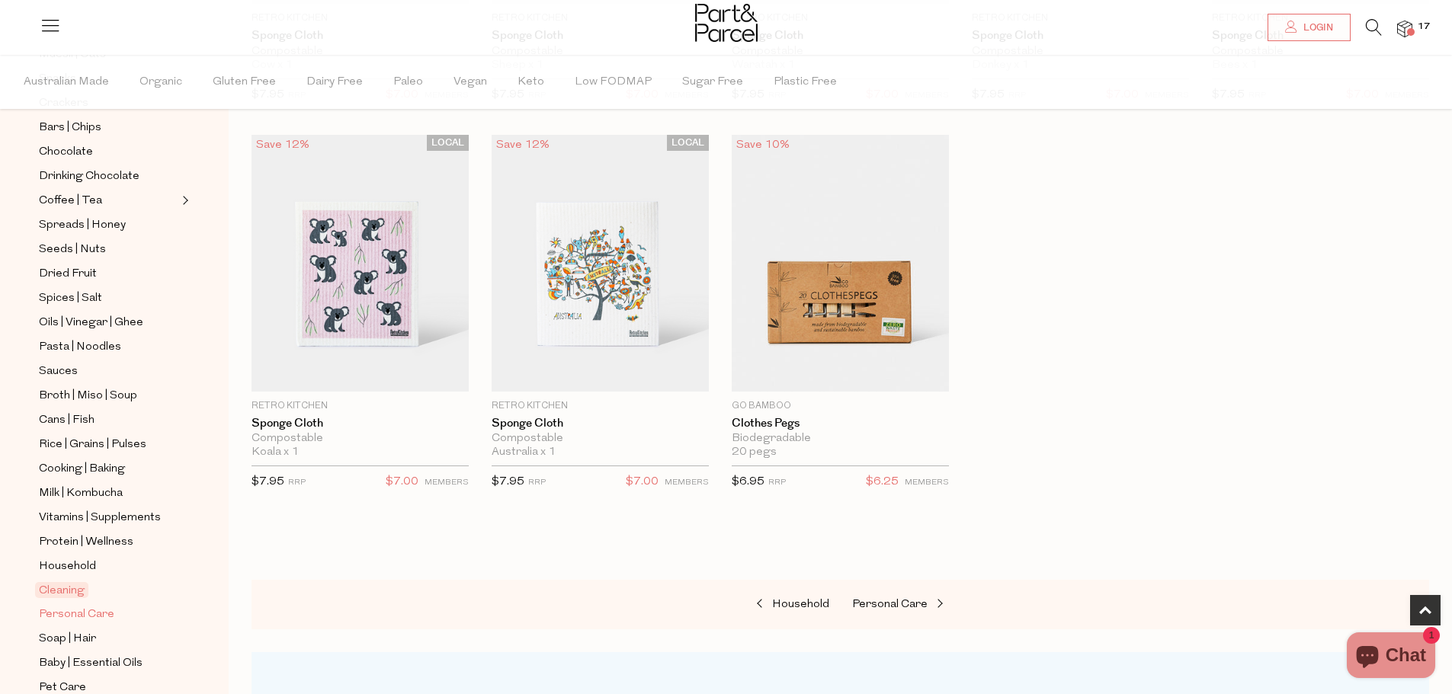
scroll to position [305, 0]
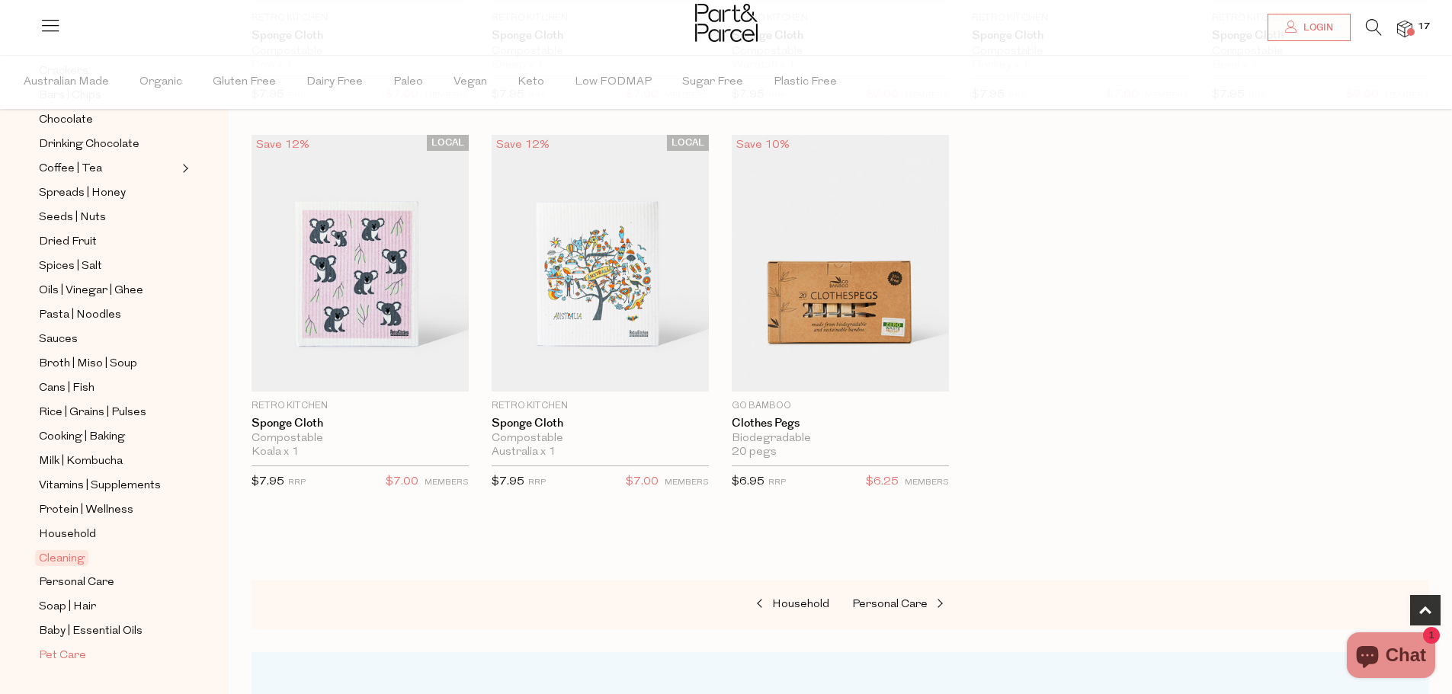
click at [57, 647] on span "Pet Care" at bounding box center [62, 656] width 47 height 18
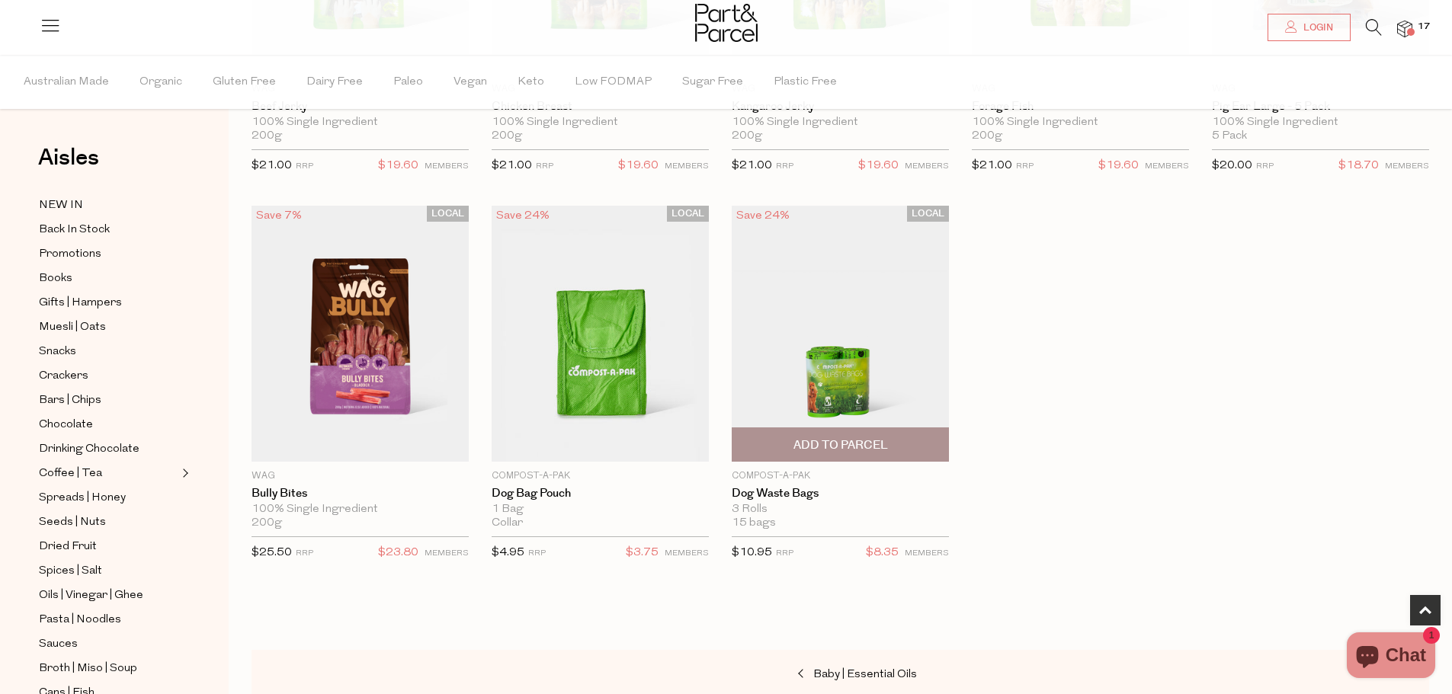
scroll to position [381, 0]
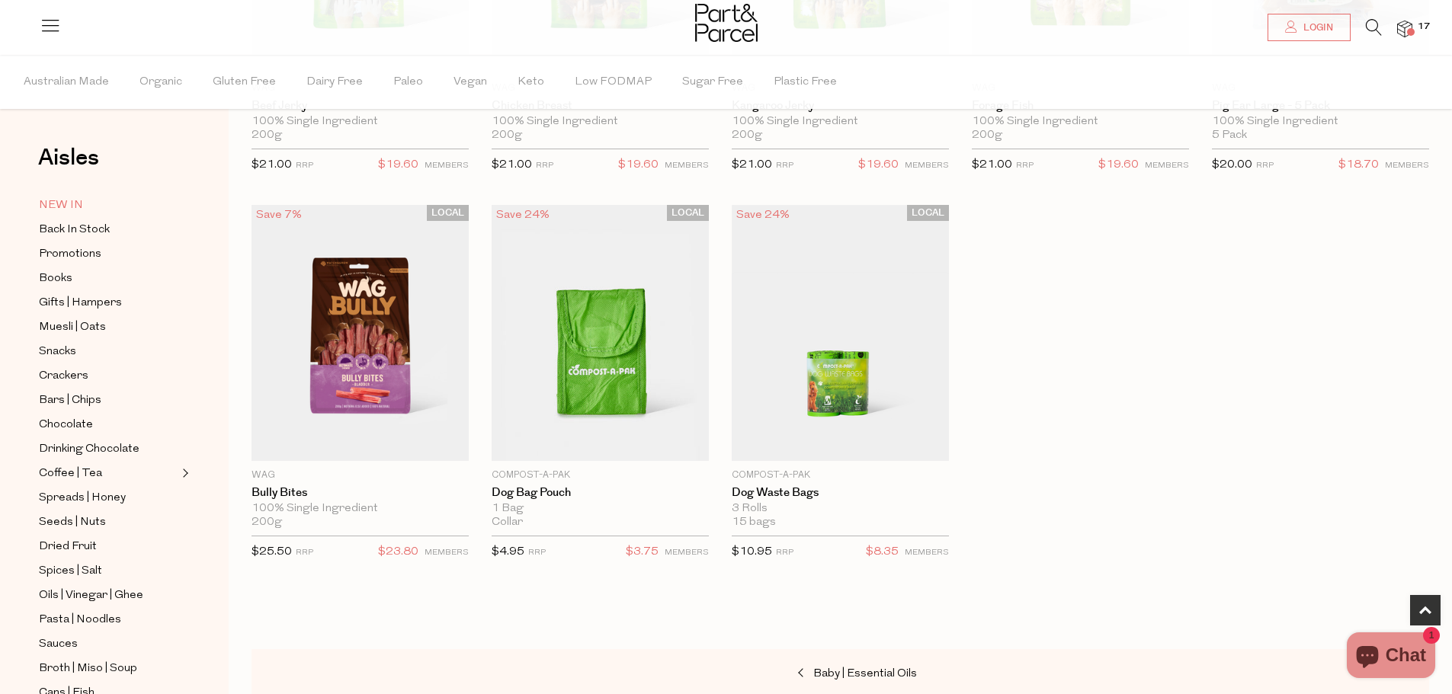
click at [72, 207] on span "NEW IN" at bounding box center [61, 206] width 44 height 18
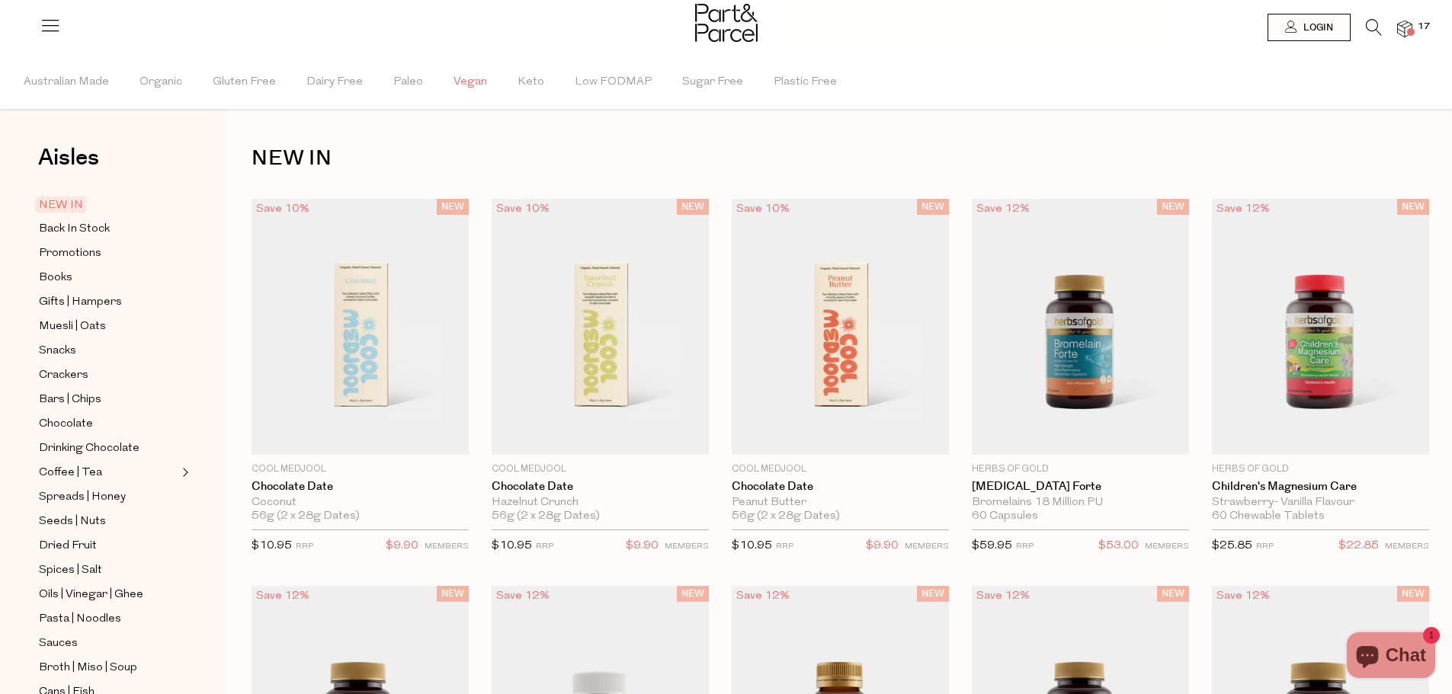
click at [462, 83] on span "Vegan" at bounding box center [470, 82] width 34 height 53
drag, startPoint x: 527, startPoint y: 78, endPoint x: 541, endPoint y: 82, distance: 14.5
click at [530, 79] on span "Keto" at bounding box center [534, 82] width 27 height 53
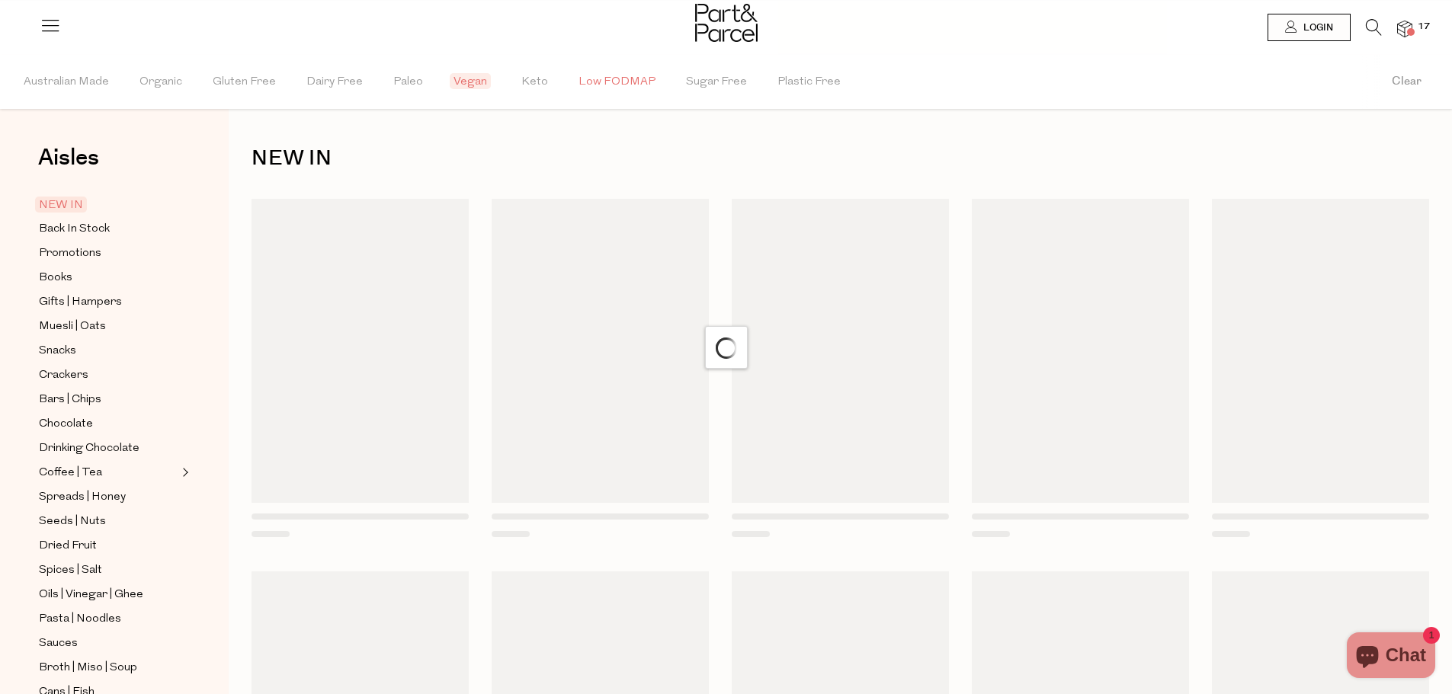
click at [600, 83] on span "Low FODMAP" at bounding box center [616, 82] width 77 height 53
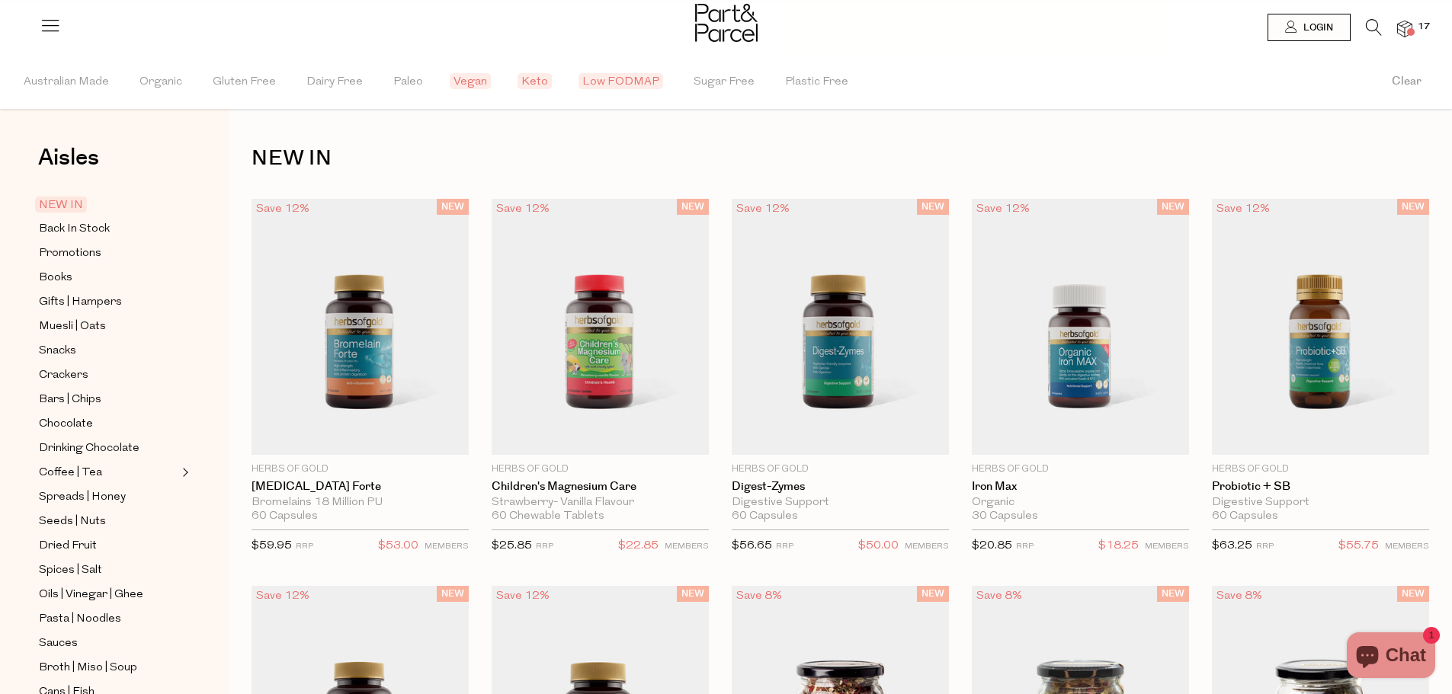
click at [601, 83] on span "Low FODMAP" at bounding box center [620, 81] width 85 height 16
click at [166, 81] on span "Organic" at bounding box center [160, 82] width 43 height 53
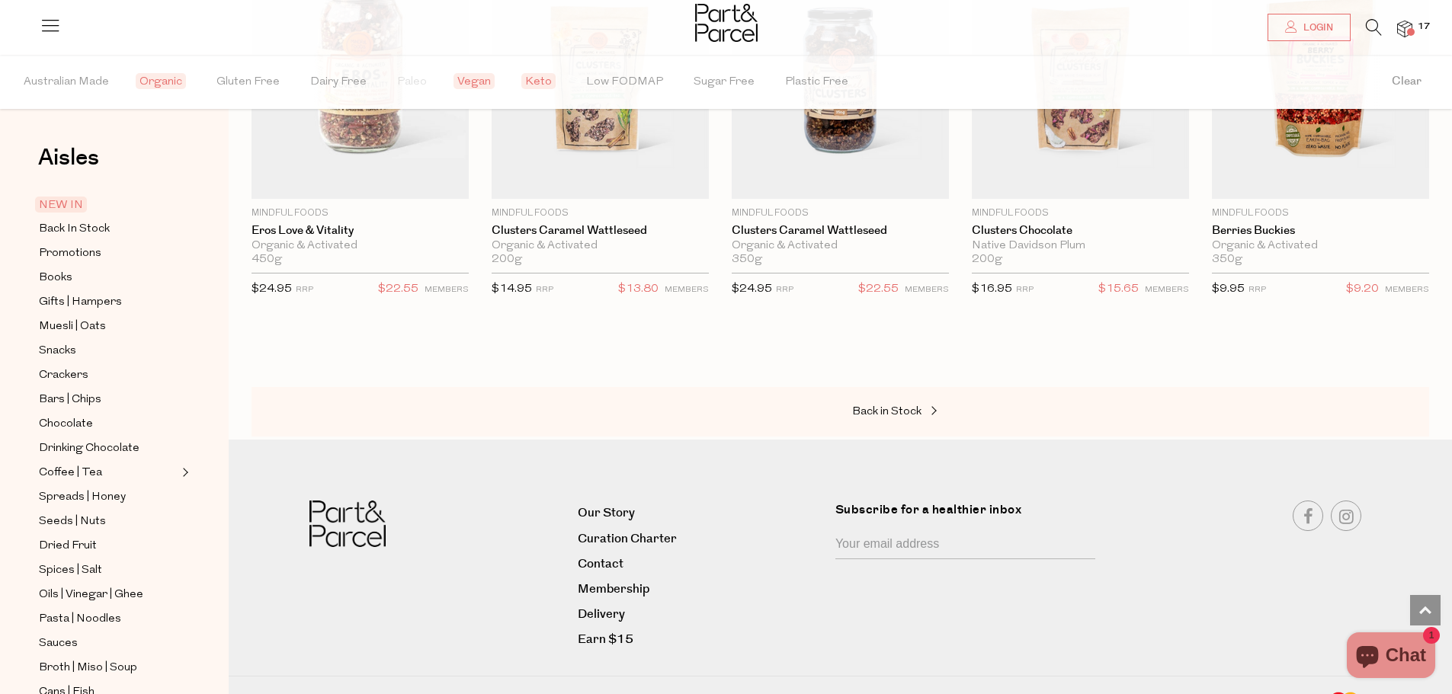
scroll to position [1053, 0]
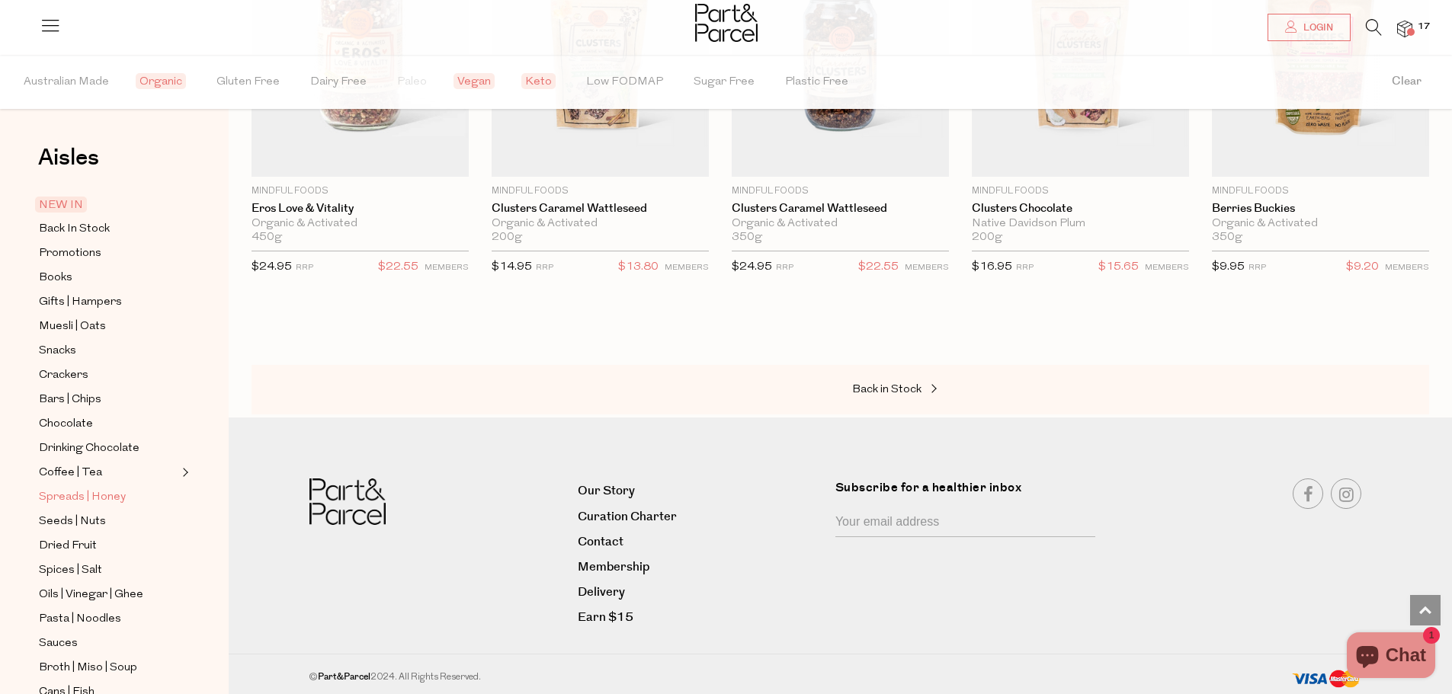
click at [59, 489] on span "Spreads | Honey" at bounding box center [82, 498] width 87 height 18
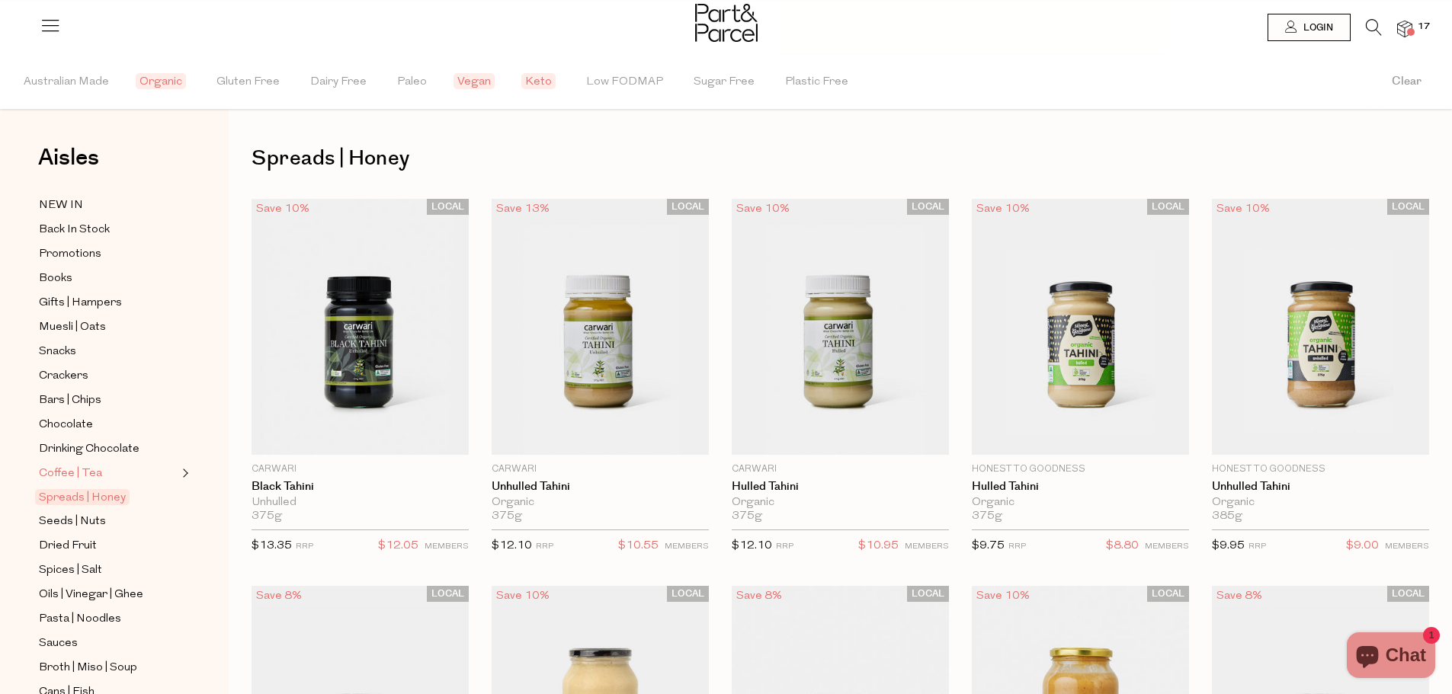
click at [72, 465] on span "Coffee | Tea" at bounding box center [70, 474] width 63 height 18
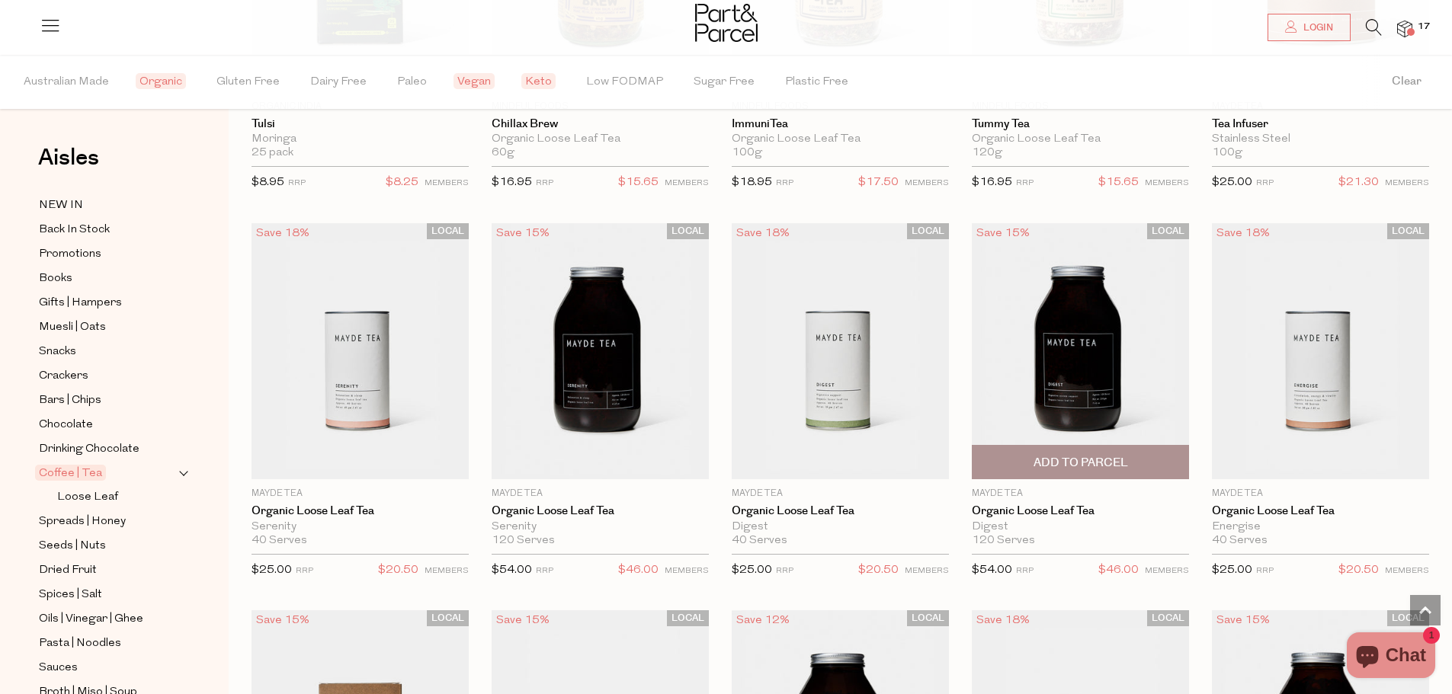
scroll to position [2896, 0]
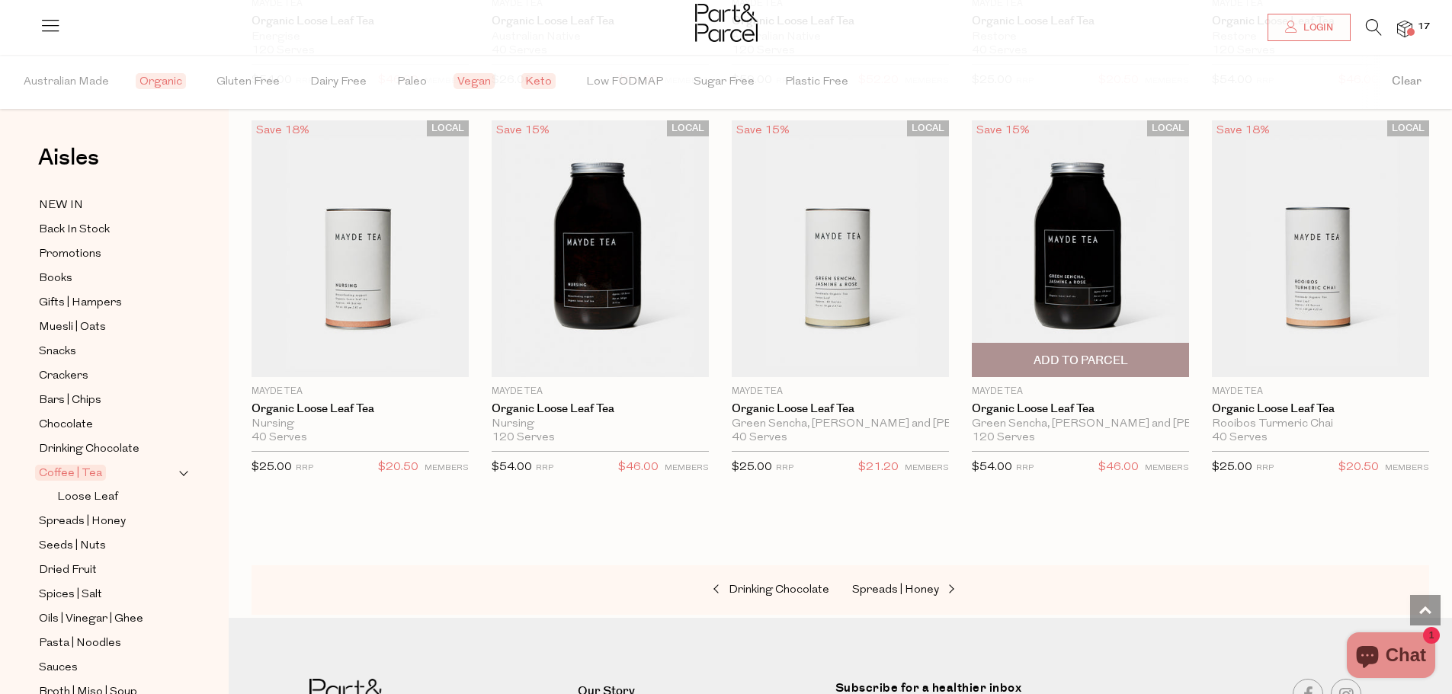
scroll to position [3760, 0]
